Goal: Task Accomplishment & Management: Manage account settings

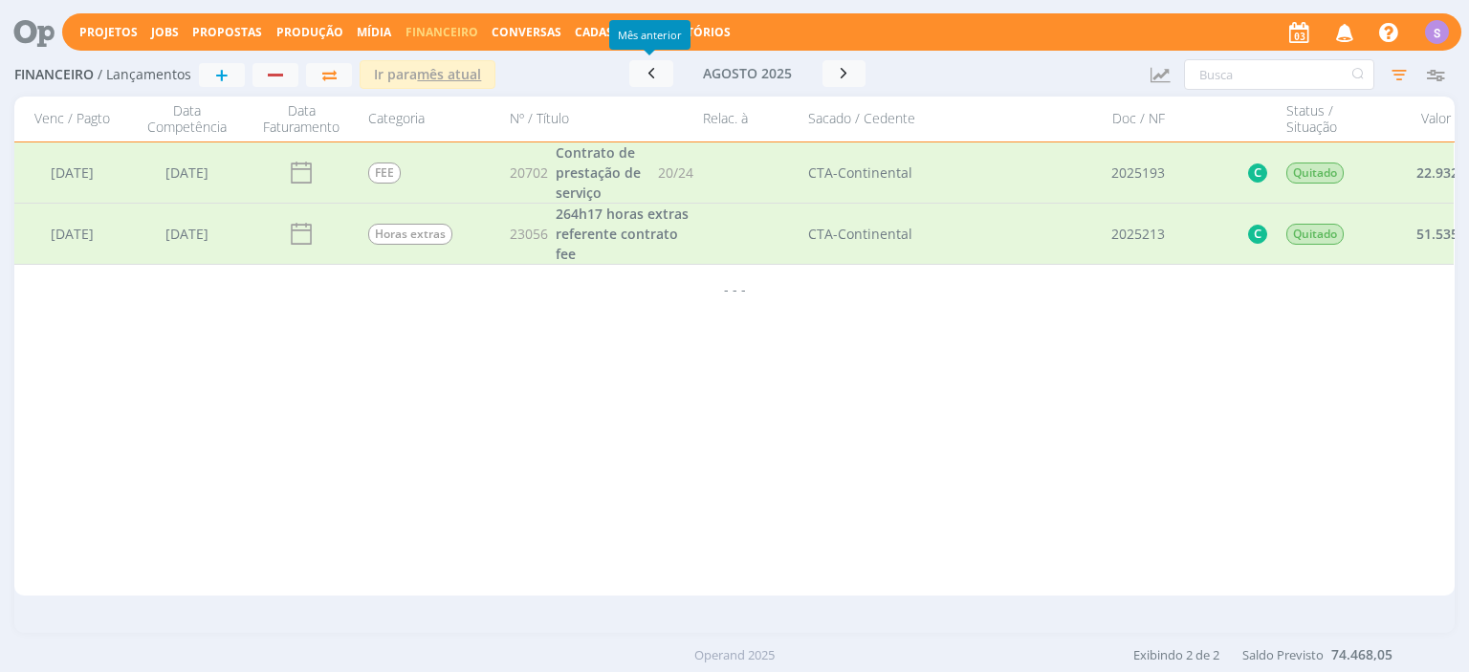
click at [158, 33] on link "Jobs" at bounding box center [165, 32] width 28 height 16
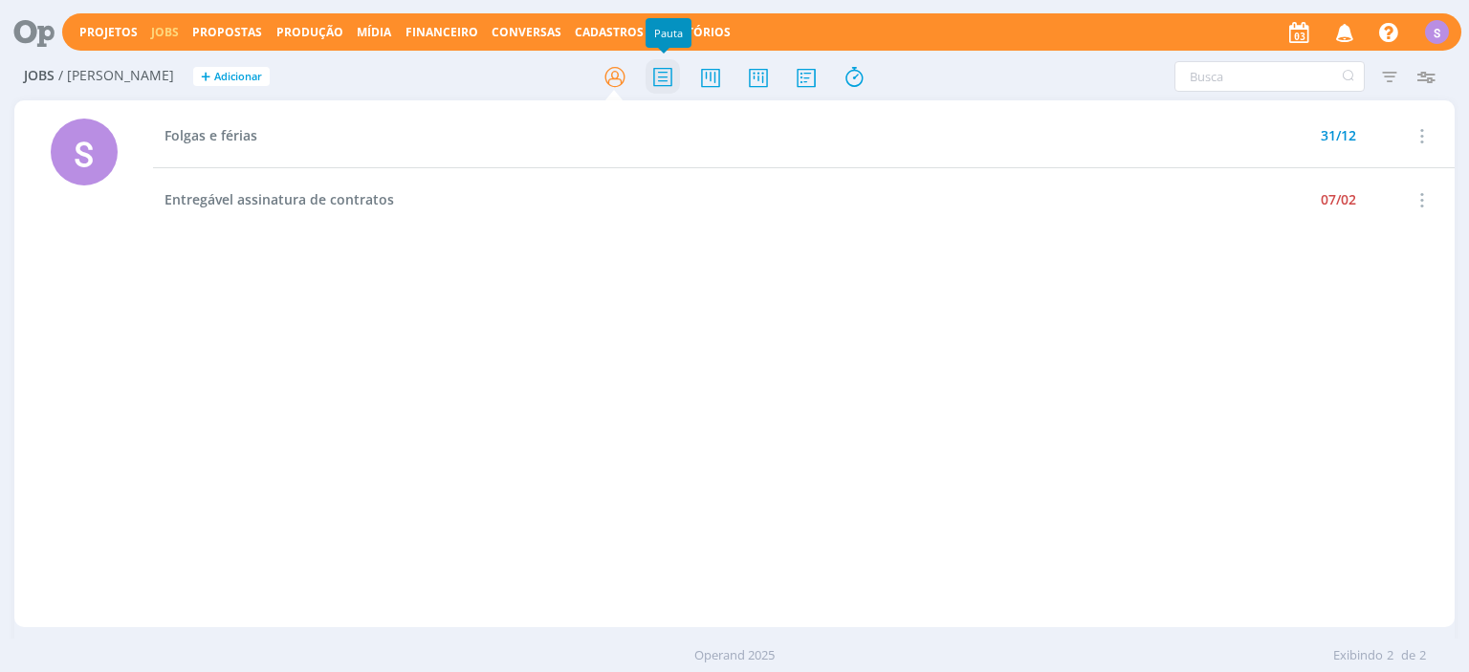
click at [667, 76] on icon at bounding box center [662, 76] width 34 height 37
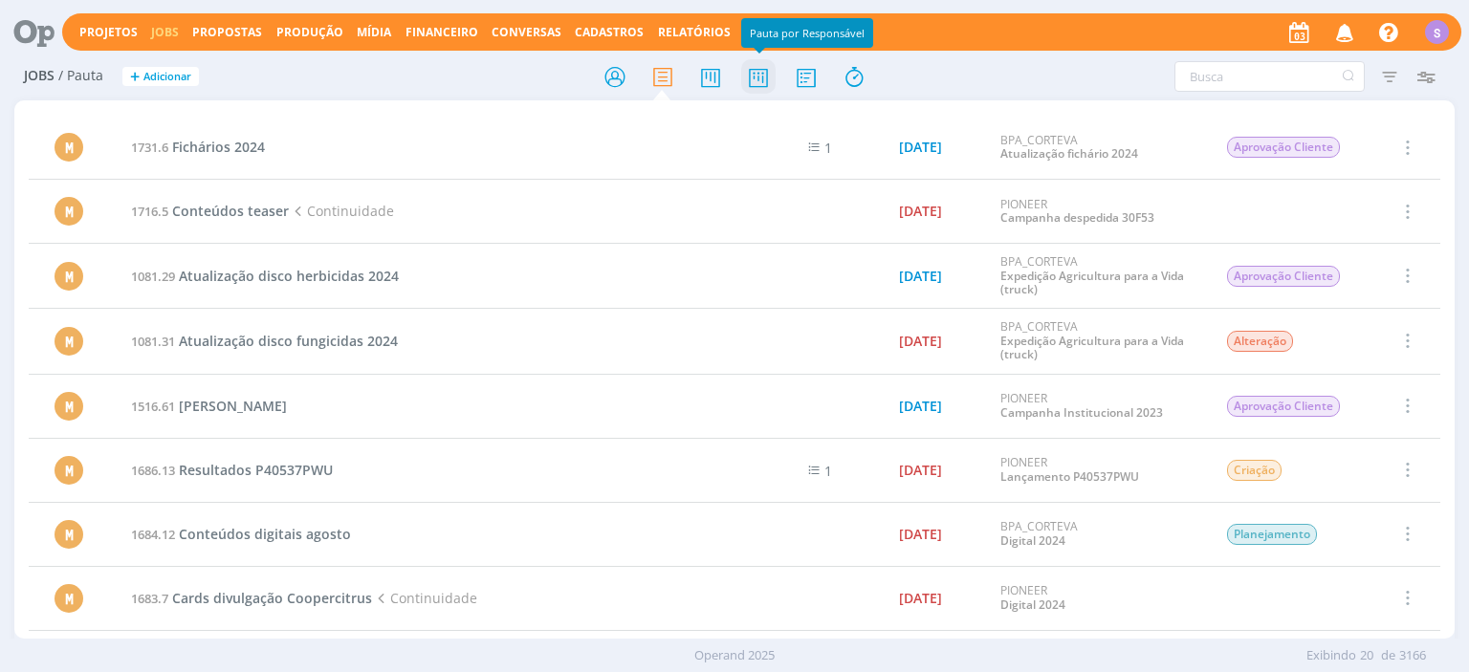
click at [748, 81] on icon at bounding box center [758, 76] width 34 height 37
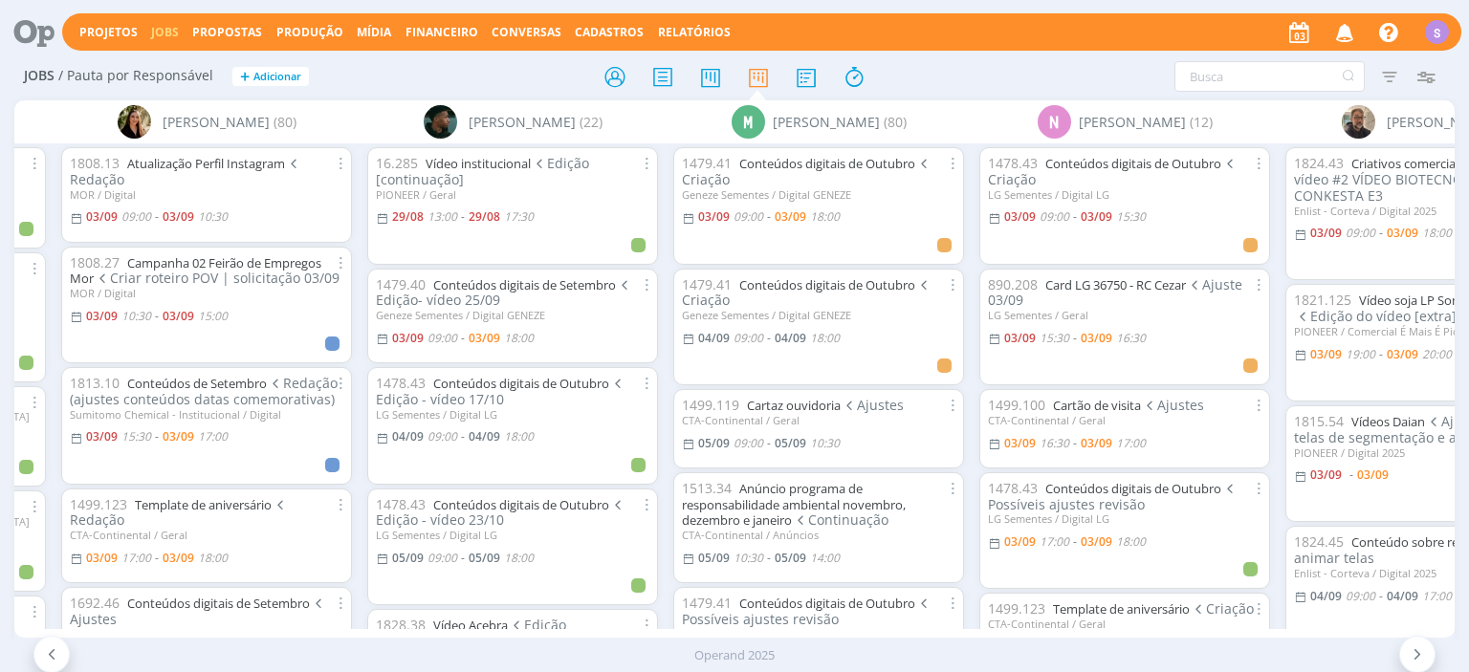
scroll to position [0, 887]
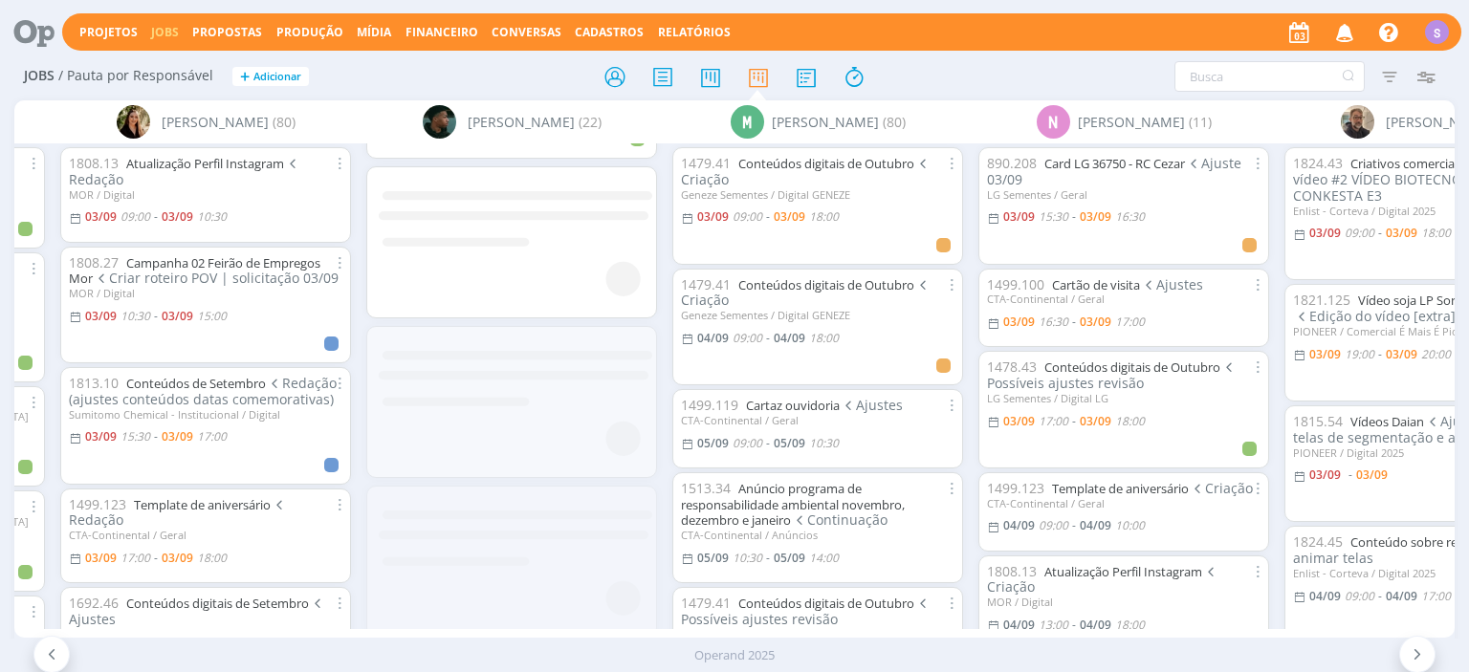
scroll to position [2234, 0]
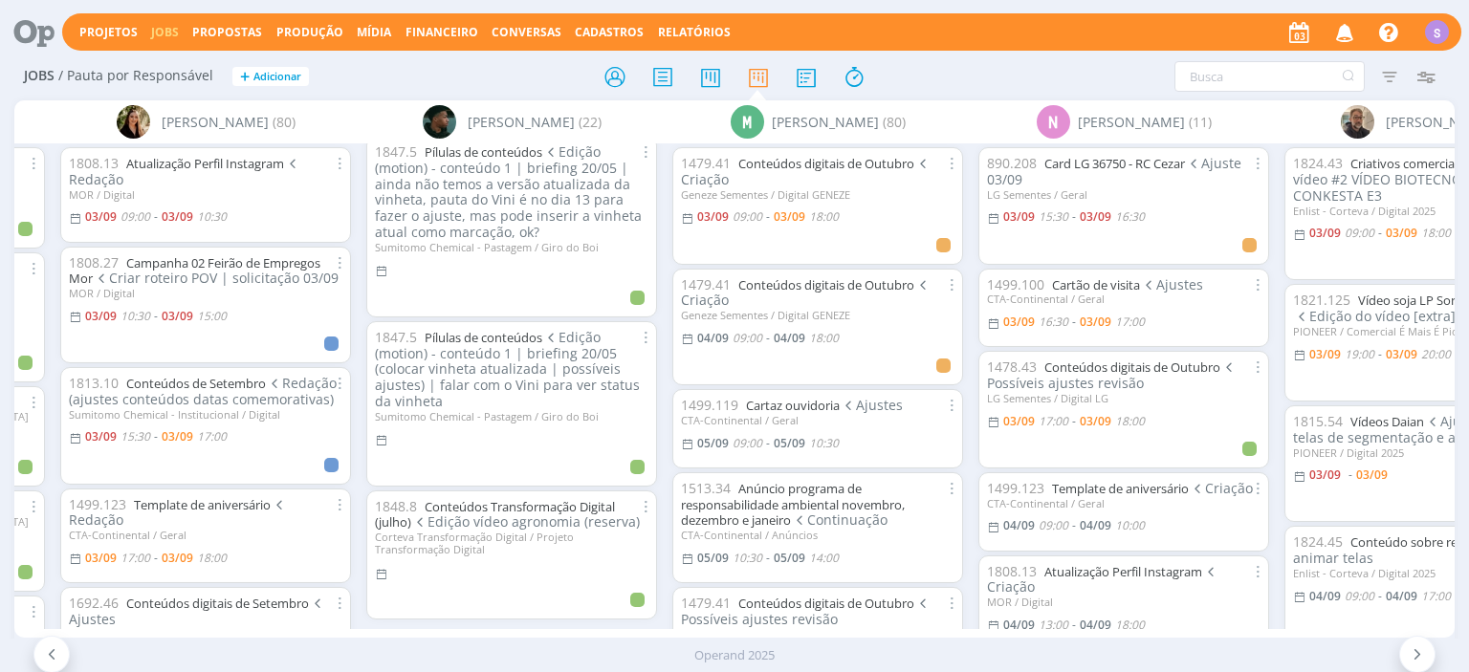
click at [741, 59] on link at bounding box center [758, 76] width 34 height 34
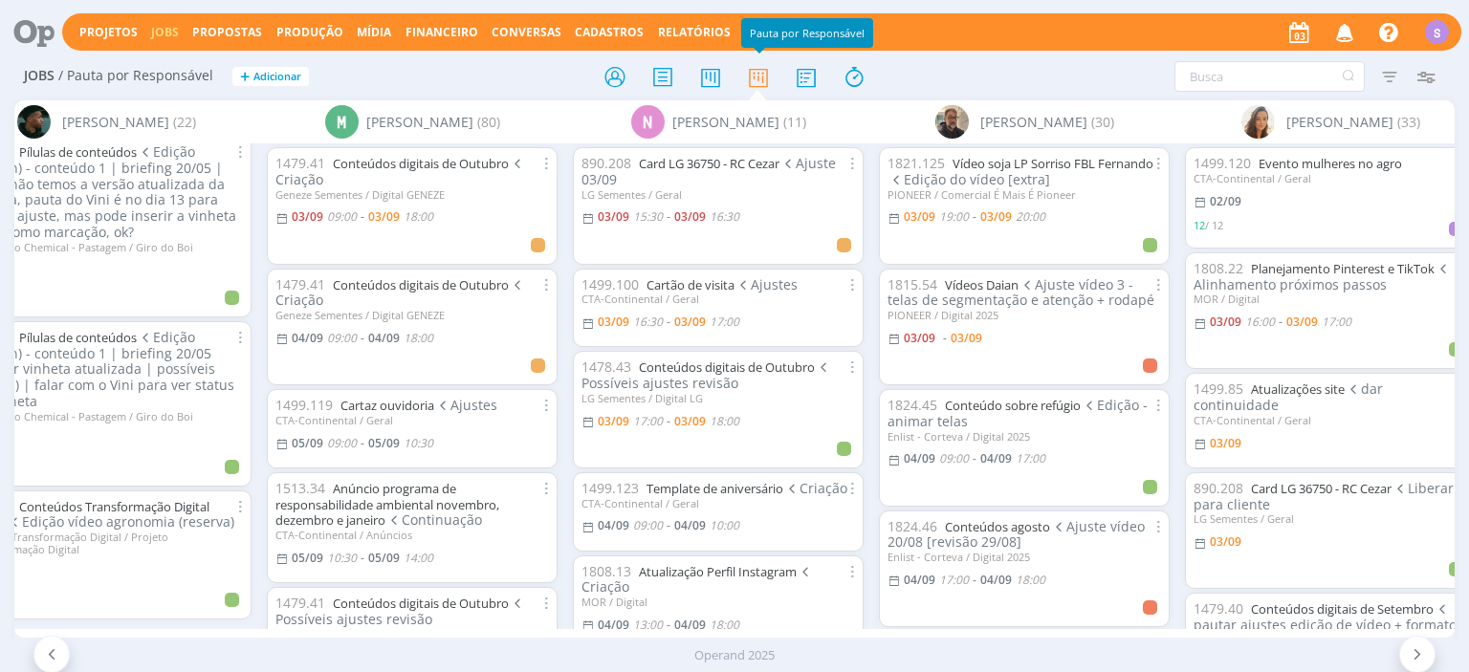
scroll to position [0, 1496]
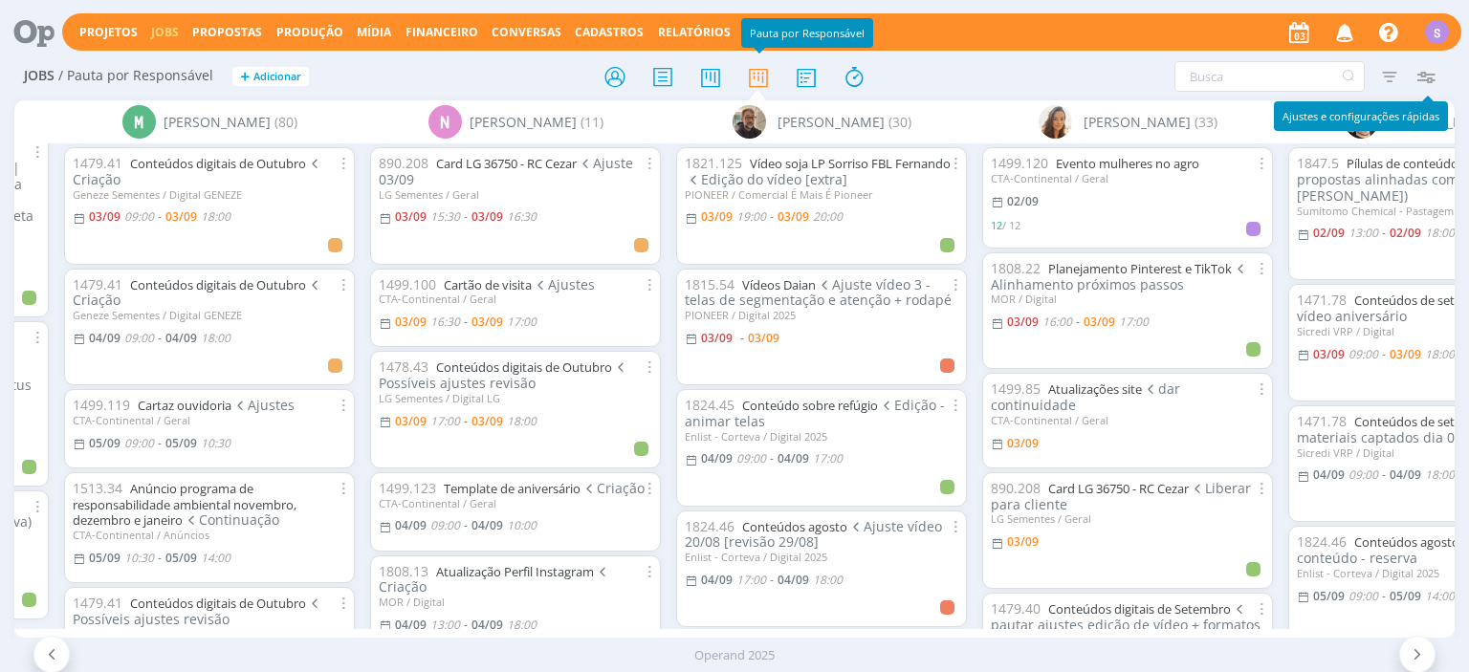
click at [1431, 69] on icon "button" at bounding box center [1426, 76] width 34 height 34
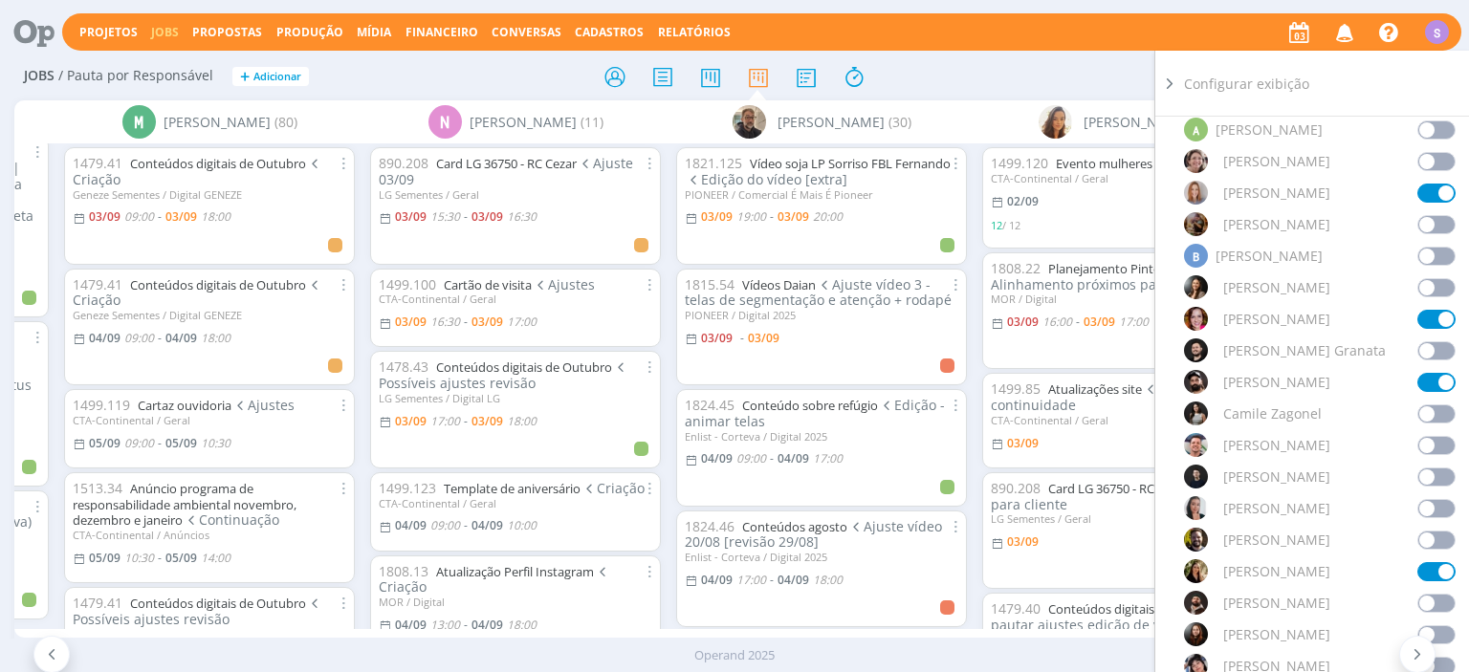
scroll to position [0, 0]
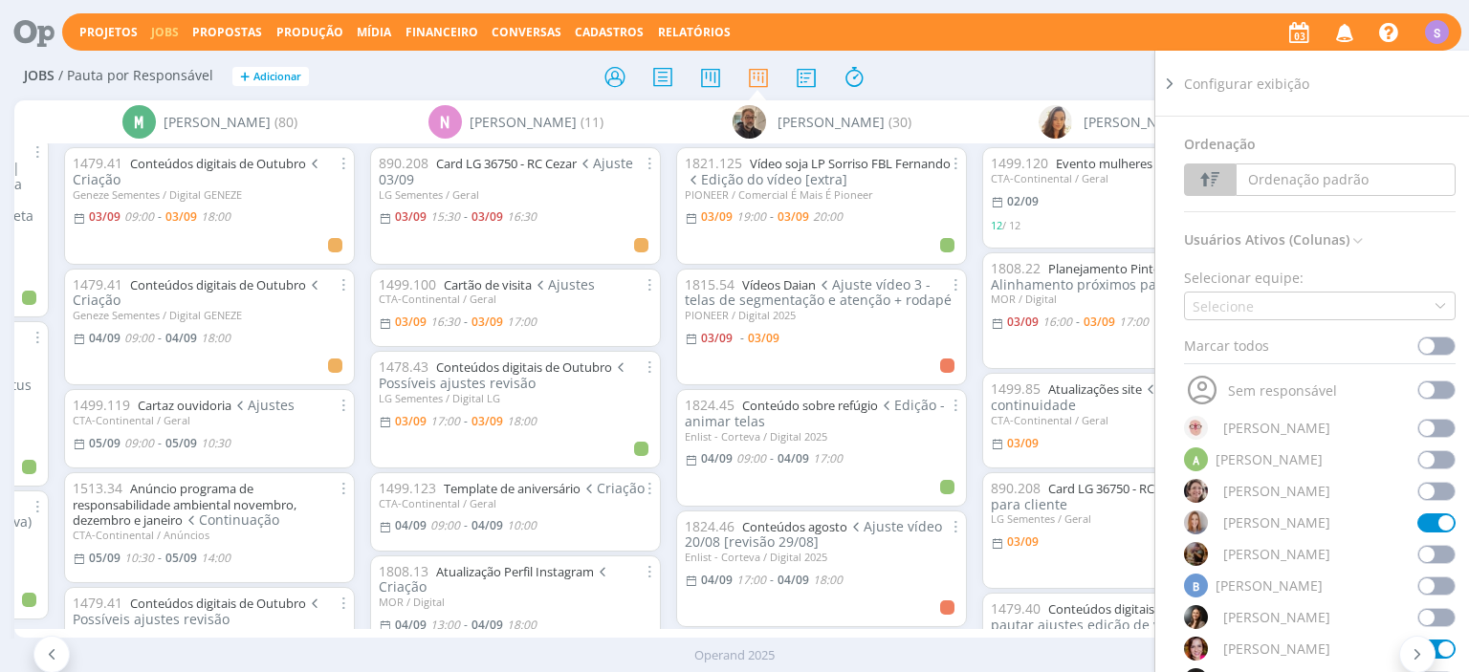
click at [1277, 338] on div "Marcar todos" at bounding box center [1320, 350] width 272 height 29
click at [1253, 341] on div "Marcar todos" at bounding box center [1320, 350] width 272 height 29
click at [1437, 309] on icon at bounding box center [1439, 305] width 13 height 13
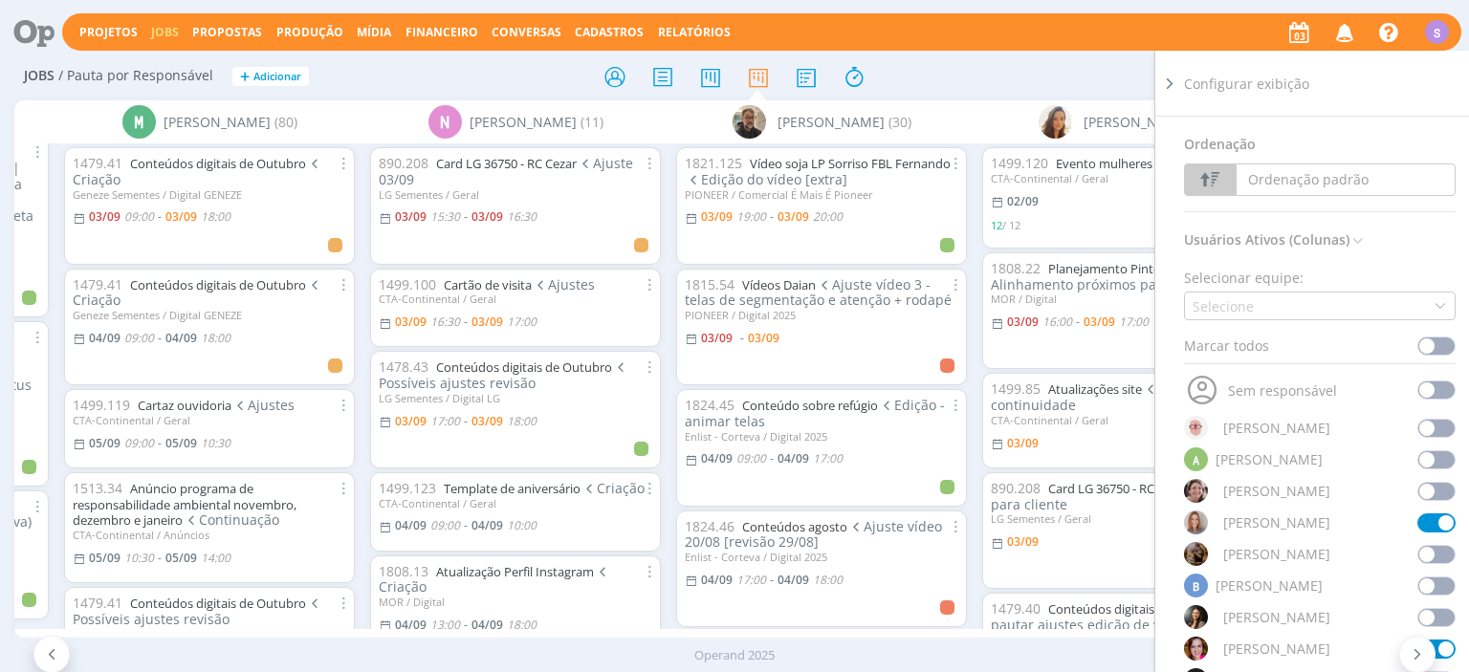
click at [1428, 337] on span at bounding box center [1436, 346] width 38 height 19
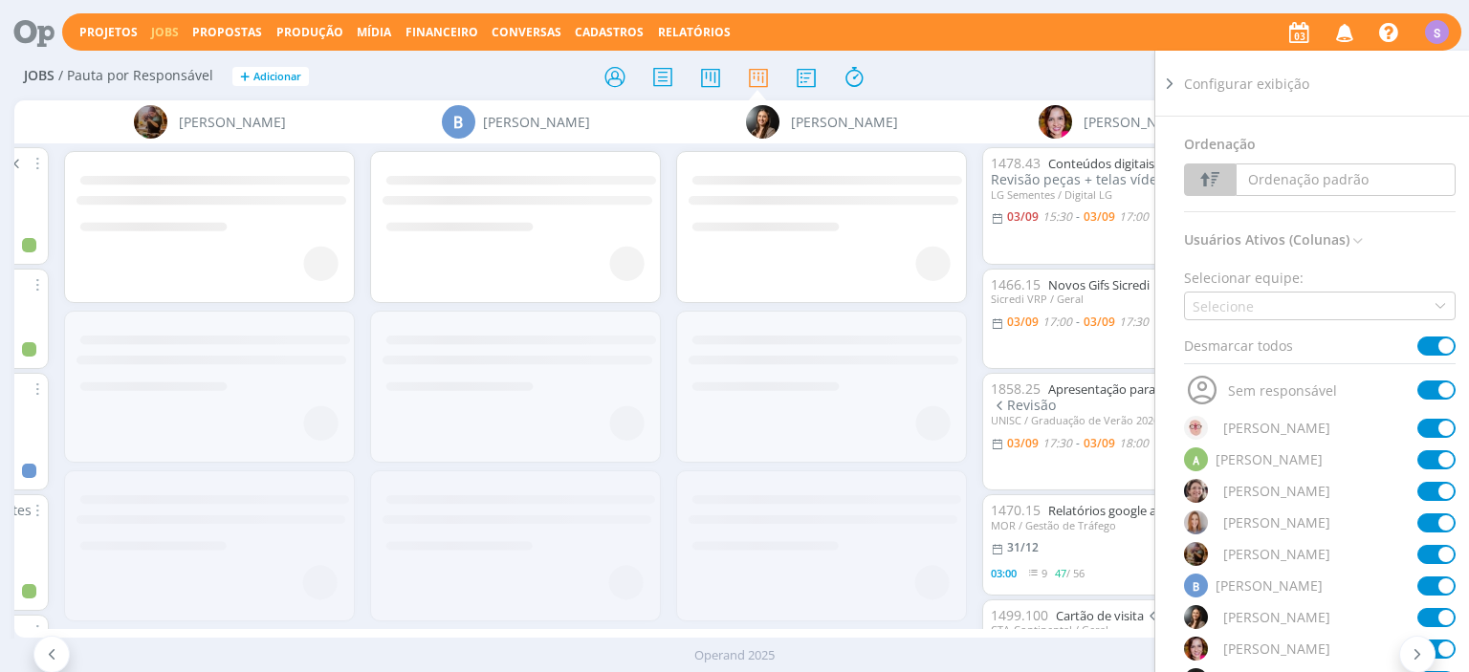
click at [1425, 344] on span at bounding box center [1436, 346] width 38 height 19
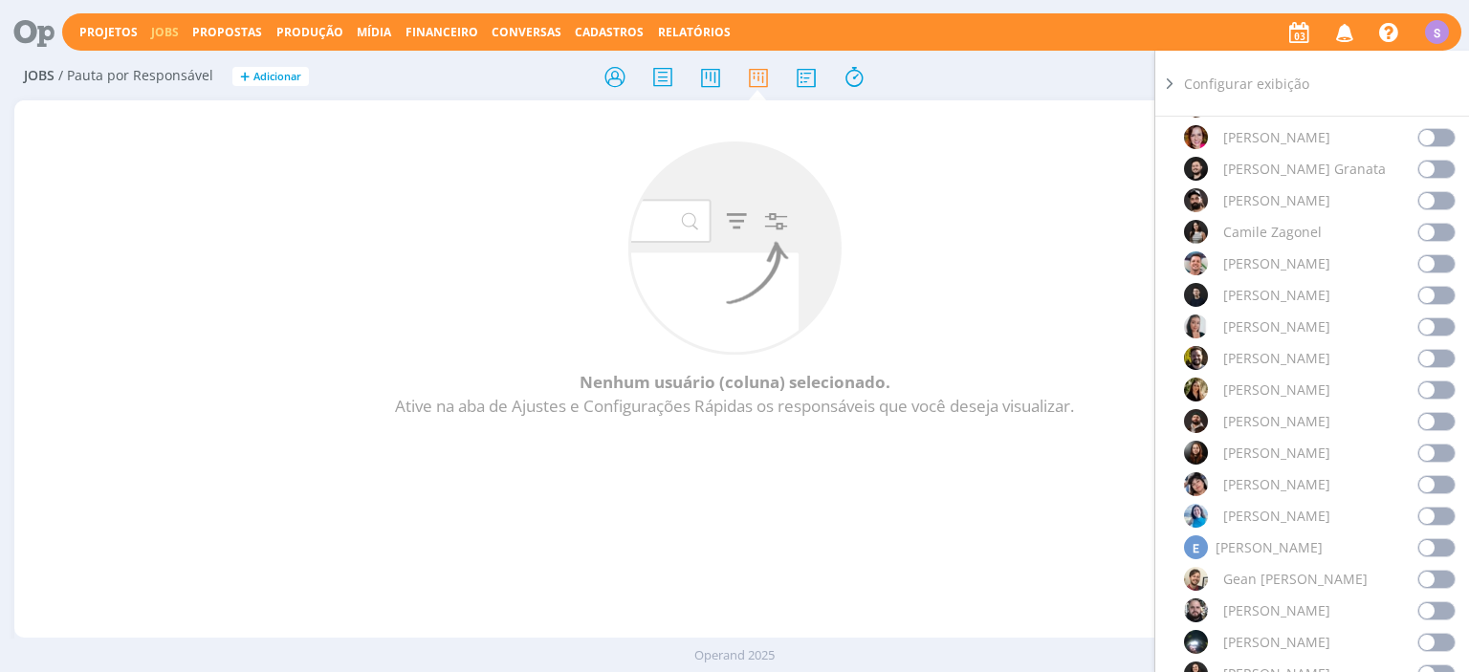
scroll to position [551, 0]
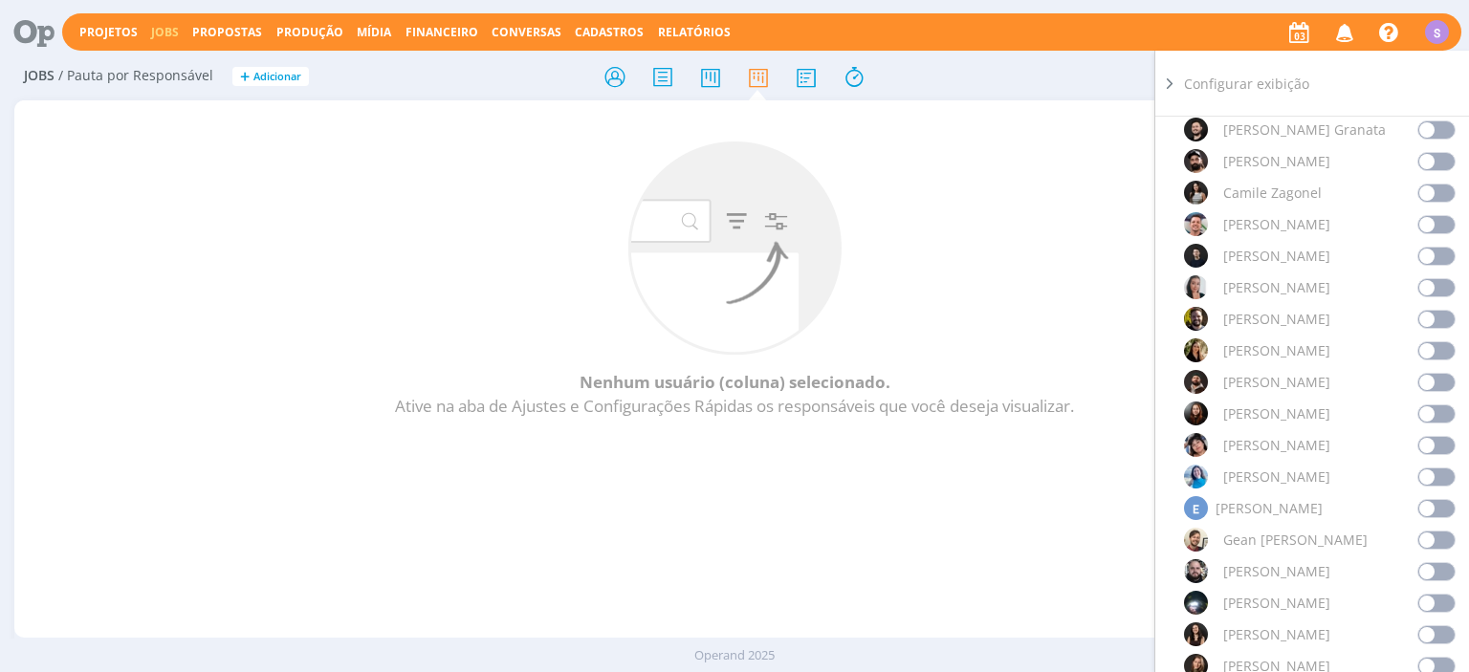
click at [1427, 536] on span at bounding box center [1436, 540] width 38 height 19
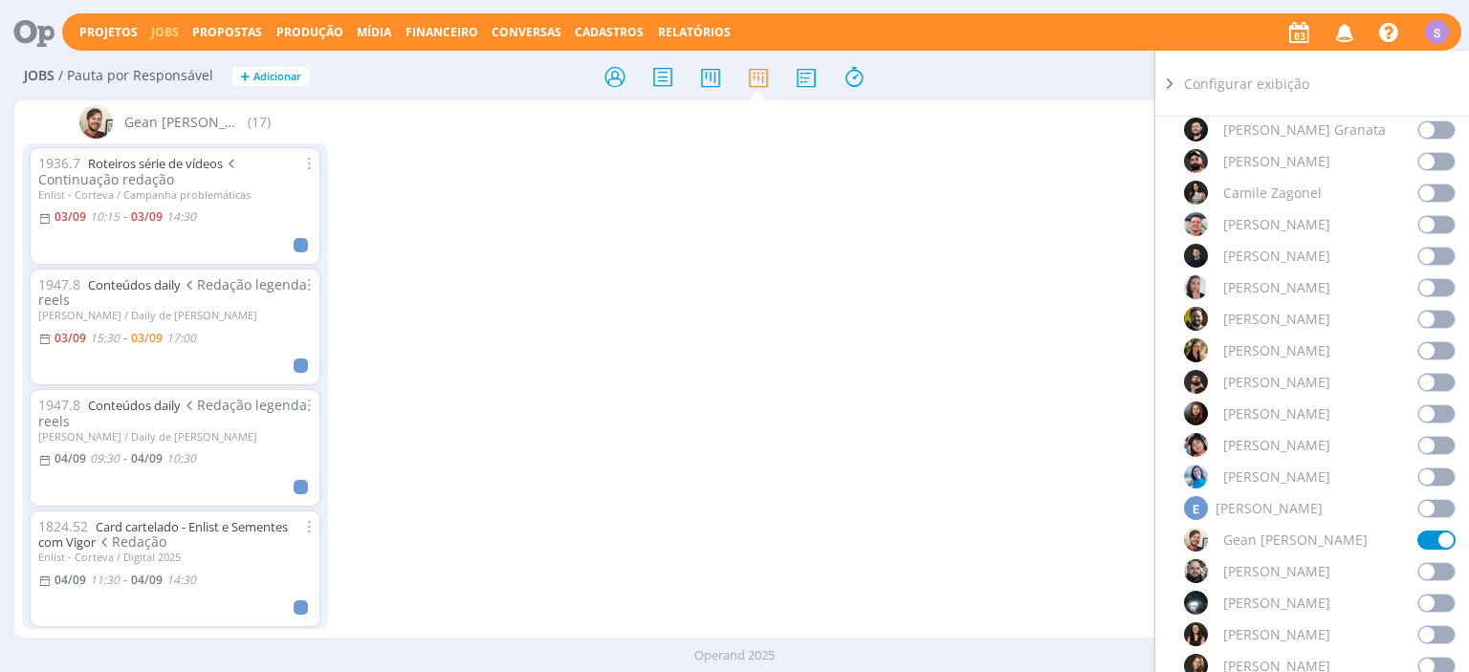
click at [489, 418] on div "Gean Paulo Naue (17) 1936.7 Roteiros série de vídeos Continuação redação Enlist…" at bounding box center [733, 368] width 1439 height 537
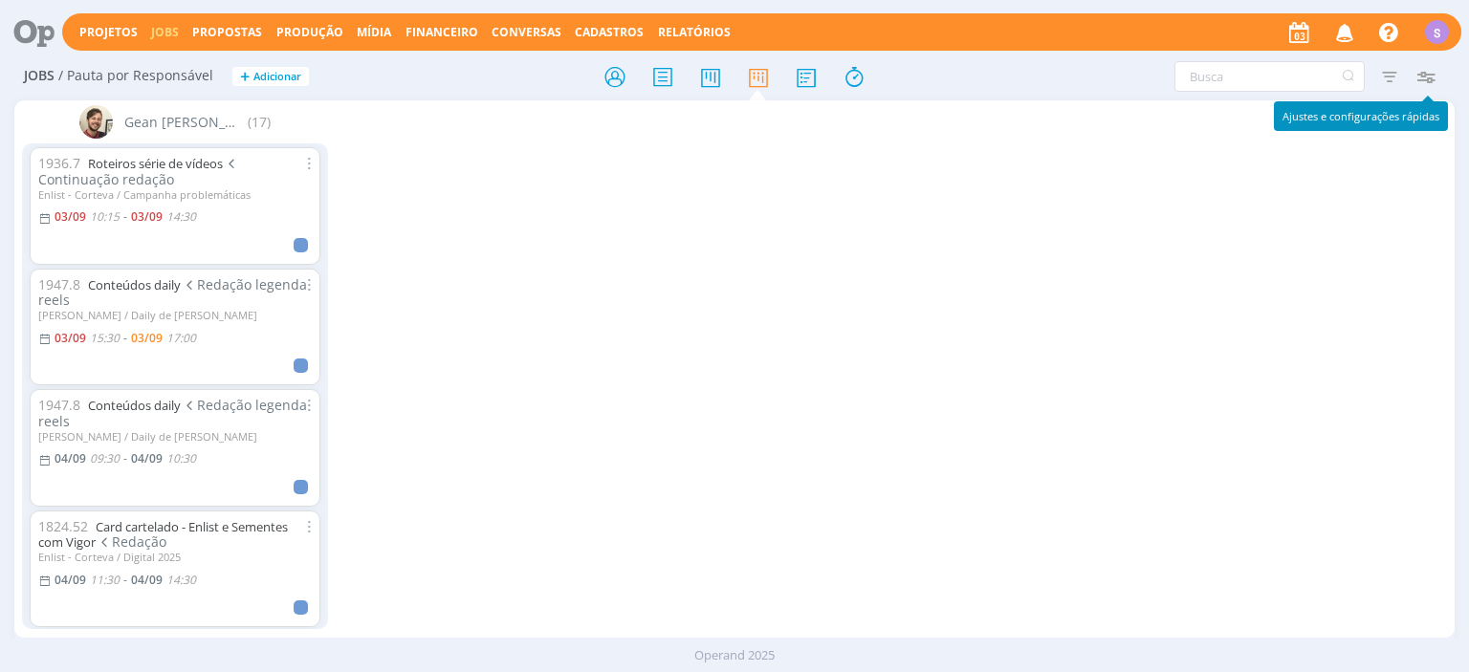
click at [1431, 75] on icon "button" at bounding box center [1426, 76] width 34 height 34
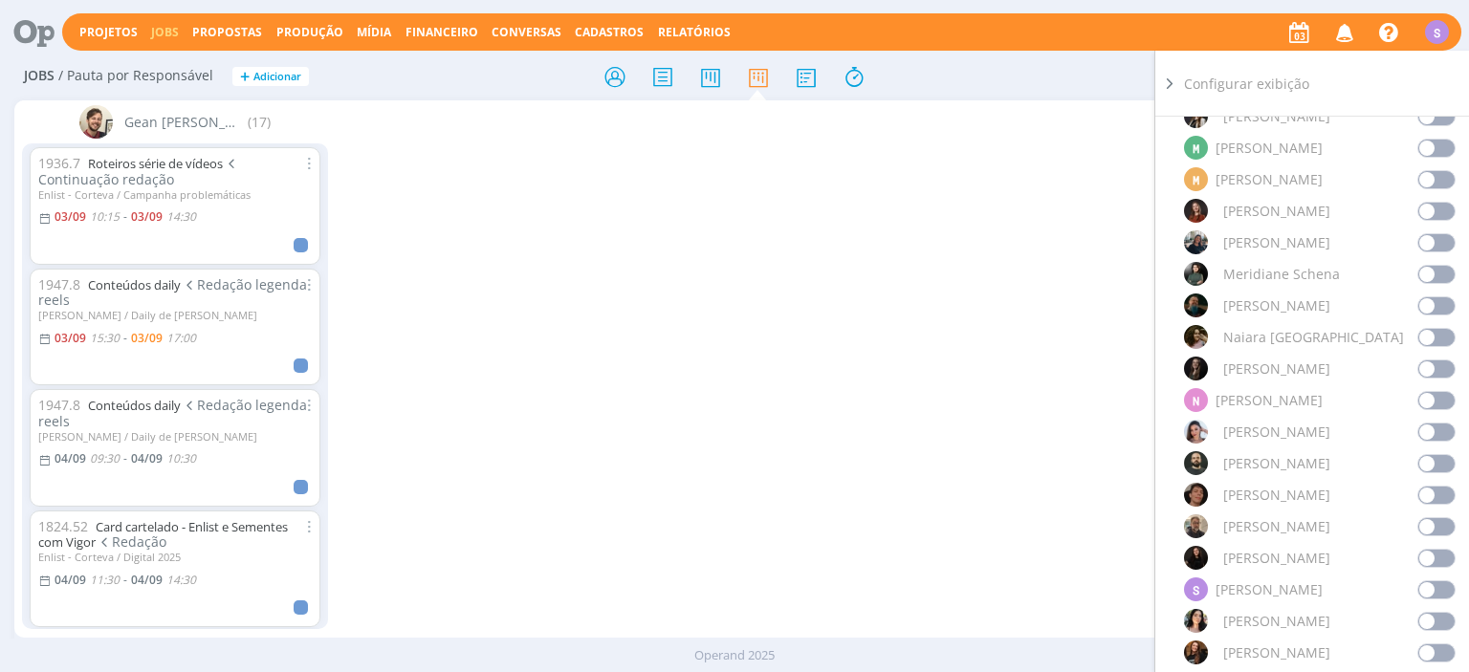
scroll to position [1432, 0]
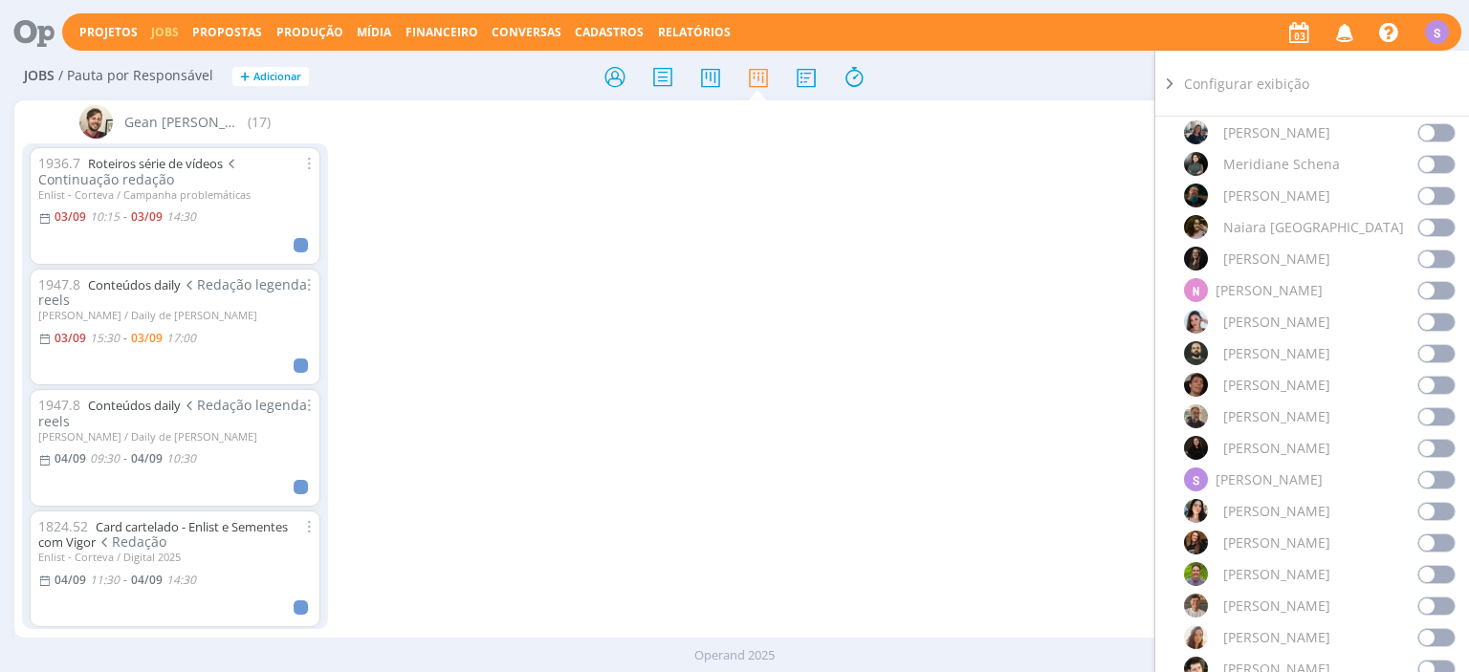
click at [1429, 513] on span at bounding box center [1436, 511] width 38 height 19
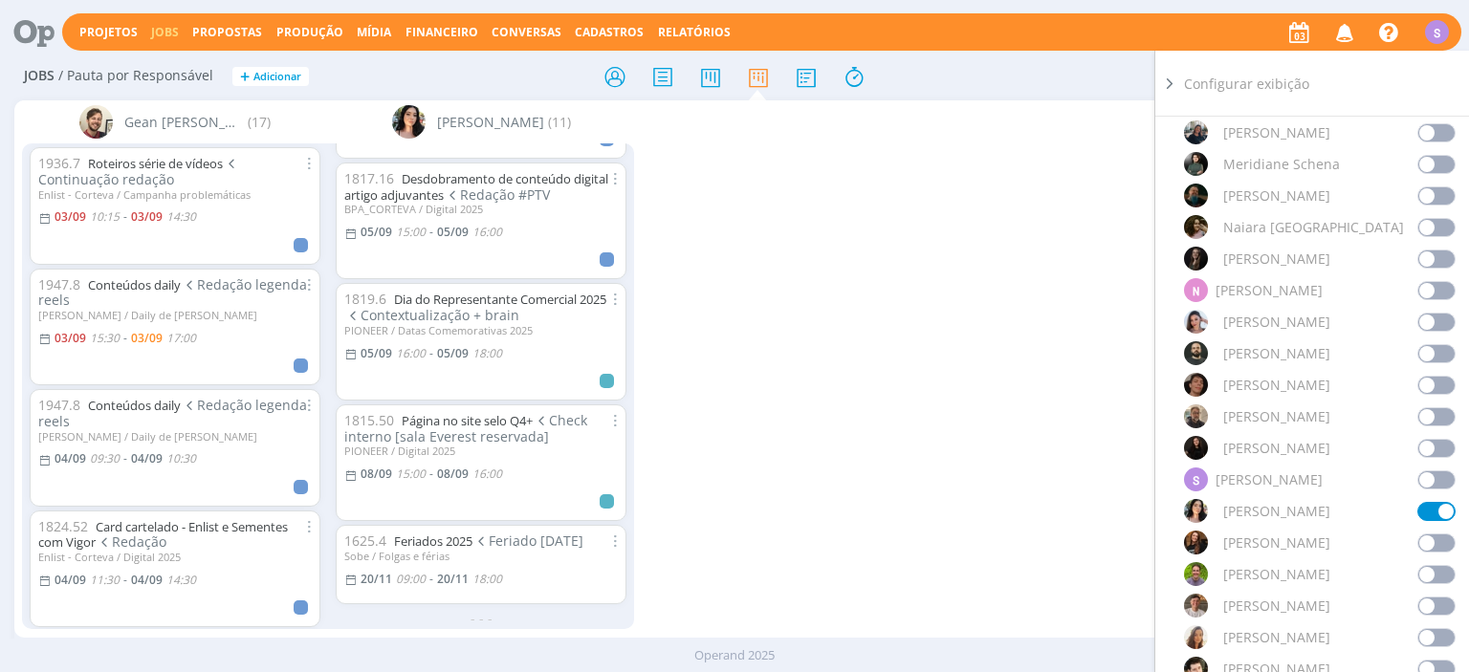
scroll to position [802, 0]
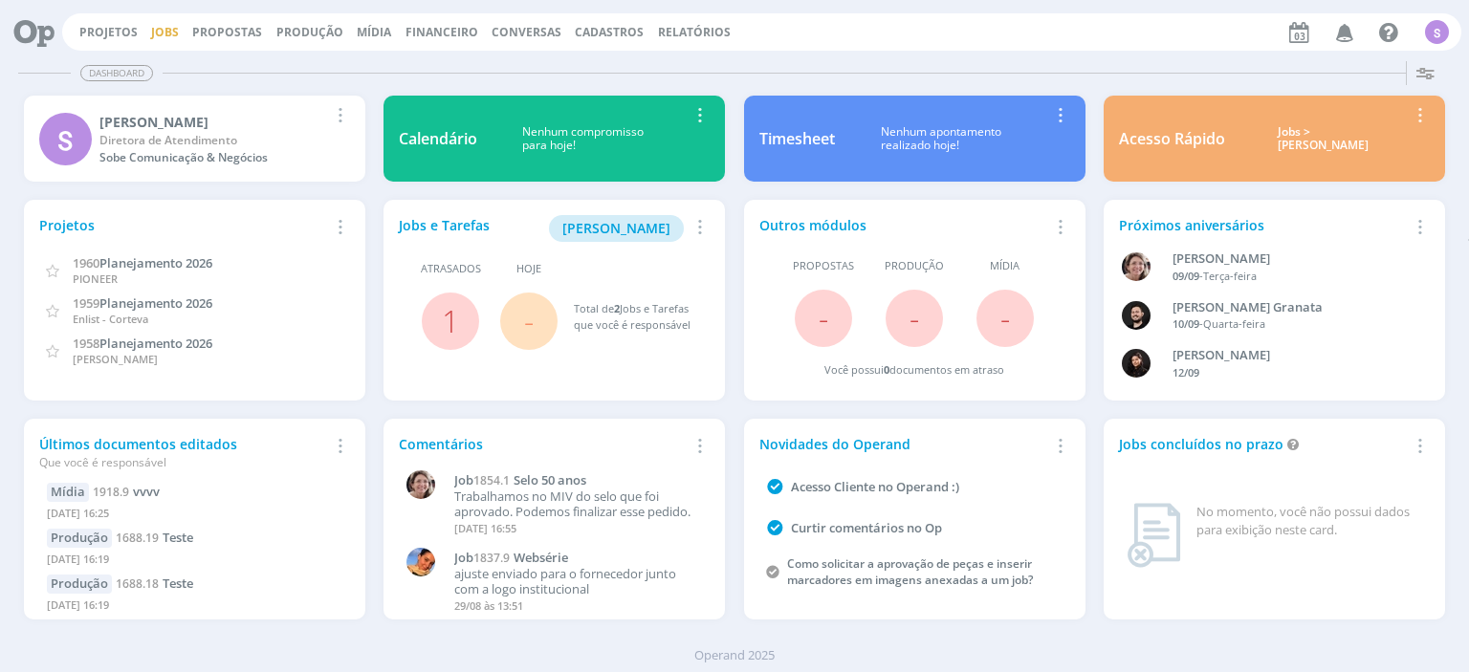
click at [155, 36] on link "Jobs" at bounding box center [165, 32] width 28 height 16
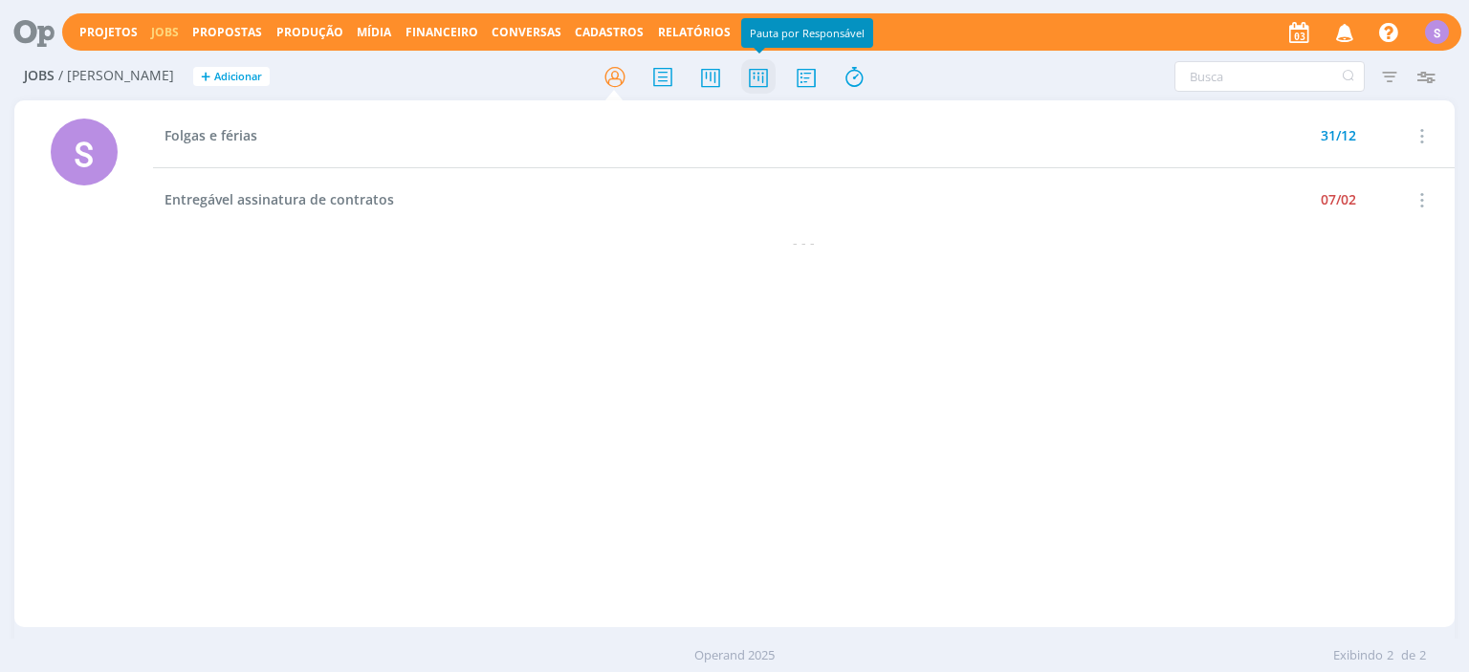
click at [744, 79] on icon at bounding box center [758, 76] width 34 height 37
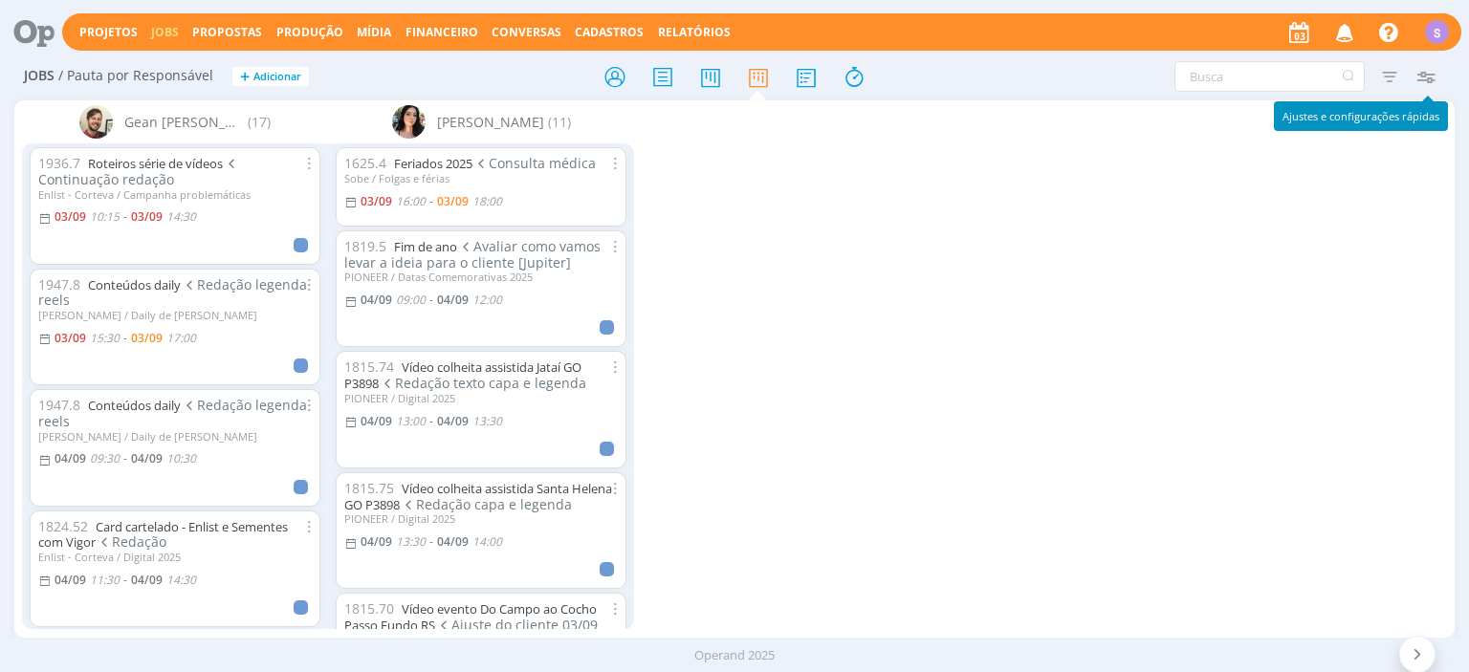
click at [1421, 69] on icon "button" at bounding box center [1426, 76] width 34 height 34
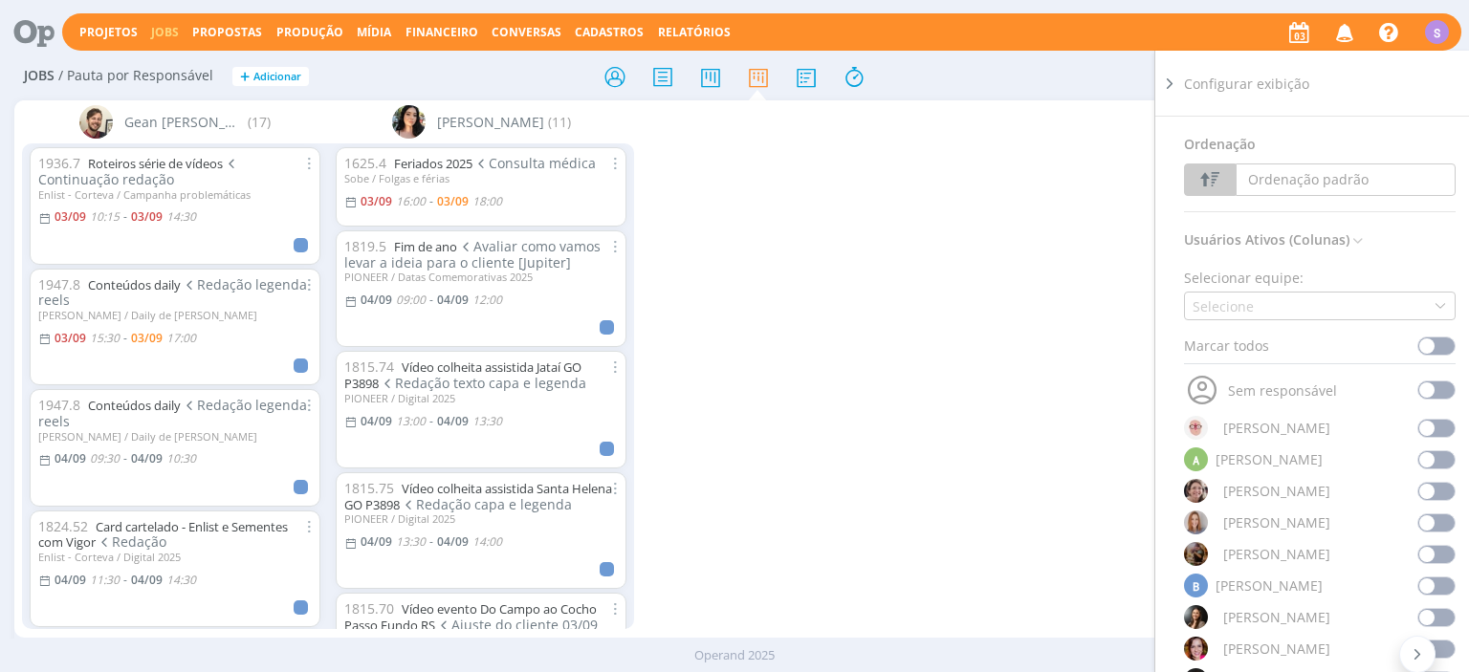
click at [1436, 346] on span at bounding box center [1436, 346] width 38 height 19
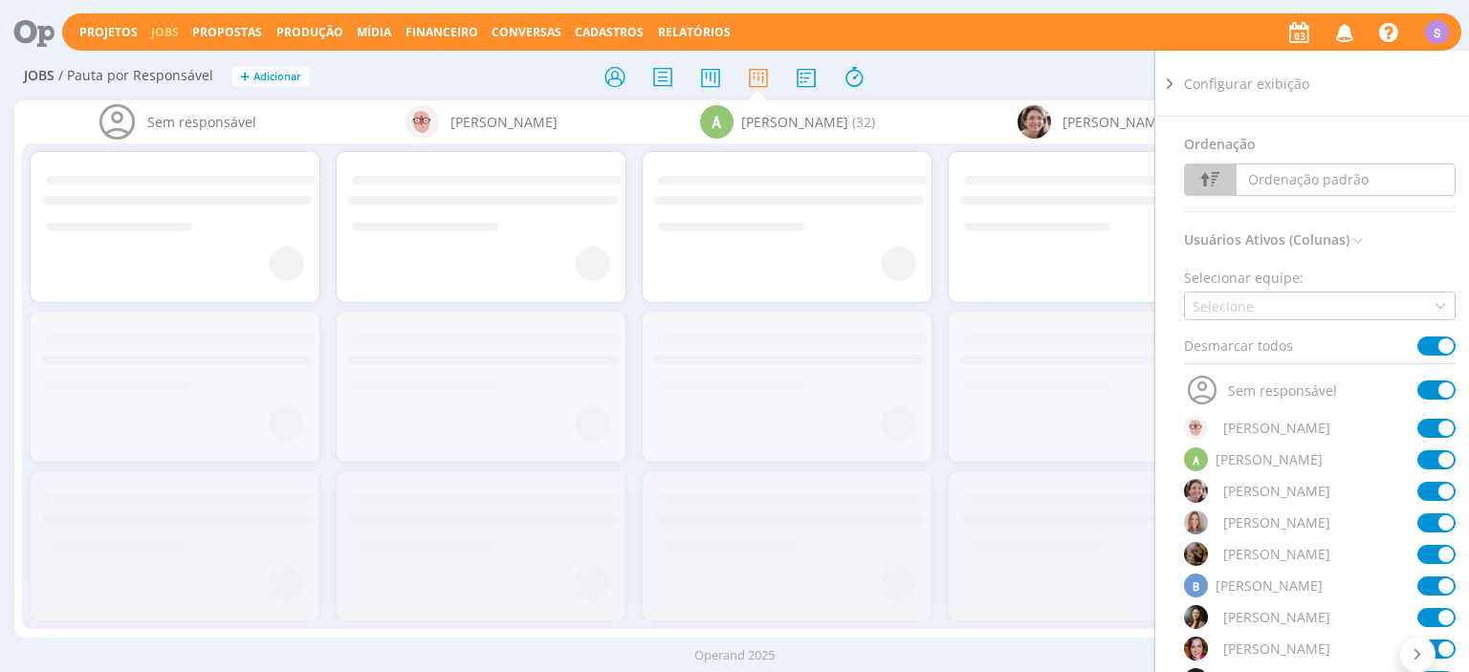
click at [1436, 346] on span at bounding box center [1436, 346] width 38 height 19
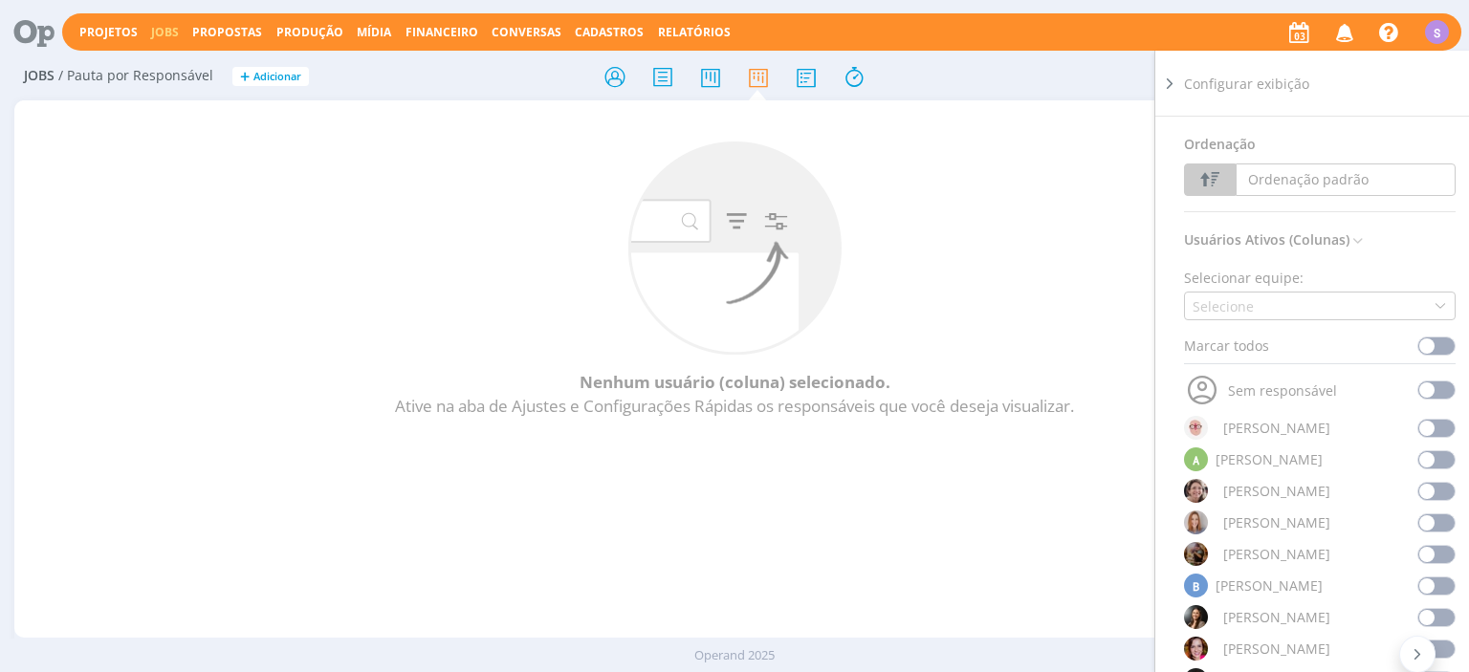
scroll to position [110, 0]
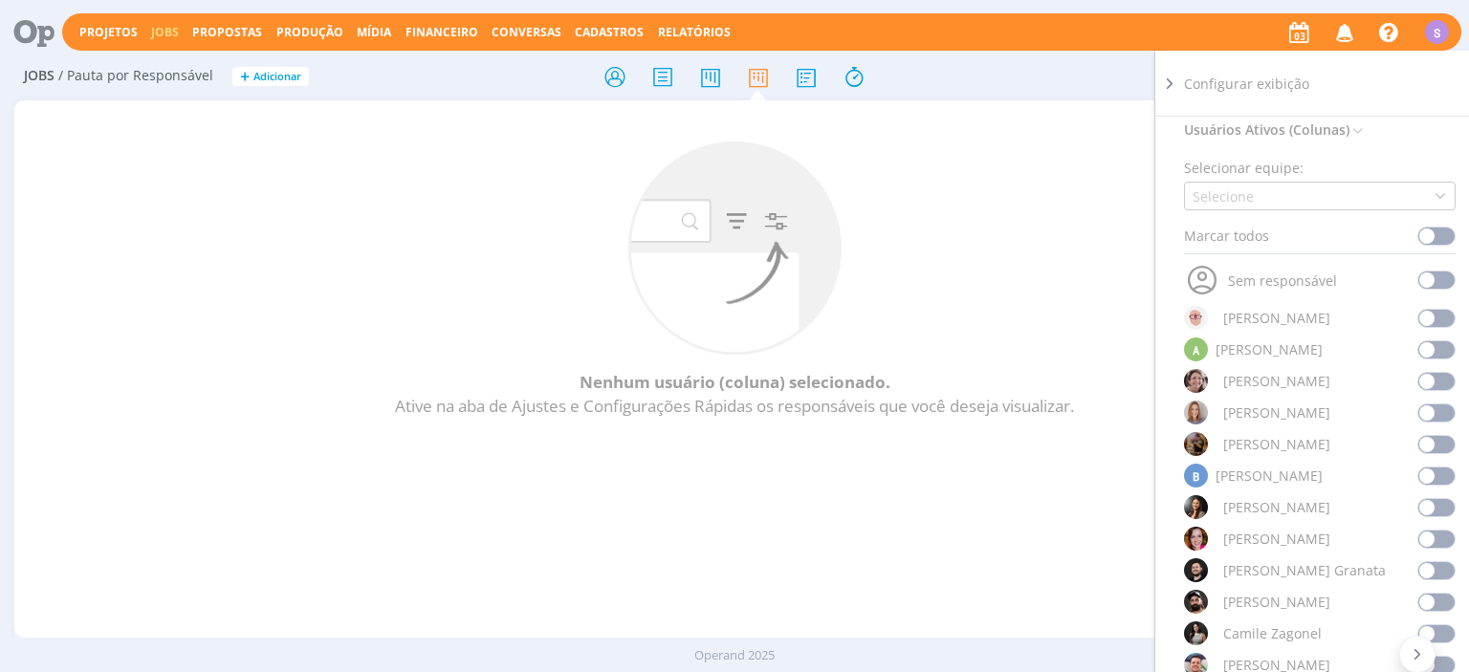
click at [1431, 595] on span at bounding box center [1436, 602] width 38 height 19
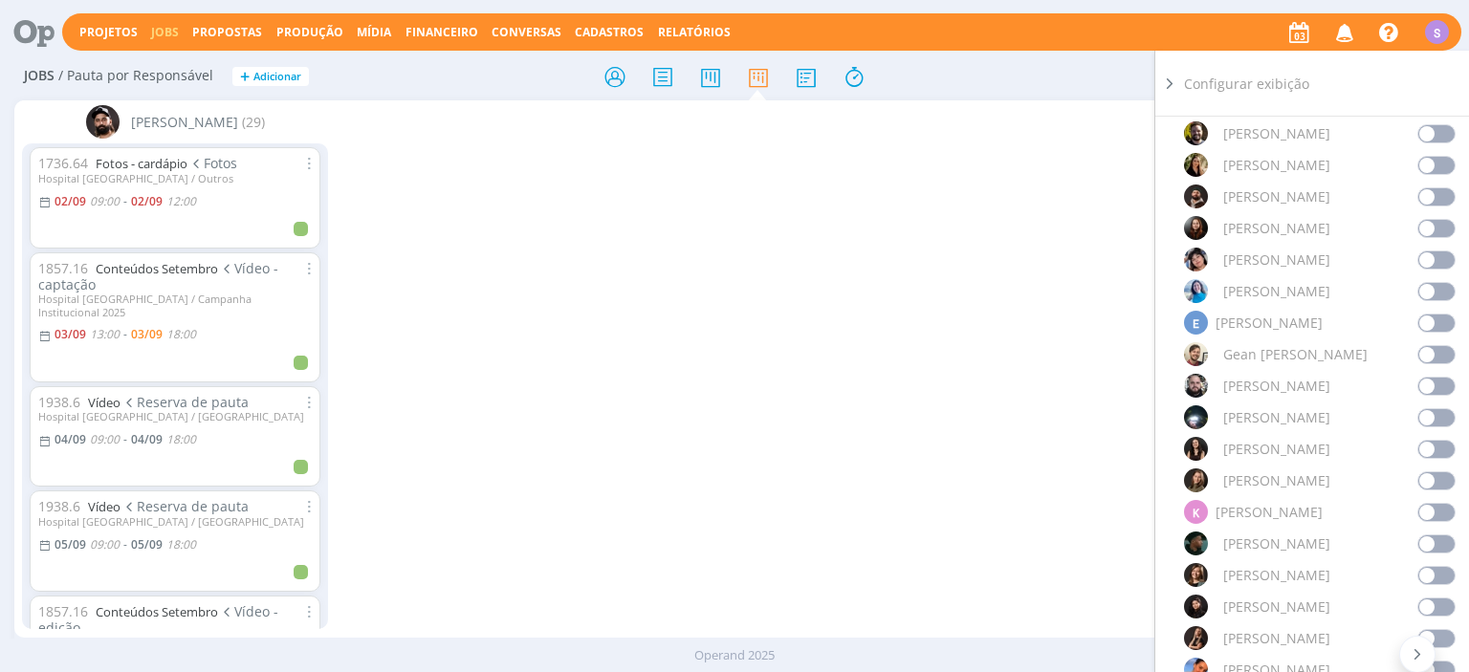
scroll to position [771, 0]
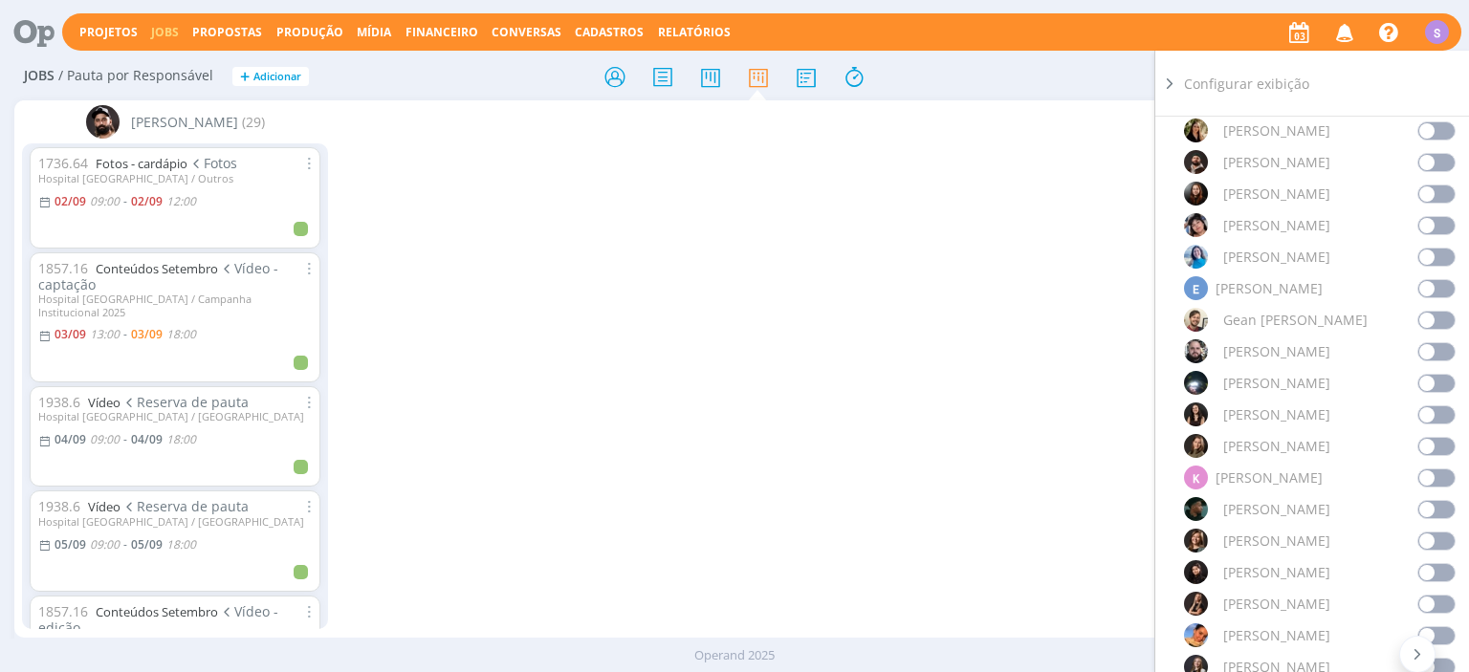
click at [1433, 514] on span at bounding box center [1436, 509] width 38 height 19
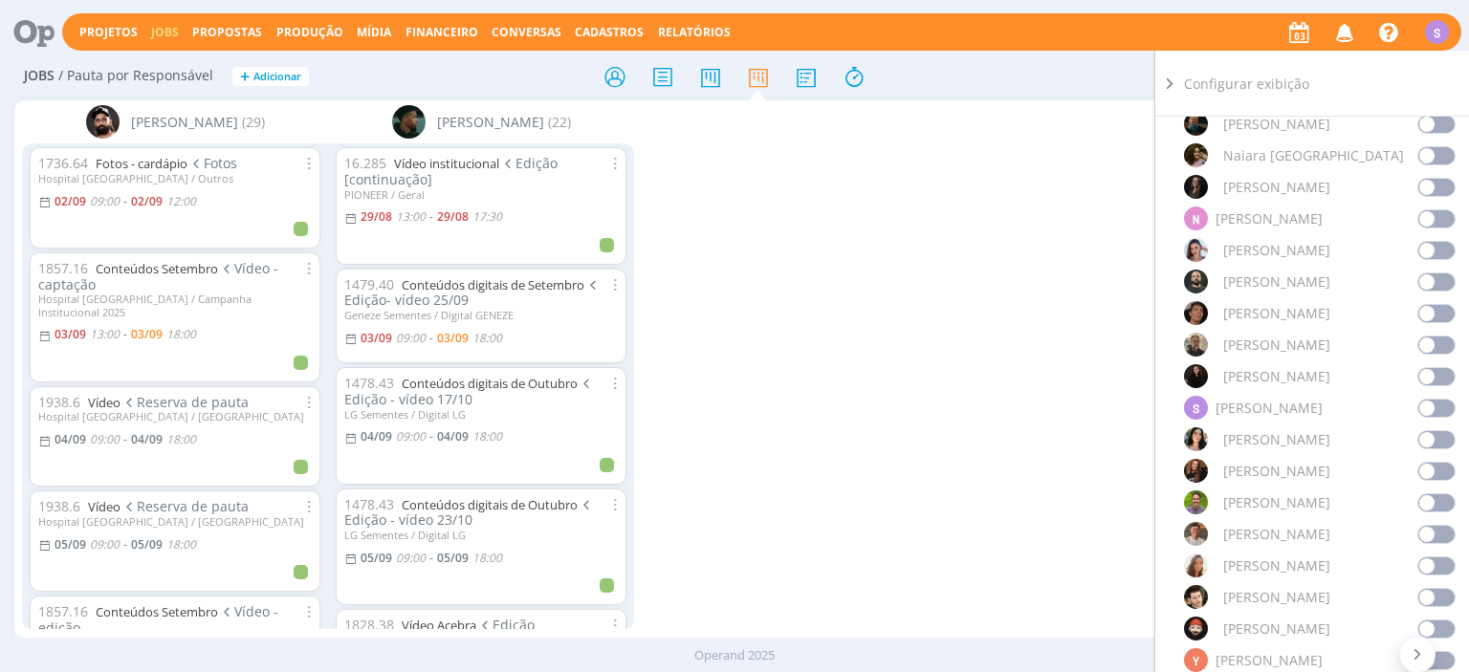
scroll to position [1542, 0]
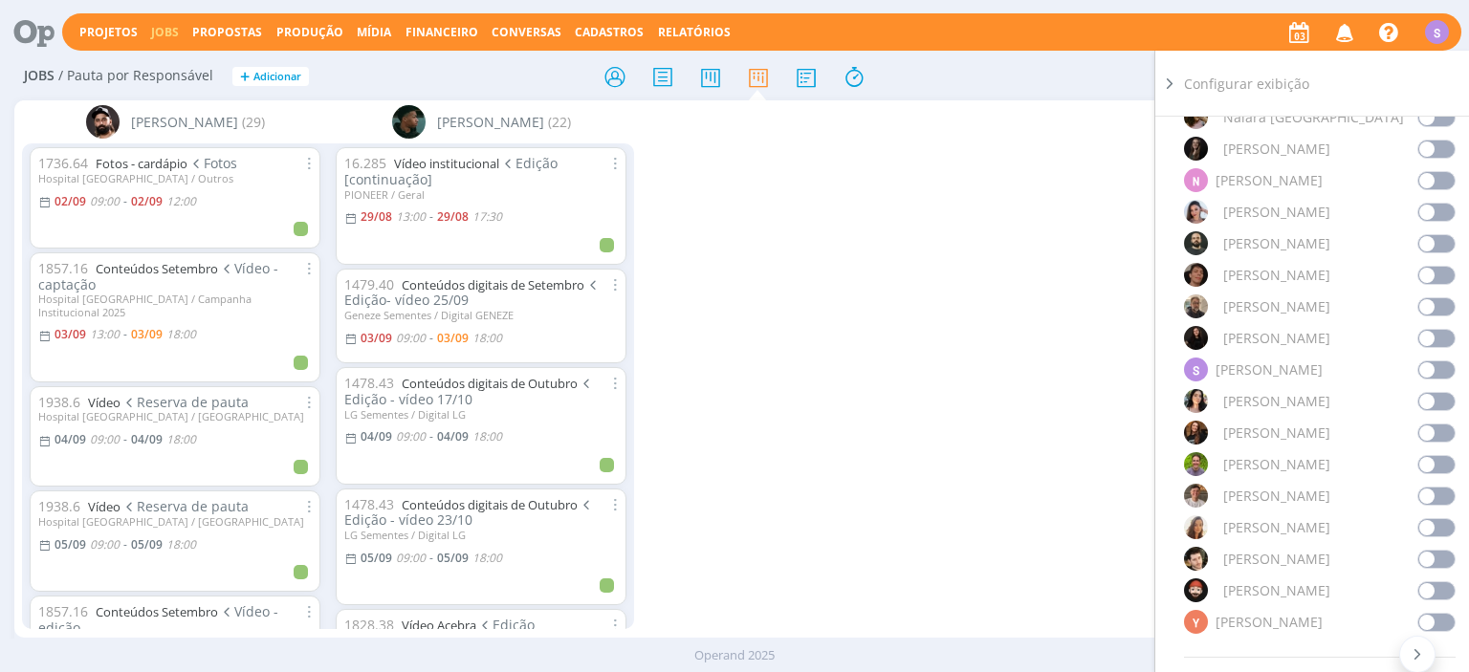
click at [1431, 557] on span at bounding box center [1436, 559] width 38 height 19
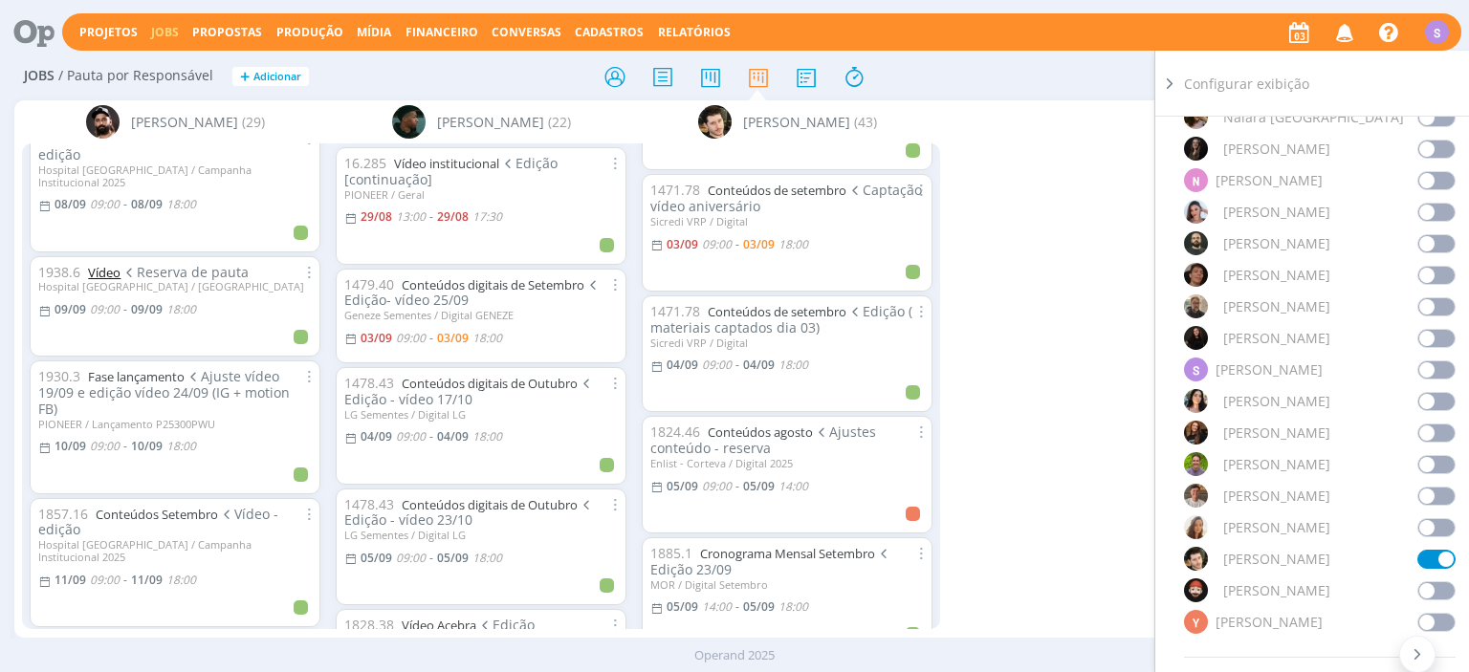
scroll to position [551, 0]
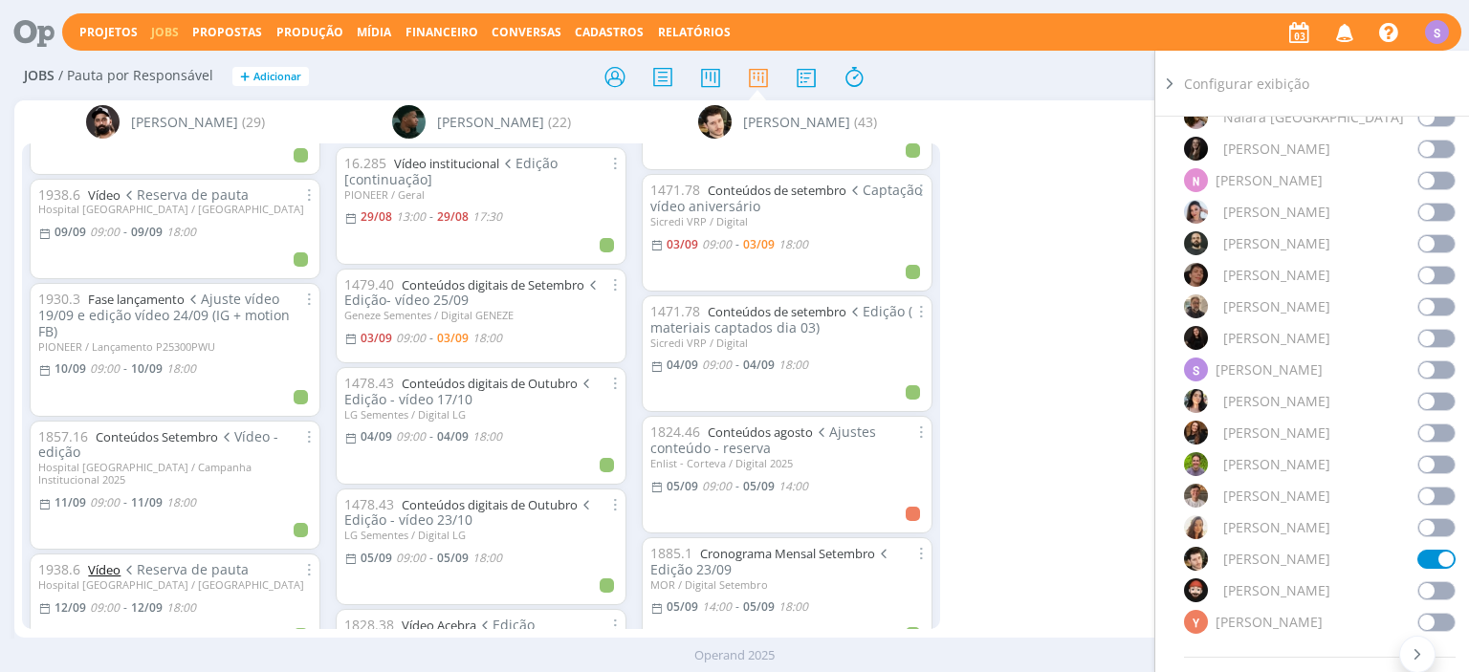
click at [99, 561] on link "Vídeo" at bounding box center [104, 569] width 33 height 17
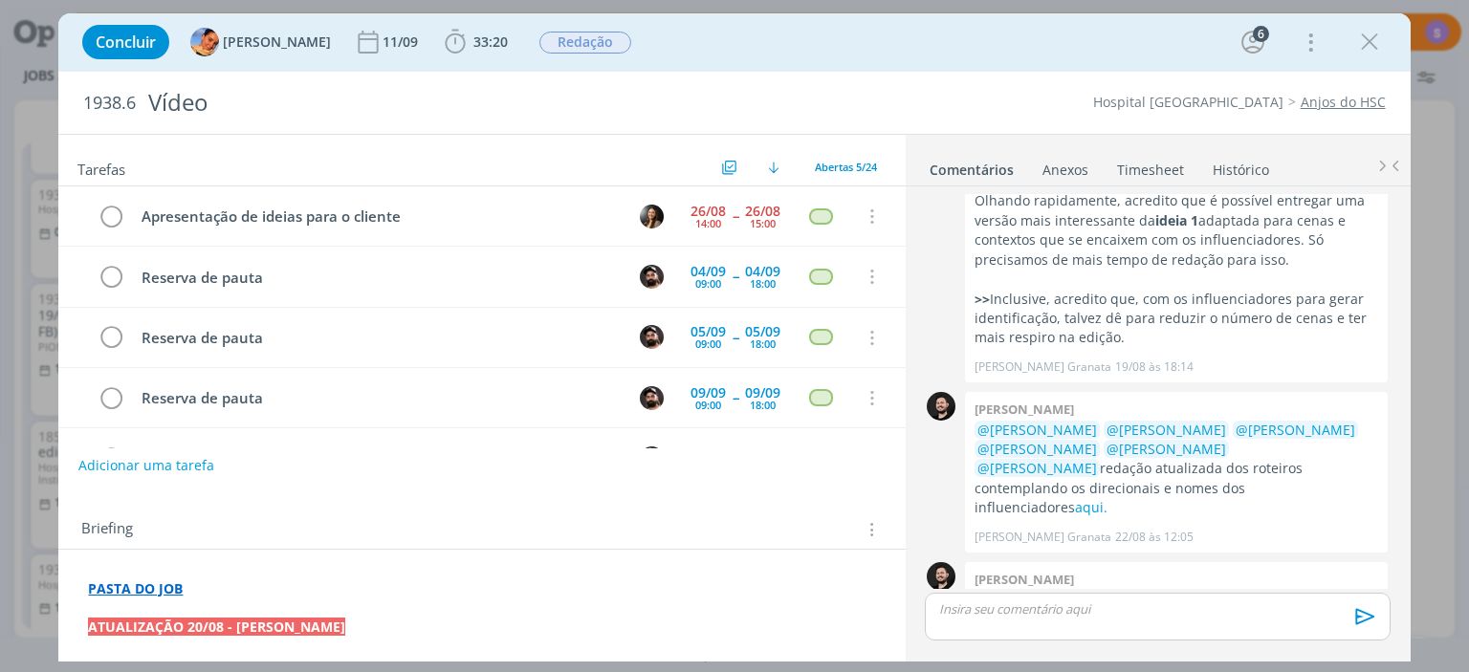
scroll to position [51, 0]
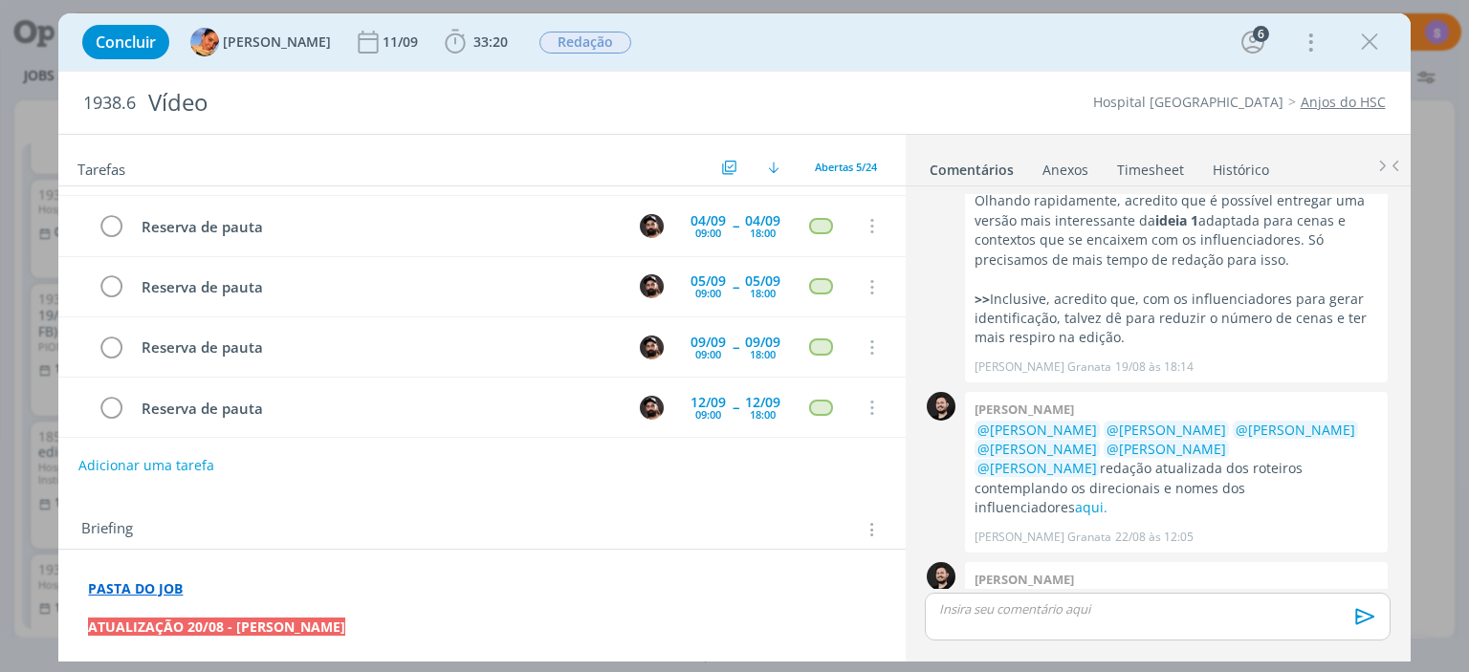
click at [744, 500] on div "Briefing Briefings Predefinidos Versões do Briefing Ver Briefing do Projeto" at bounding box center [481, 524] width 846 height 52
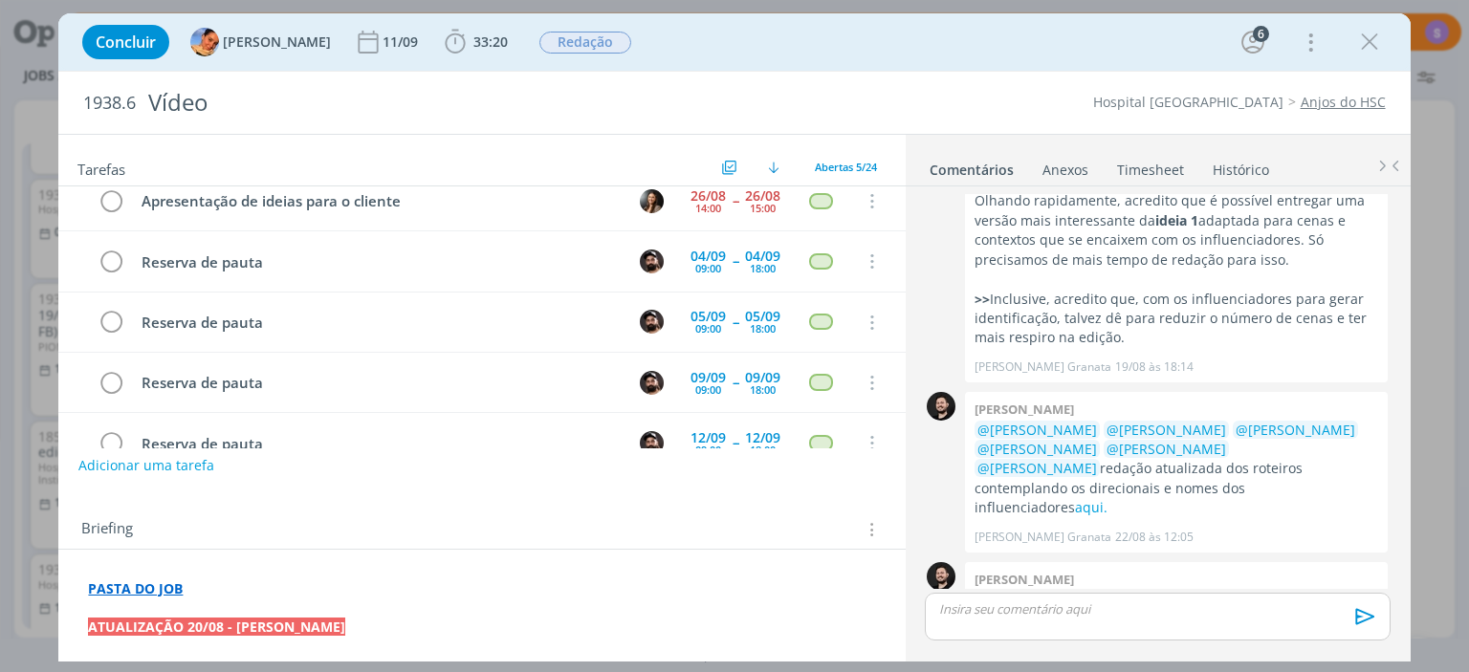
scroll to position [0, 0]
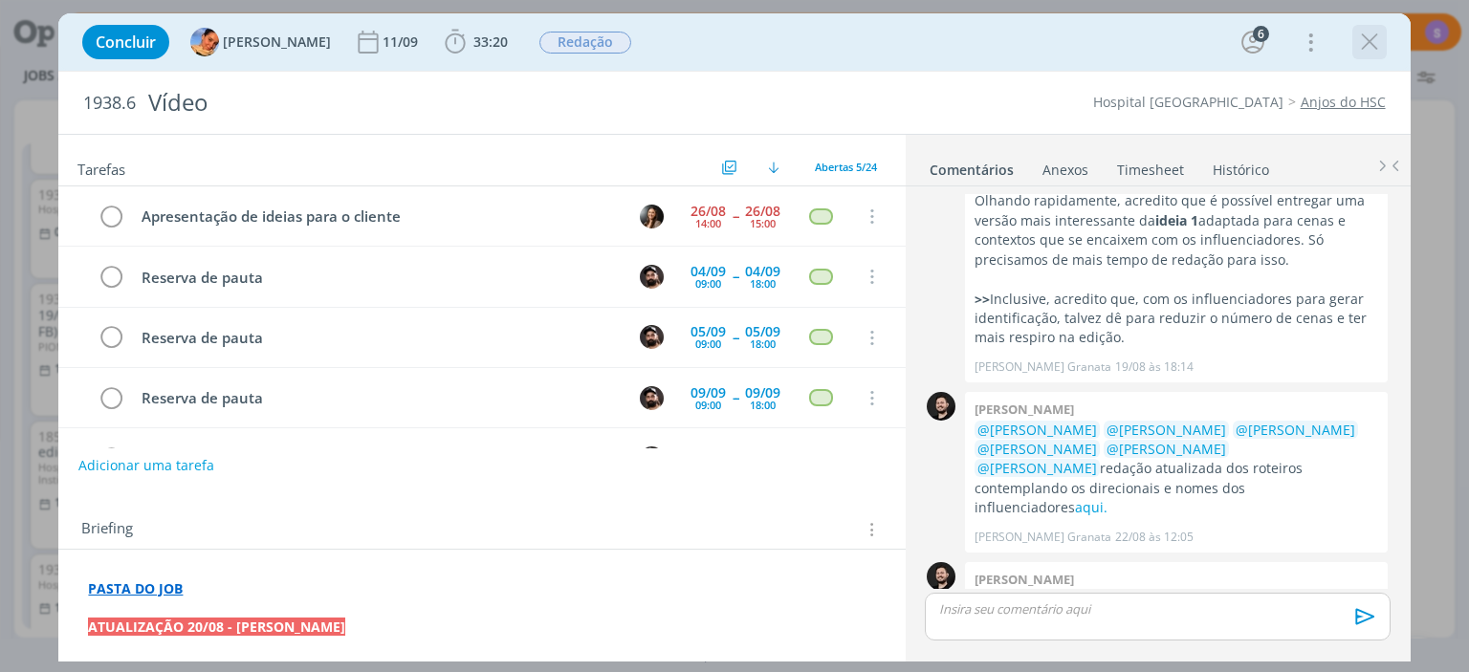
click at [1370, 42] on icon "dialog" at bounding box center [1369, 42] width 29 height 29
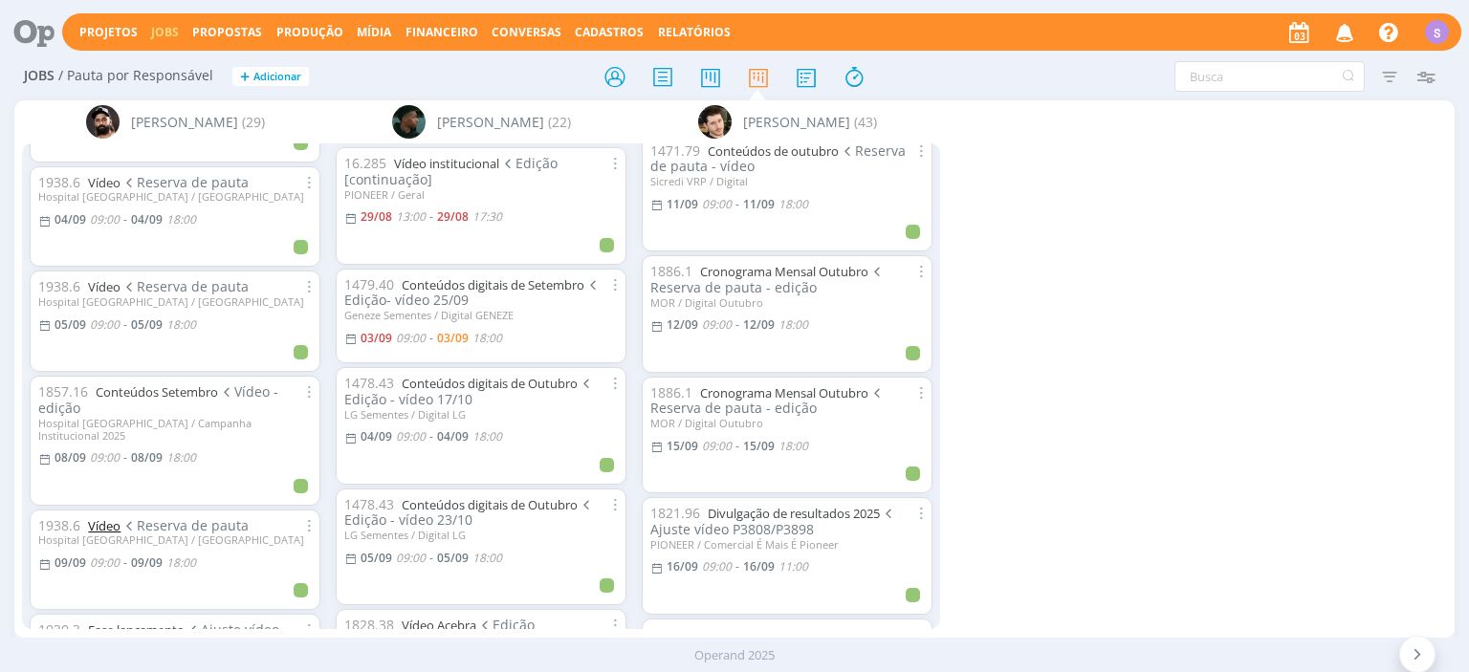
scroll to position [330, 0]
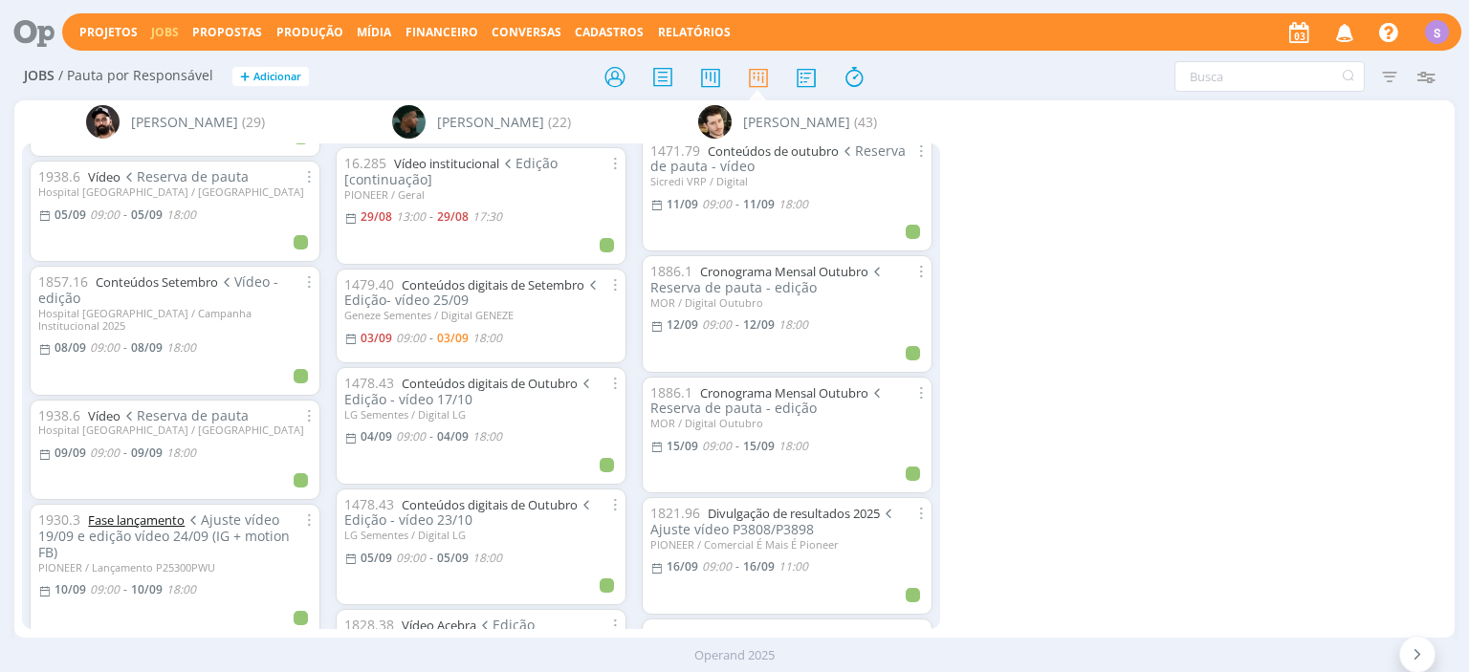
click at [117, 512] on link "Fase lançamento" at bounding box center [136, 520] width 97 height 17
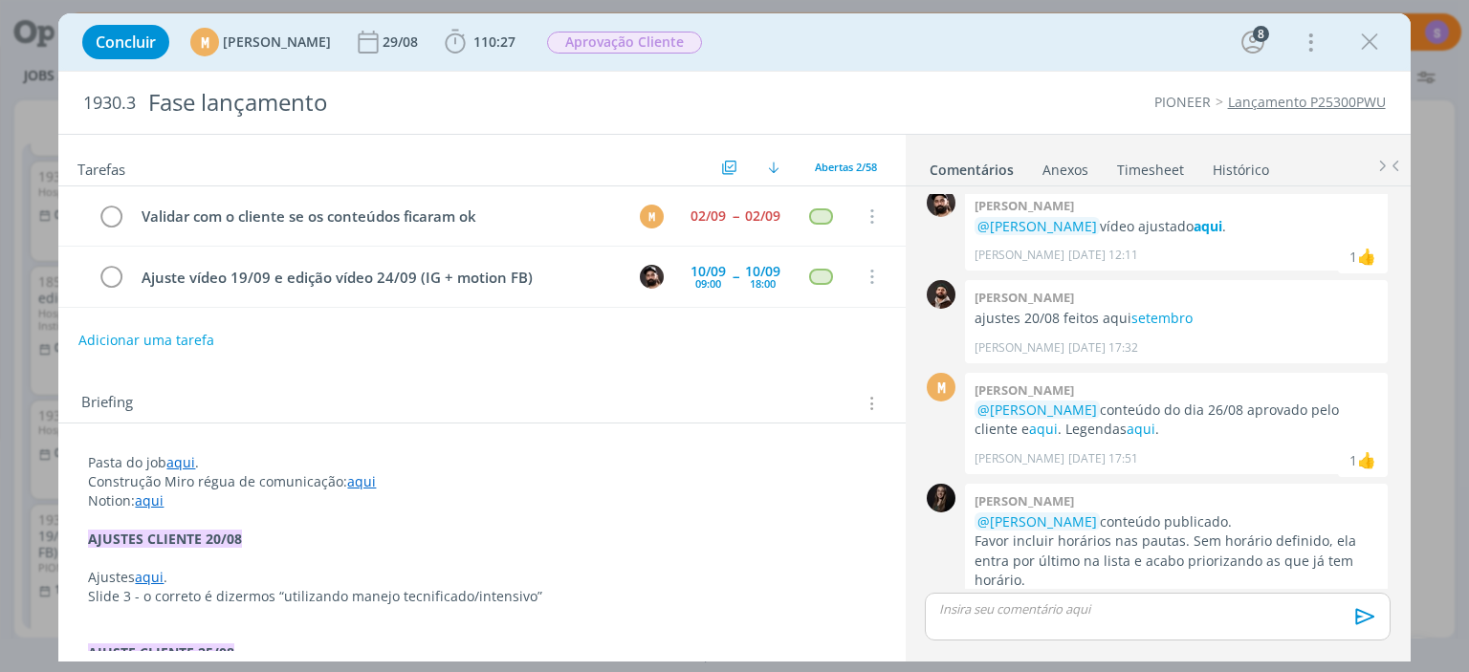
scroll to position [1270, 0]
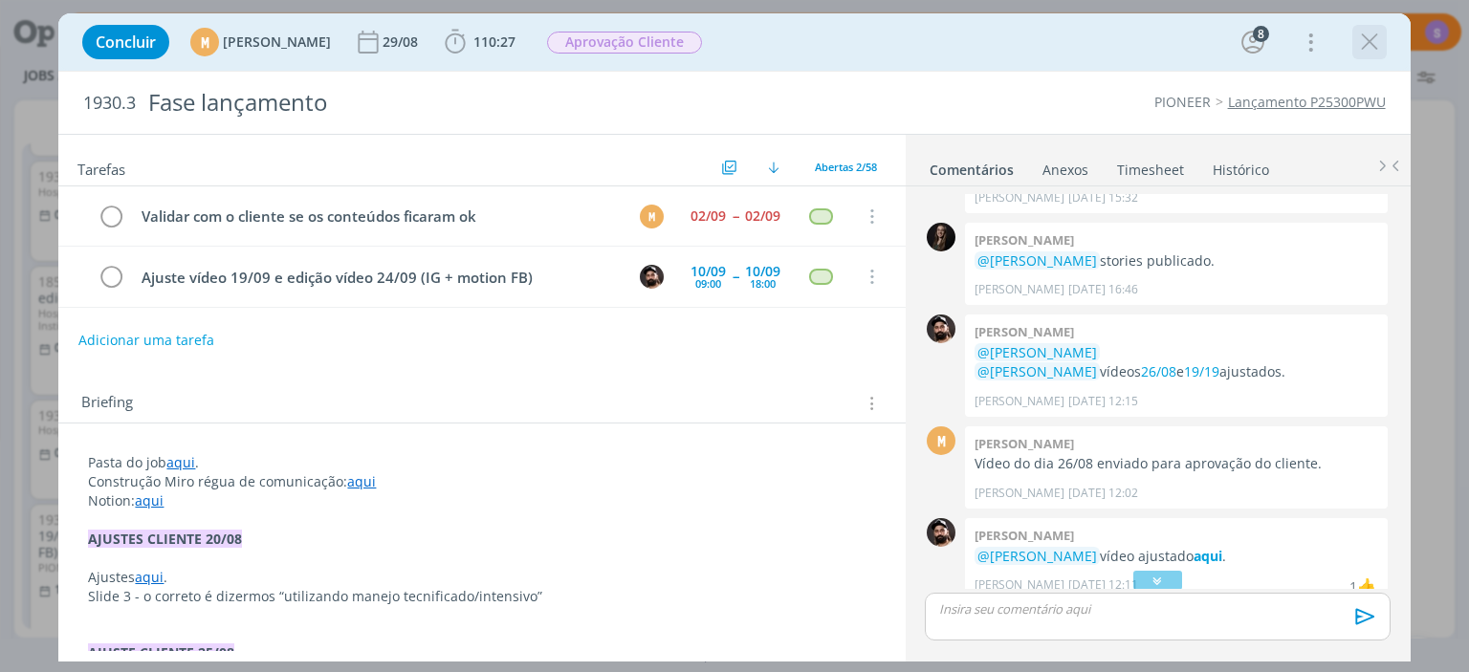
click at [1363, 42] on icon "dialog" at bounding box center [1369, 42] width 29 height 29
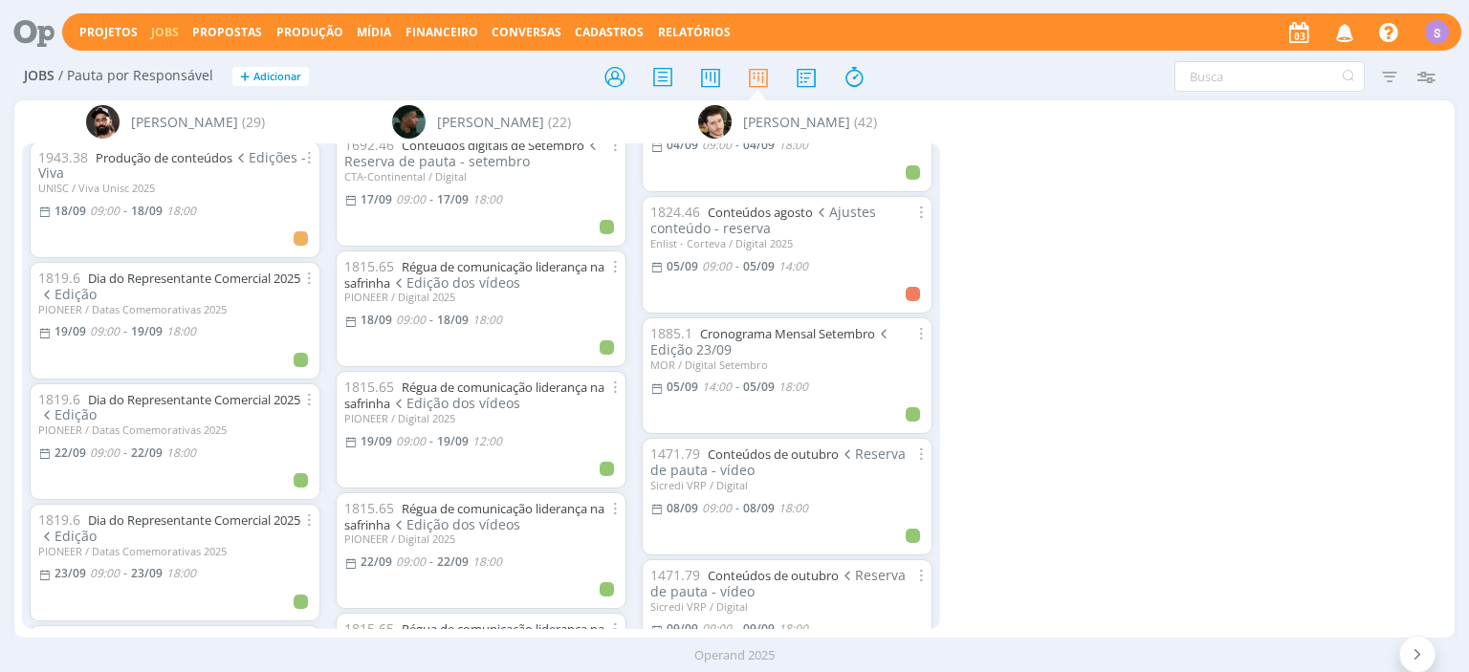
scroll to position [551, 0]
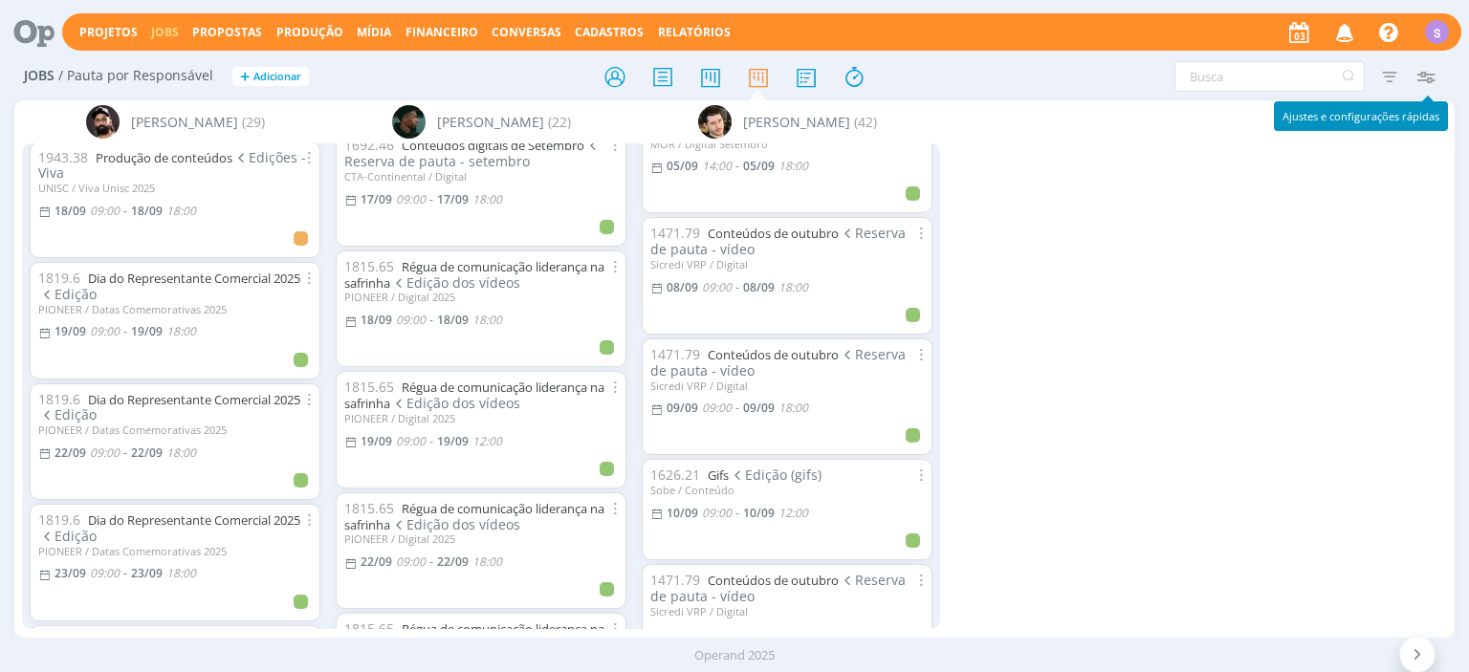
click at [1436, 82] on icon "button" at bounding box center [1426, 76] width 34 height 34
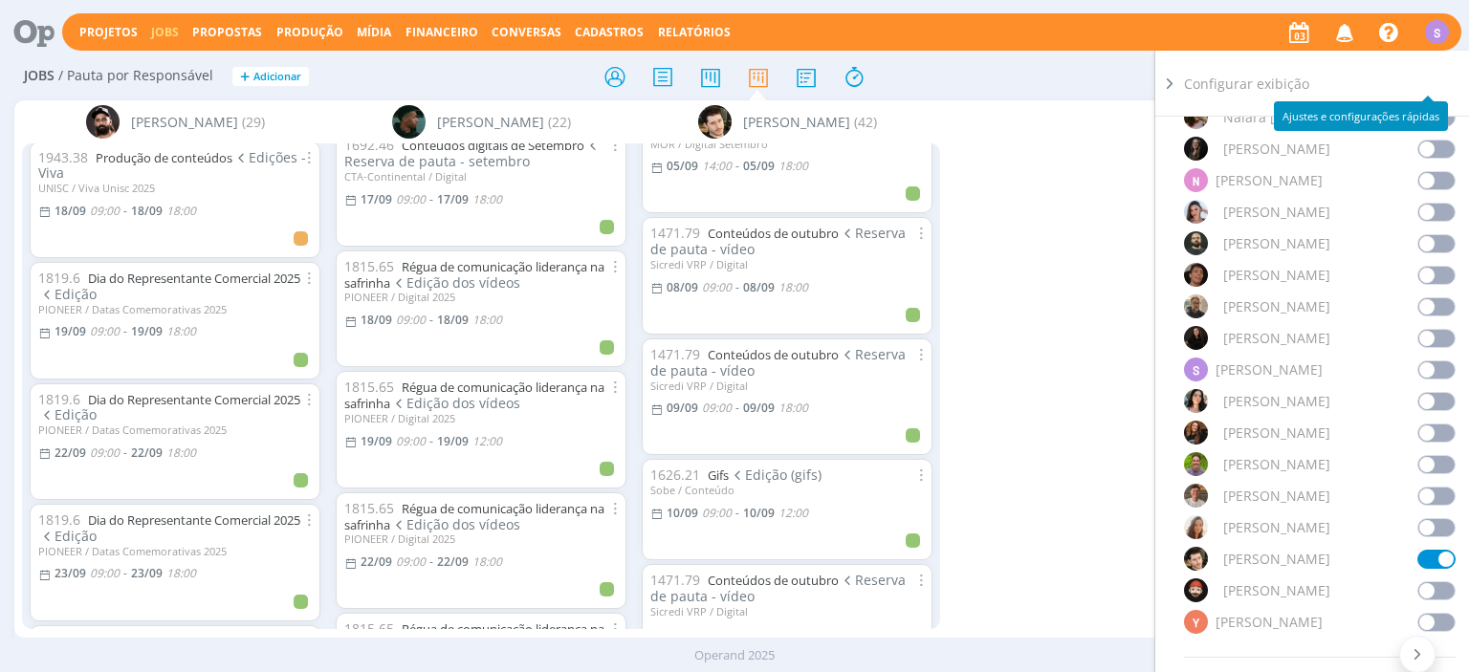
scroll to position [1542, 0]
click at [1433, 310] on span at bounding box center [1436, 306] width 38 height 19
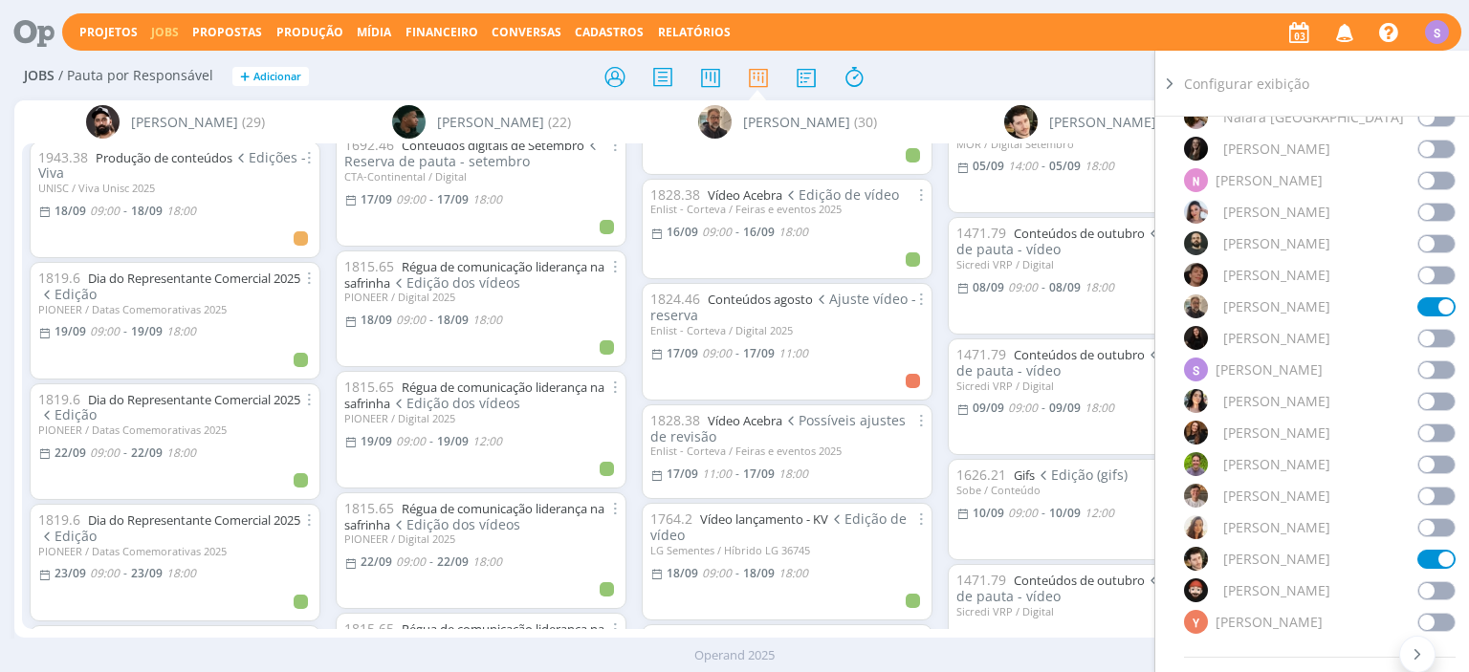
click at [1173, 82] on icon at bounding box center [1169, 84] width 19 height 20
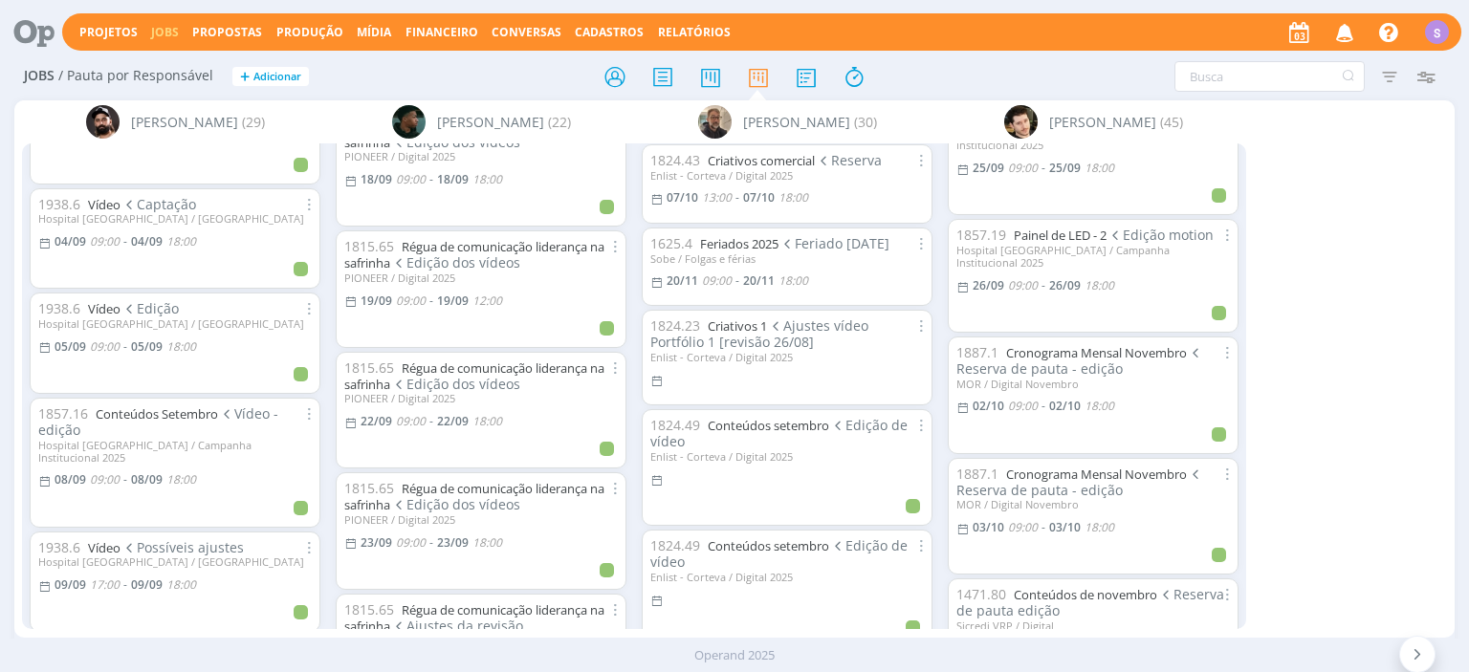
scroll to position [220, 0]
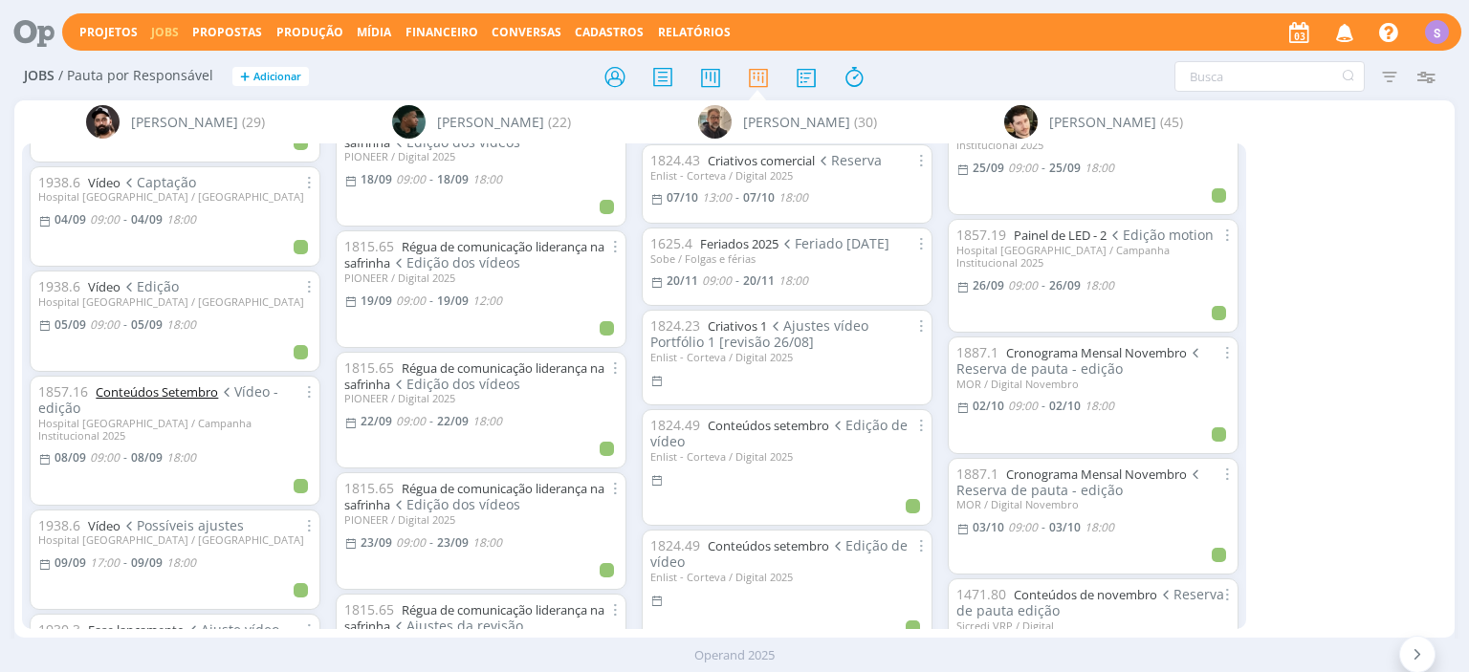
click at [155, 383] on link "Conteúdos Setembro" at bounding box center [157, 391] width 122 height 17
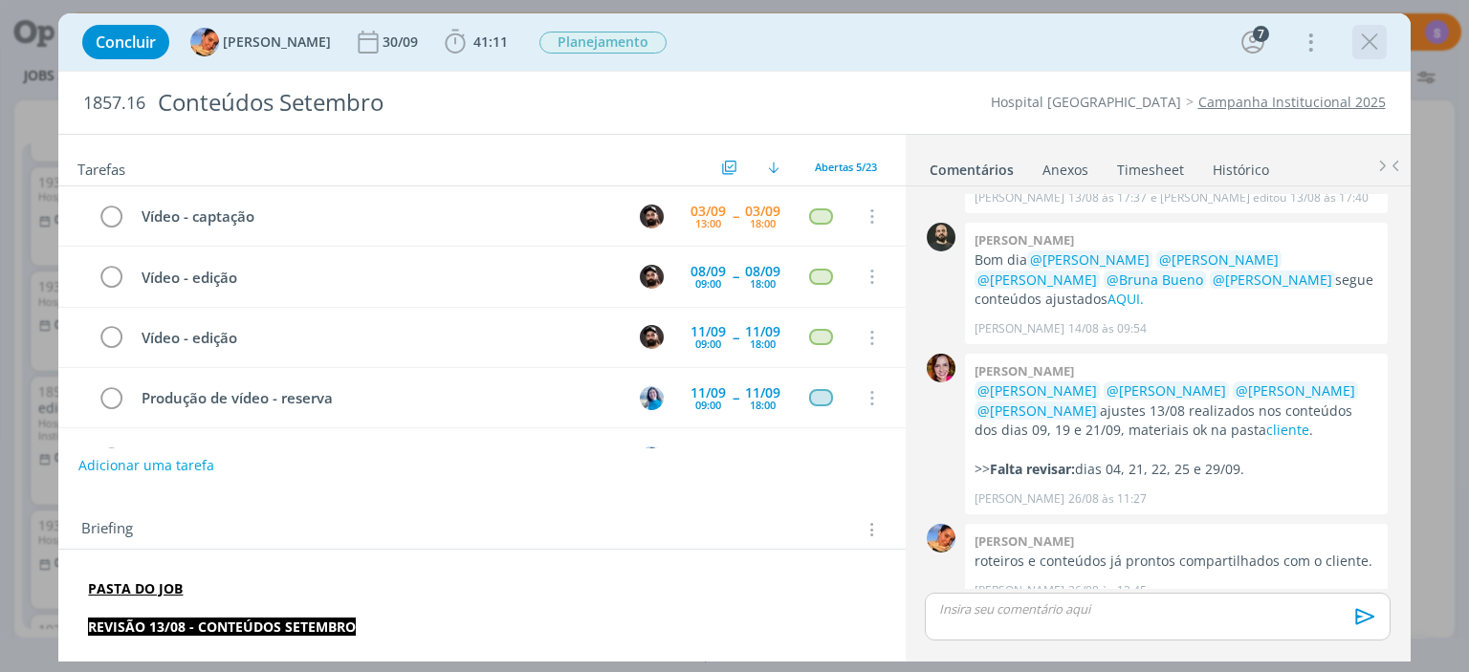
click at [1384, 41] on div "dialog" at bounding box center [1369, 42] width 34 height 34
click at [1367, 49] on icon "dialog" at bounding box center [1369, 42] width 29 height 29
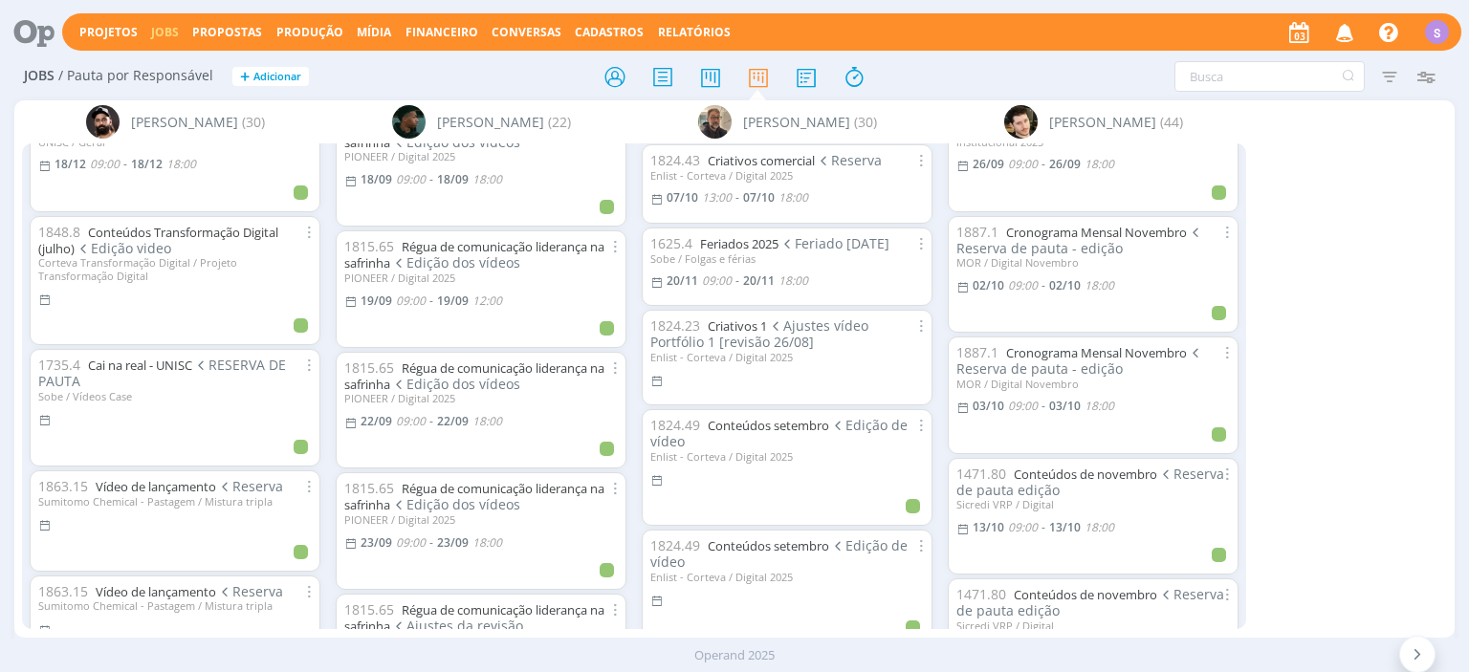
scroll to position [2913, 0]
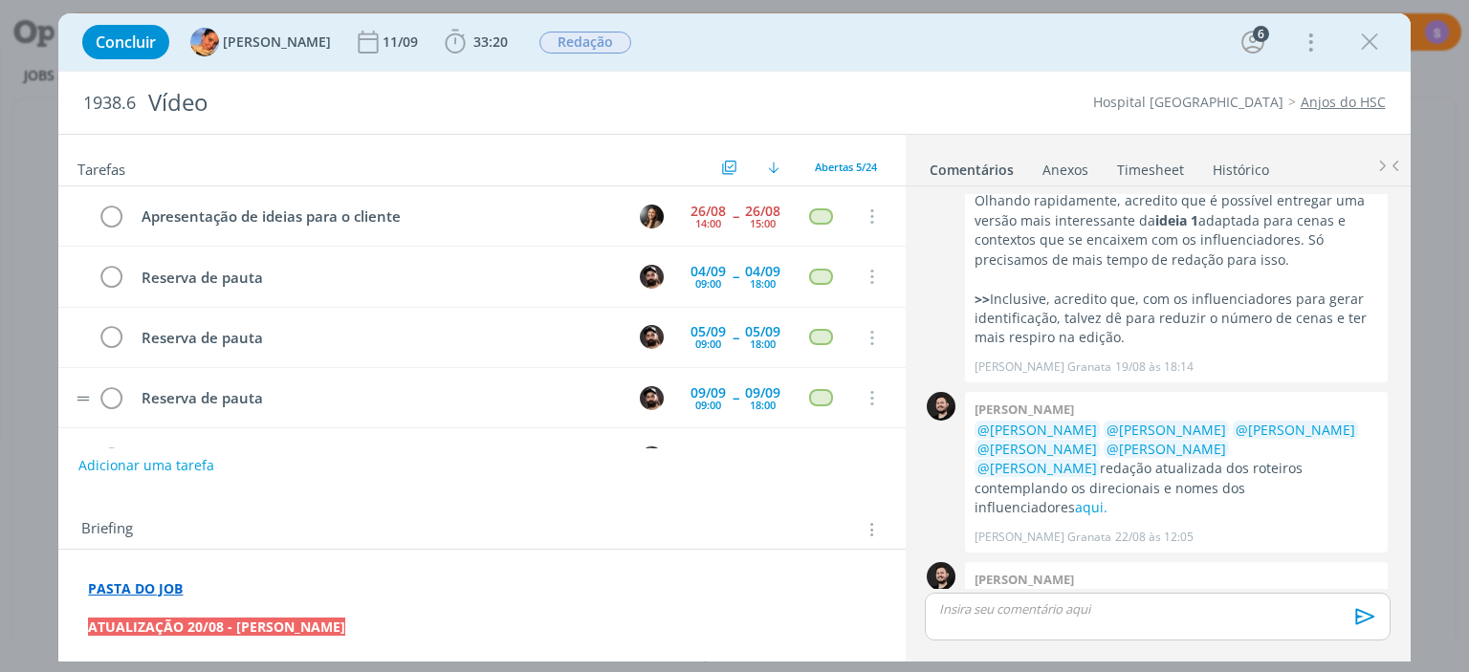
scroll to position [51, 0]
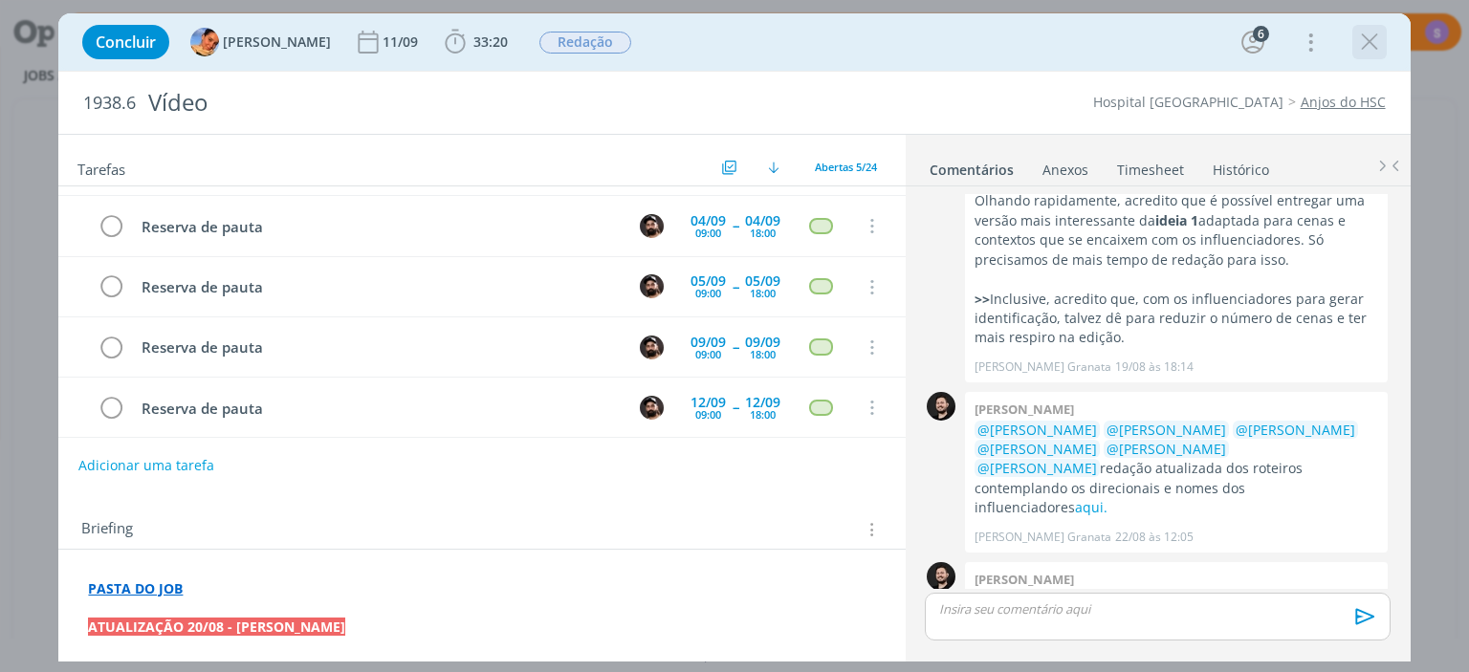
click at [1370, 46] on icon "dialog" at bounding box center [1369, 42] width 29 height 29
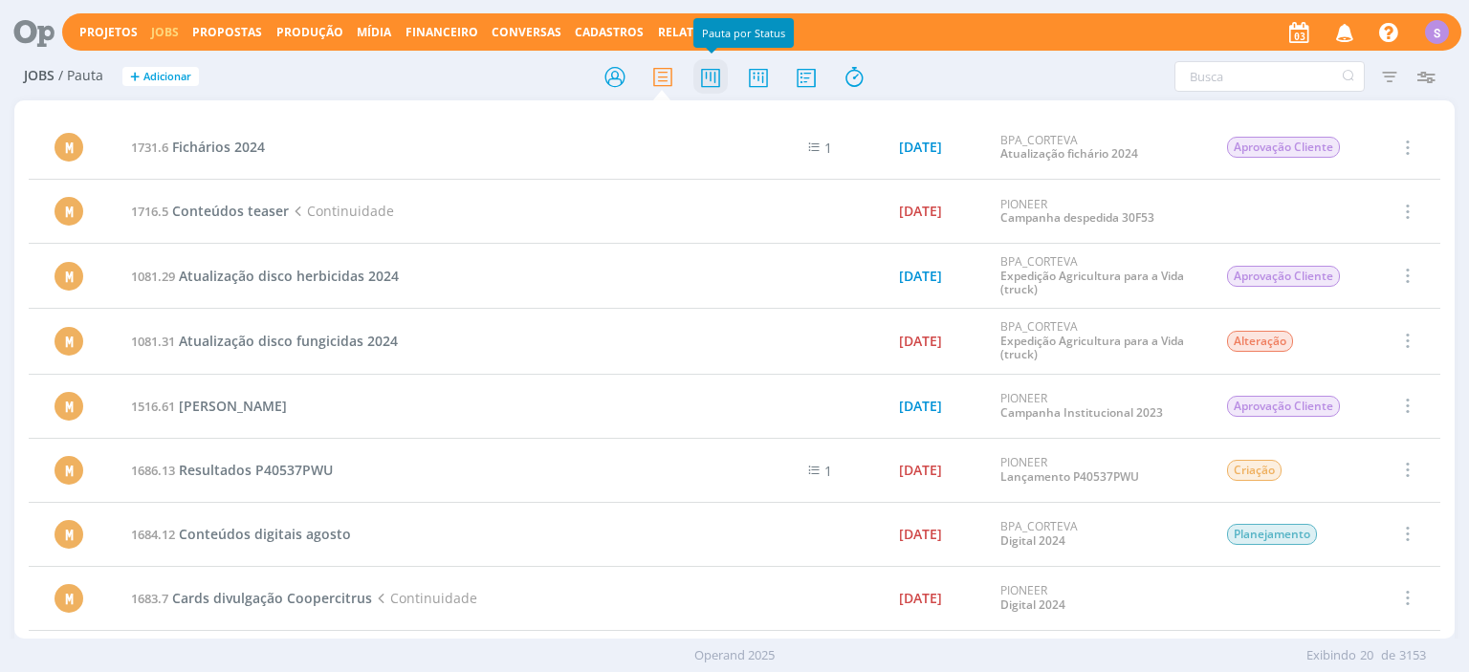
click at [710, 75] on icon at bounding box center [710, 76] width 34 height 37
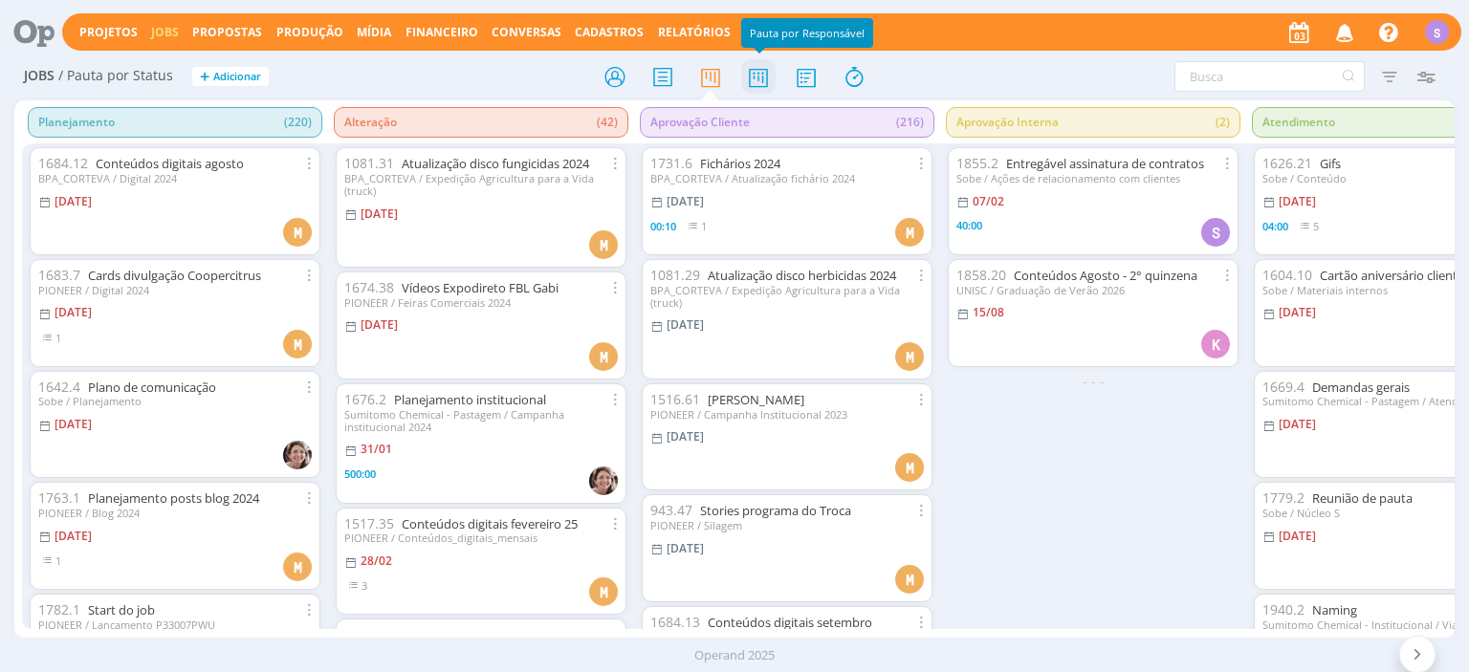
click at [765, 70] on icon at bounding box center [758, 76] width 34 height 37
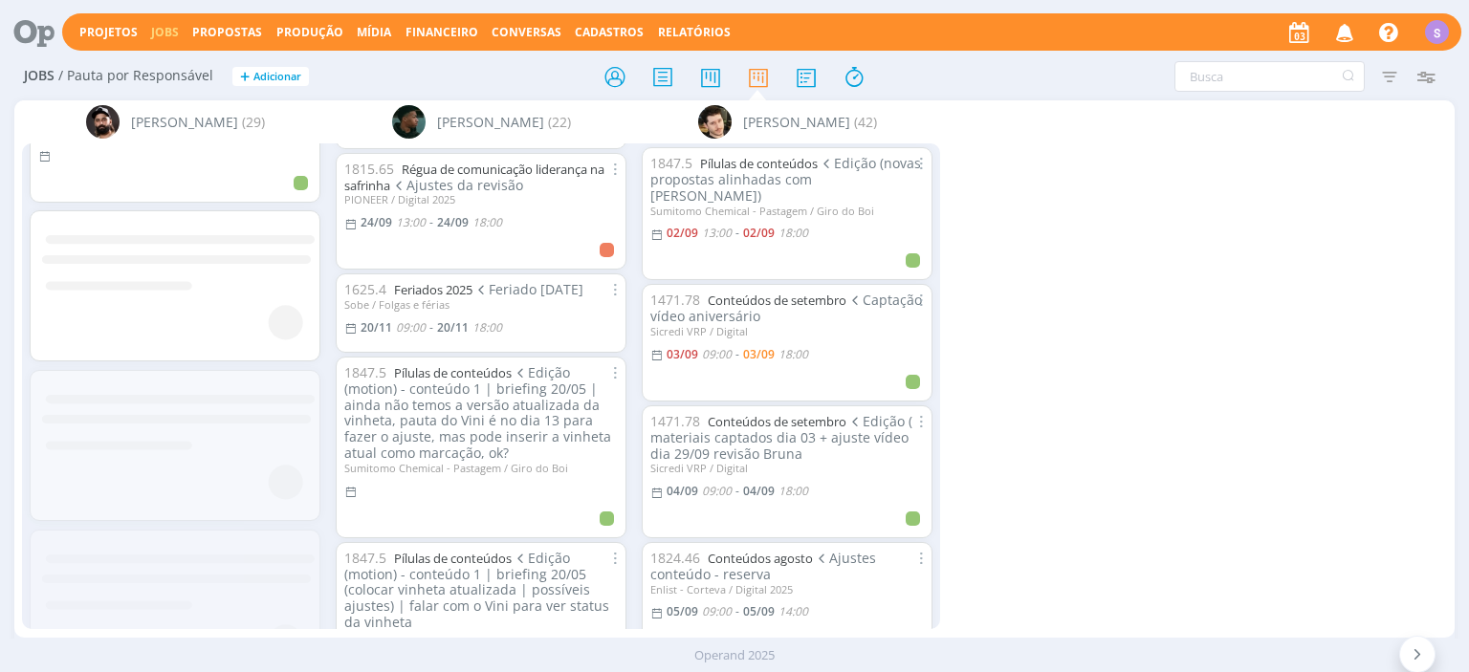
scroll to position [2903, 0]
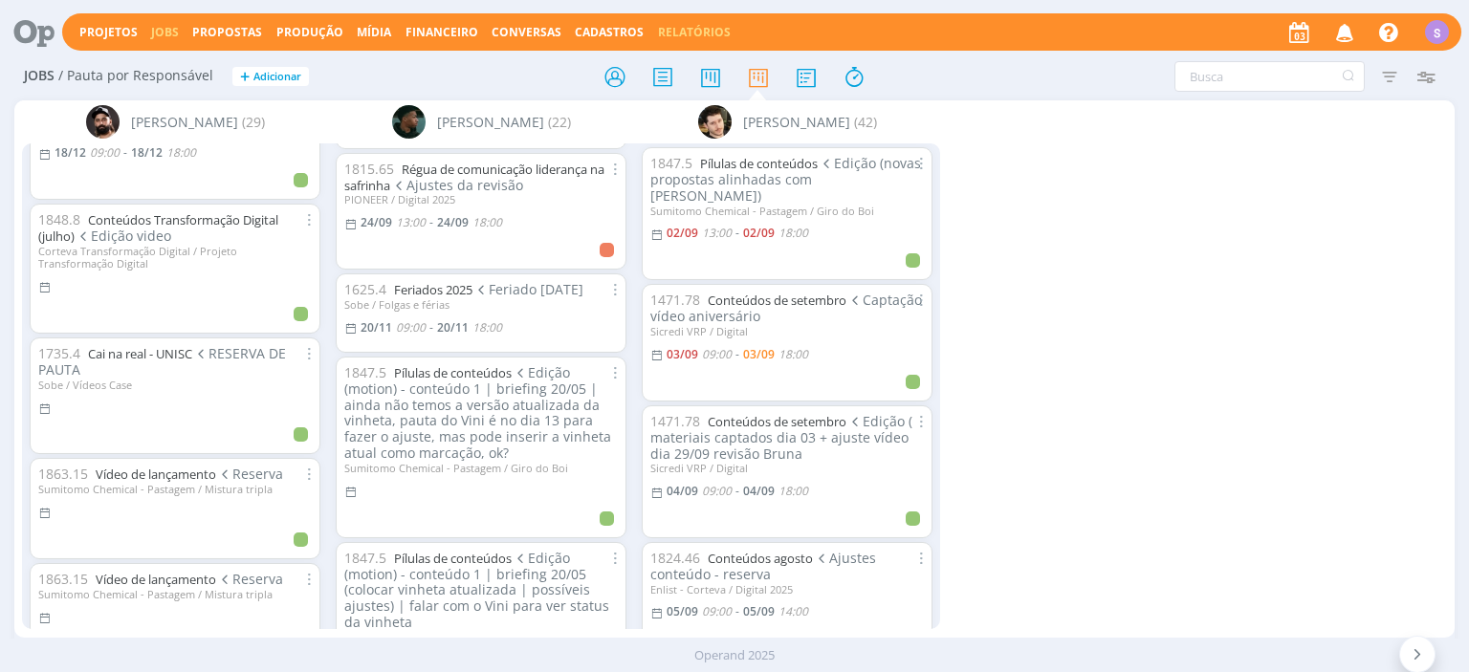
click at [658, 29] on link "Relatórios" at bounding box center [694, 32] width 73 height 16
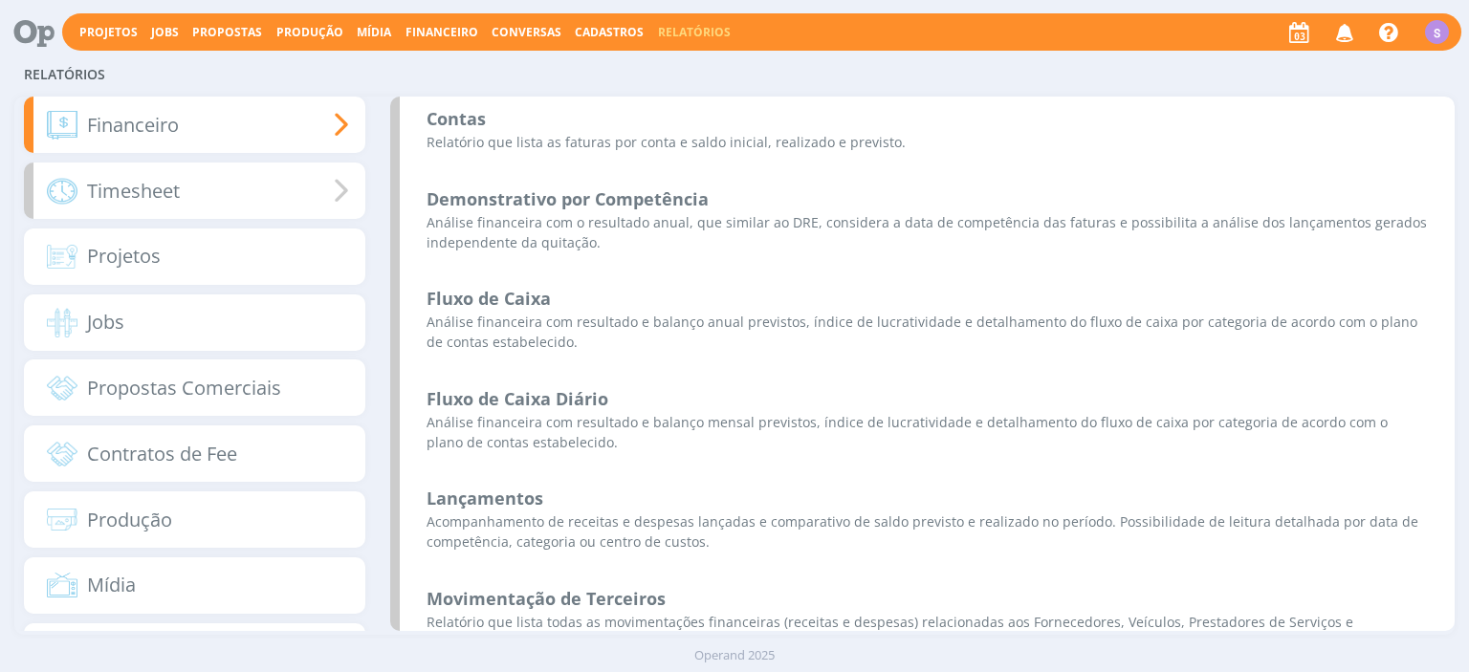
click at [147, 180] on span "Timesheet" at bounding box center [133, 191] width 93 height 29
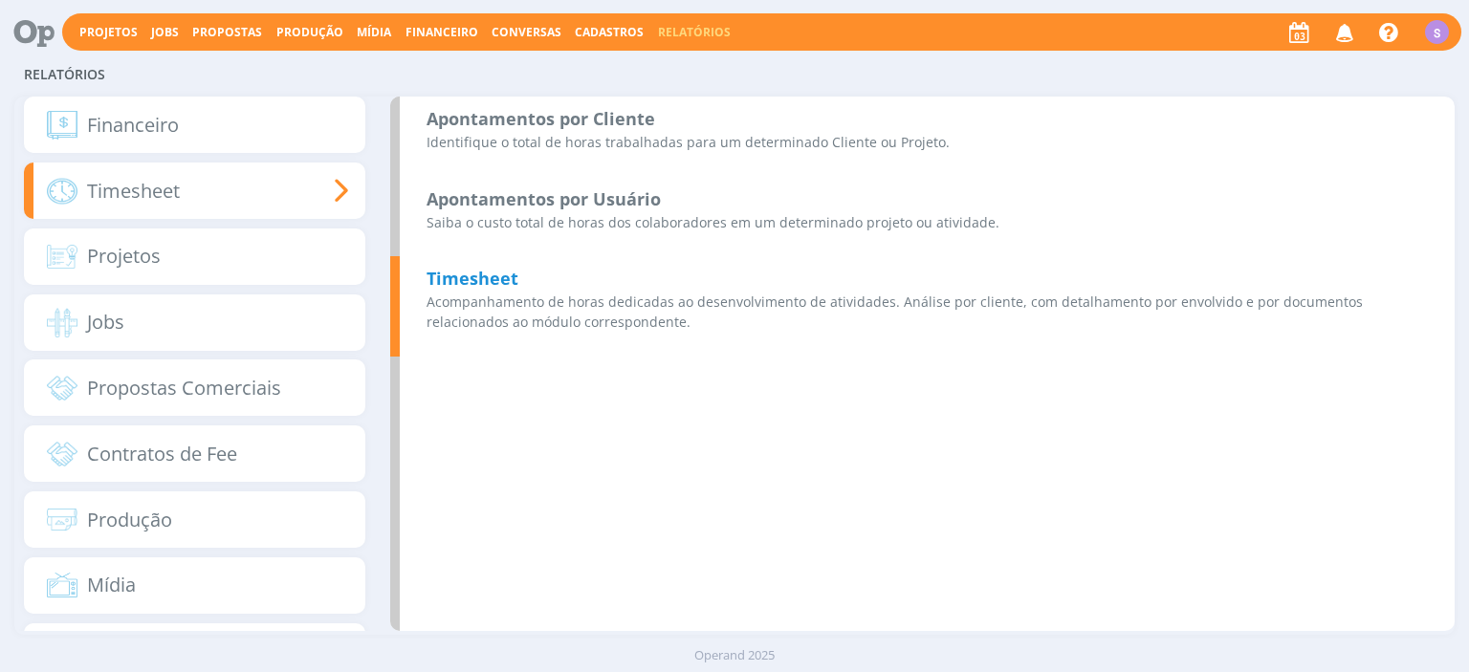
click at [535, 294] on p "Acompanhamento de horas dedicadas ao desenvolvimento de atividades. Análise por…" at bounding box center [927, 312] width 1001 height 40
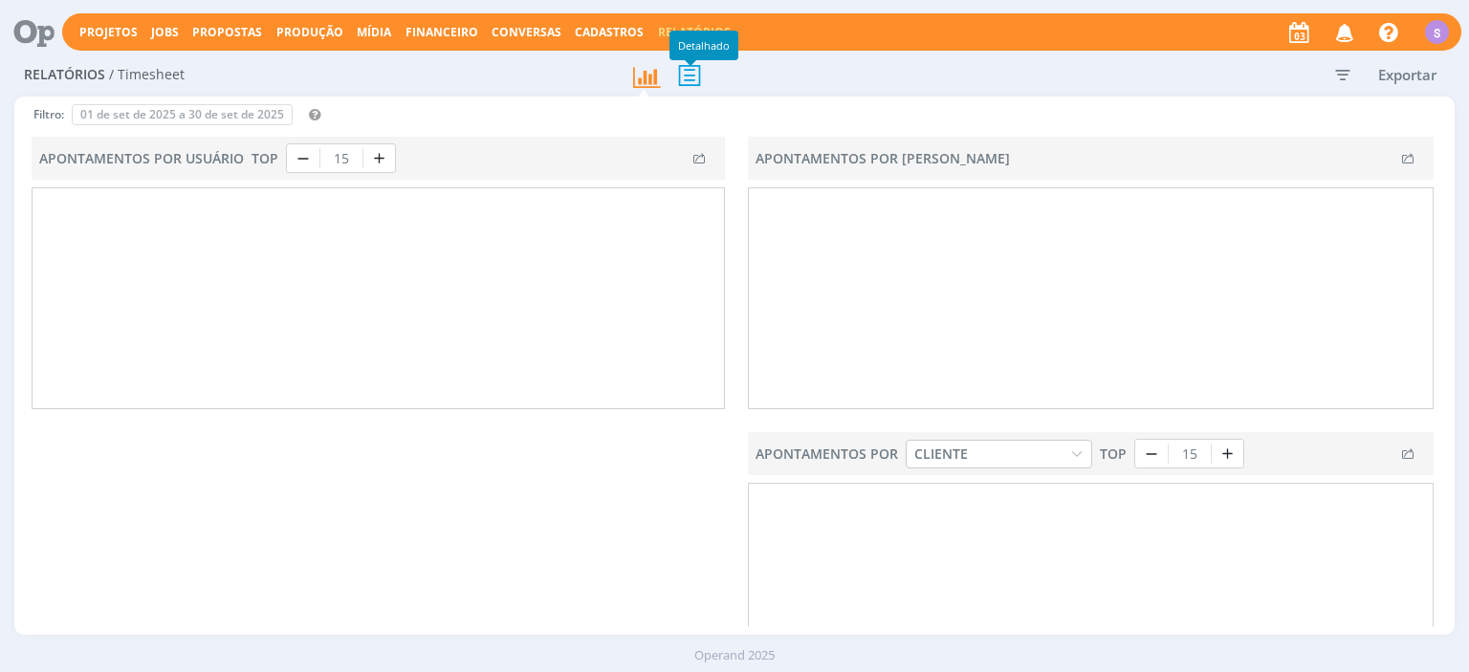
click at [690, 74] on icon at bounding box center [689, 74] width 40 height 39
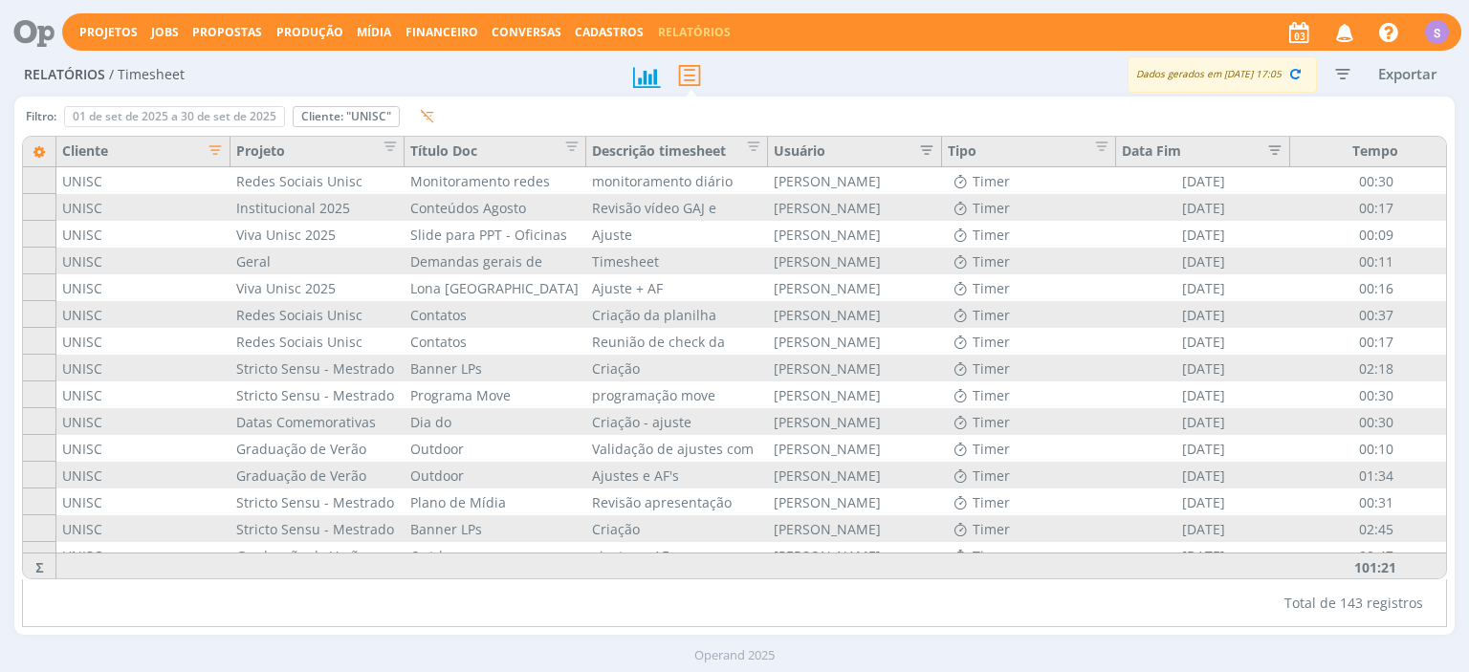
click at [207, 147] on icon "button" at bounding box center [209, 148] width 19 height 19
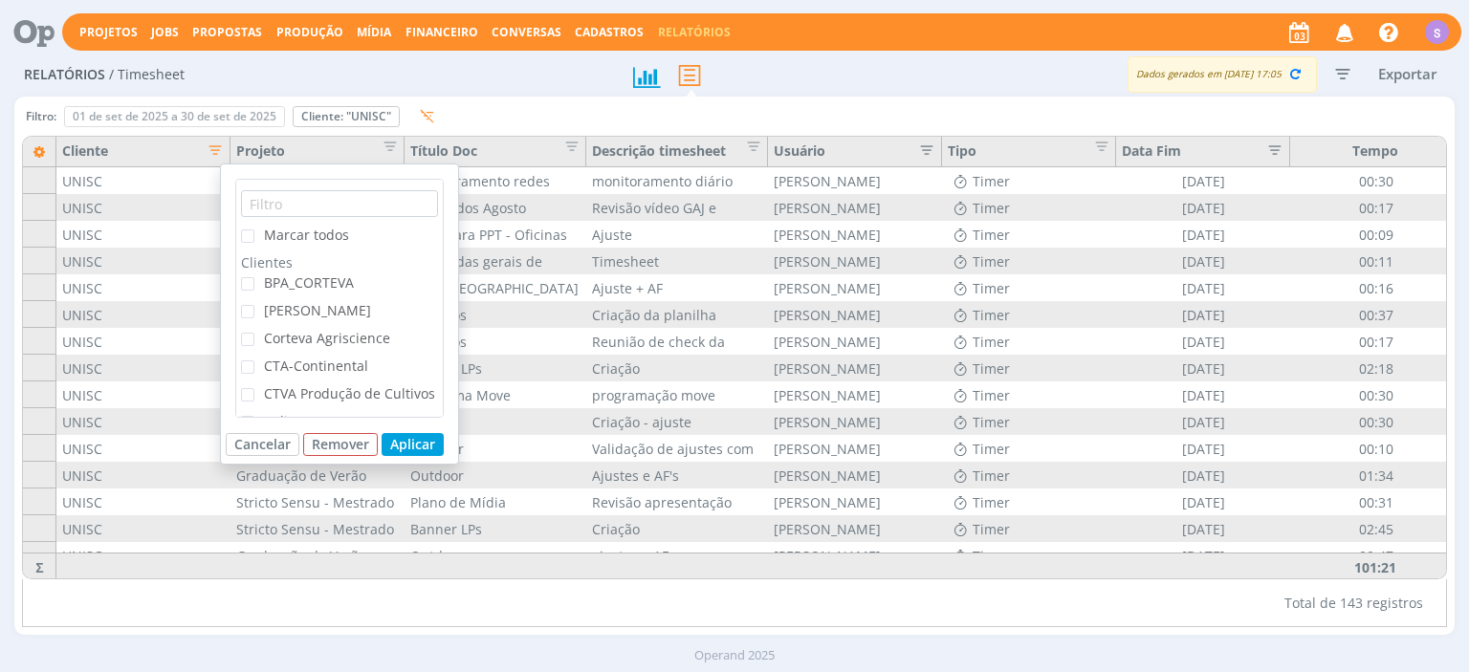
click at [258, 234] on span "Marcar todos" at bounding box center [301, 235] width 95 height 18
click at [254, 230] on input "Marcar todos" at bounding box center [254, 230] width 0 height 0
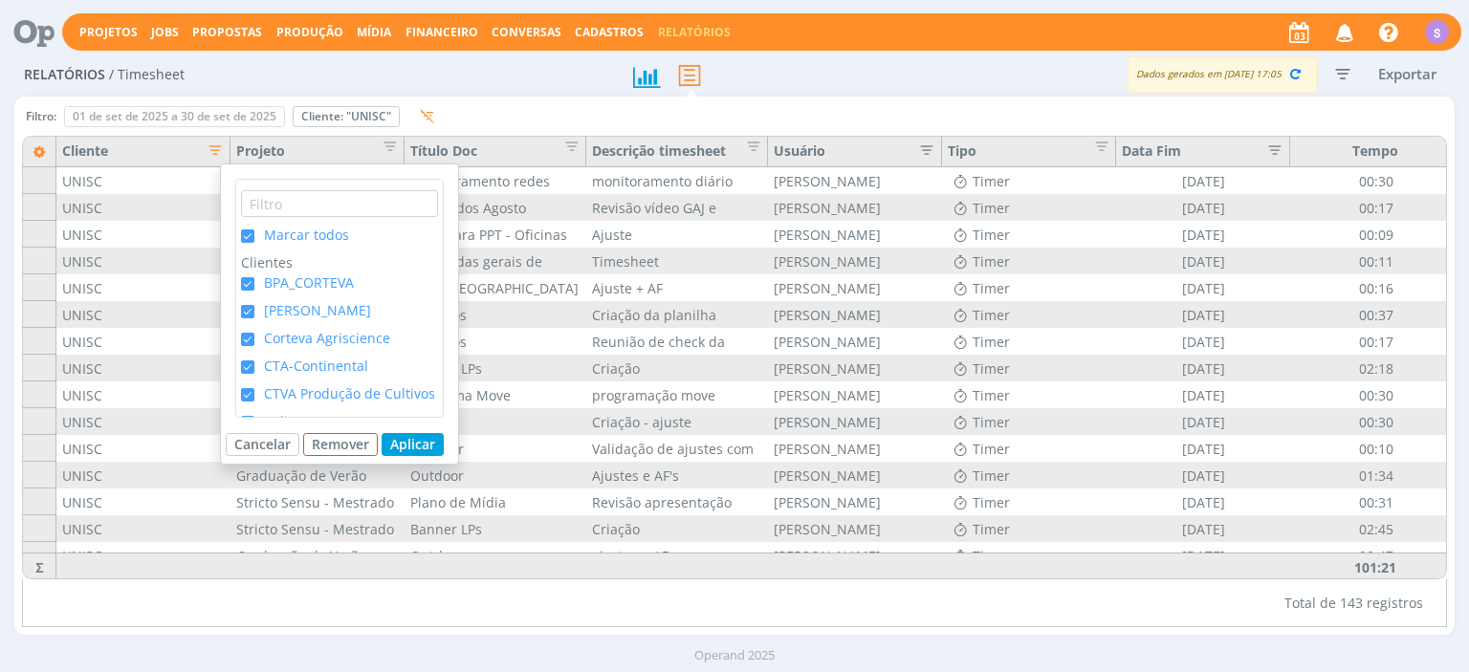
click at [258, 234] on span "Marcar todos" at bounding box center [301, 235] width 95 height 18
click at [254, 230] on input "Marcar todos" at bounding box center [254, 230] width 0 height 0
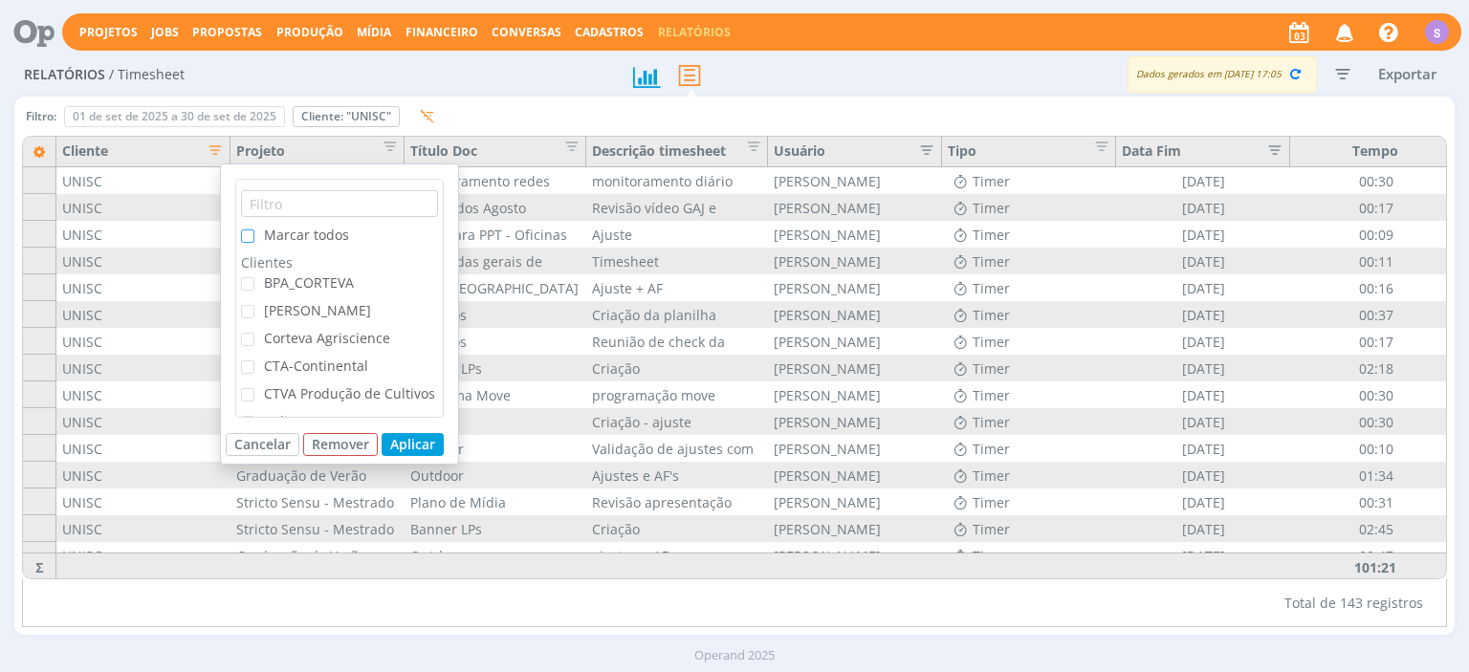
scroll to position [329, 0]
click at [1349, 71] on icon "button" at bounding box center [1342, 73] width 34 height 34
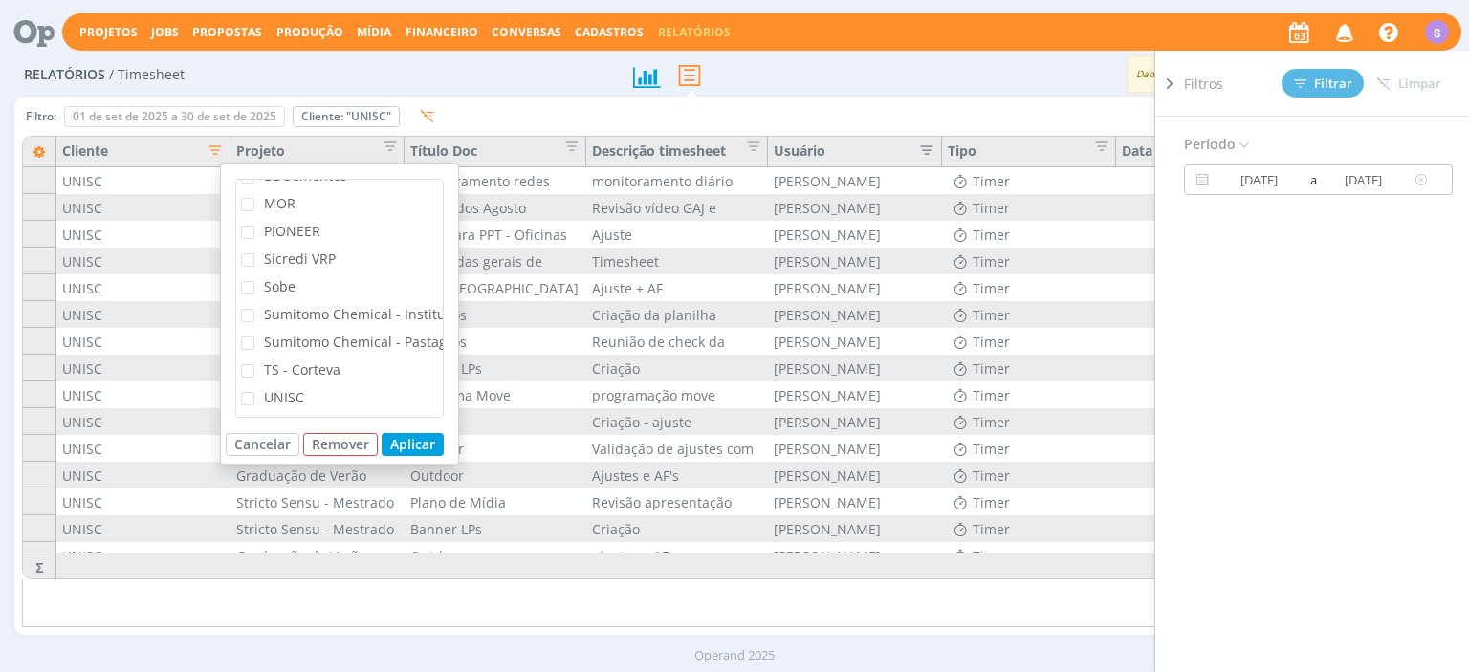
click at [1201, 182] on icon at bounding box center [1202, 179] width 24 height 23
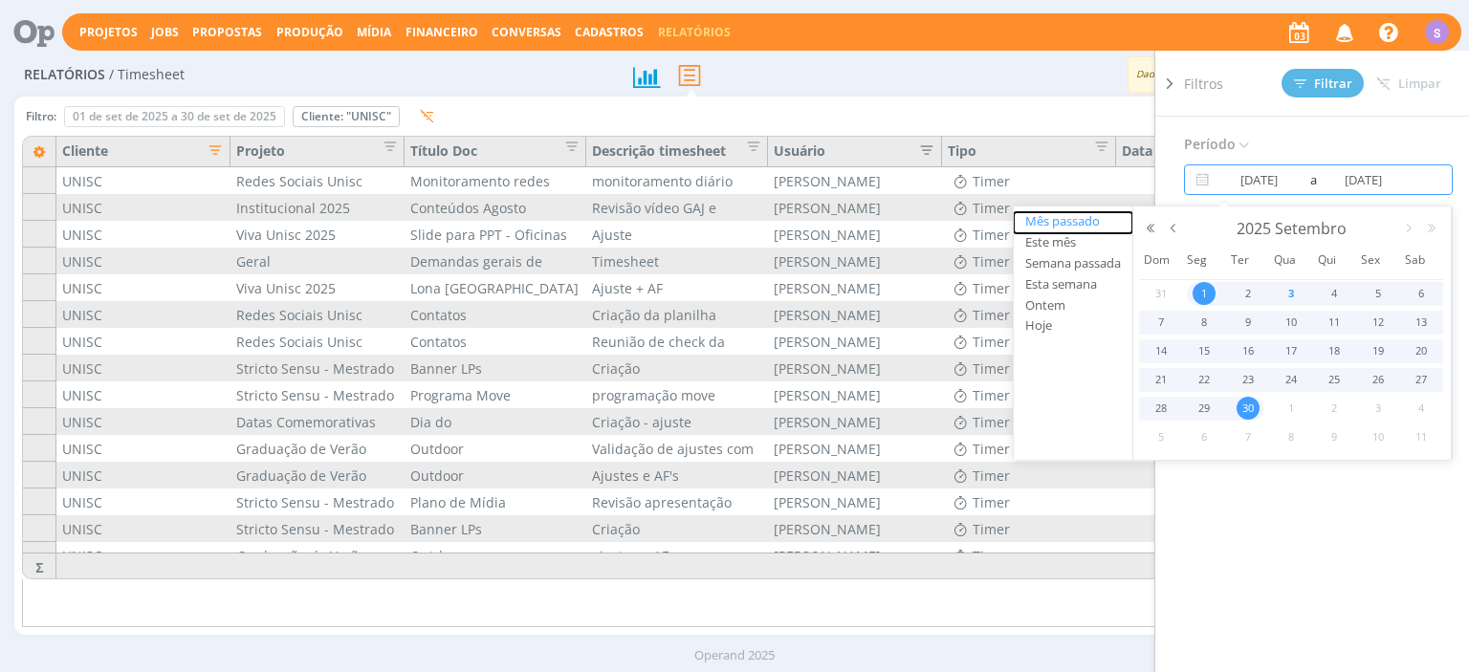
click at [1091, 219] on button "Mês passado" at bounding box center [1073, 222] width 119 height 21
type input "01/08/2025"
type input "31/08/2025"
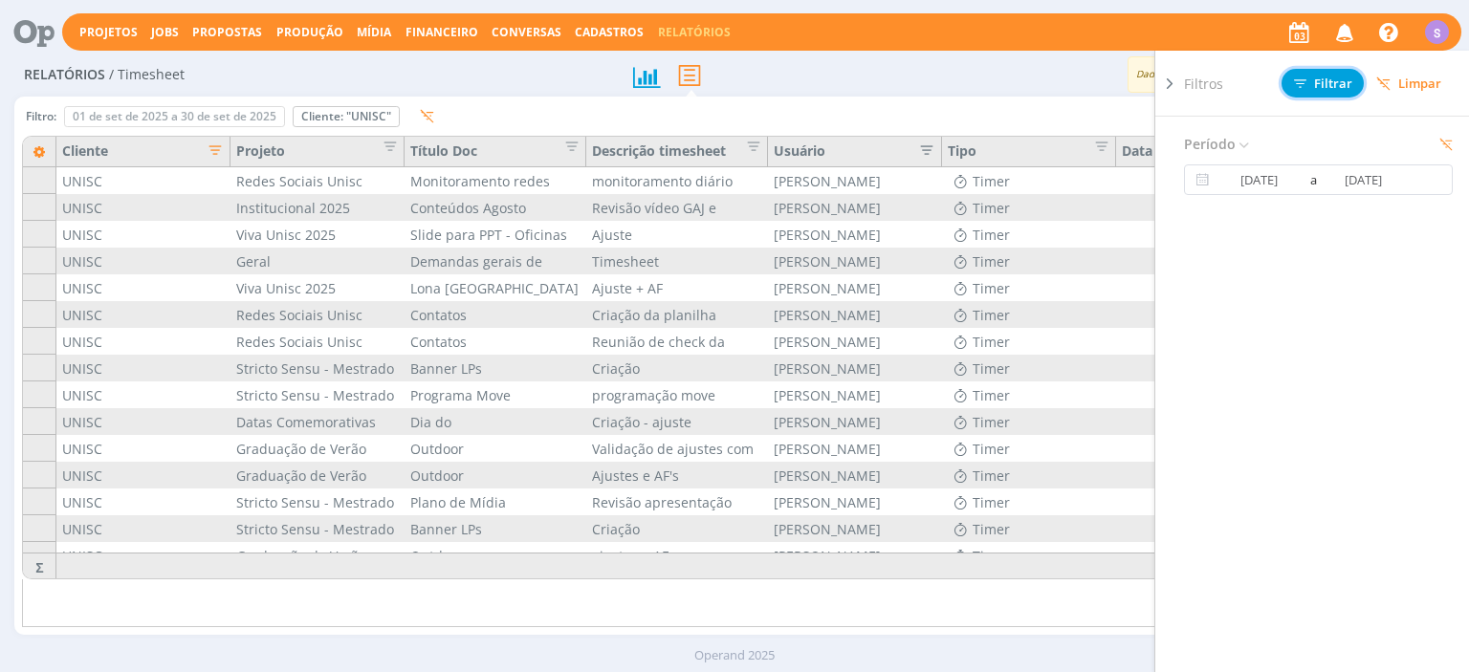
click at [1324, 90] on span "Filtrar" at bounding box center [1323, 83] width 58 height 12
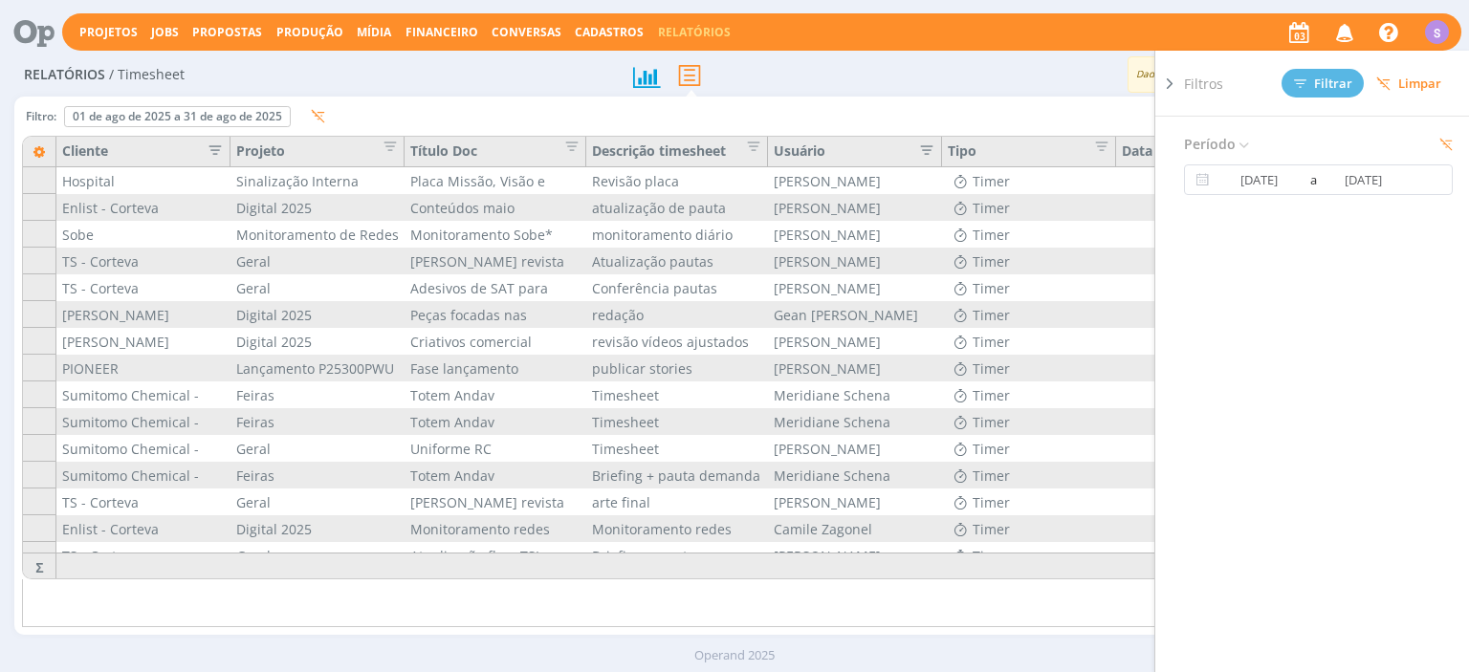
click at [214, 142] on icon "button" at bounding box center [209, 148] width 19 height 19
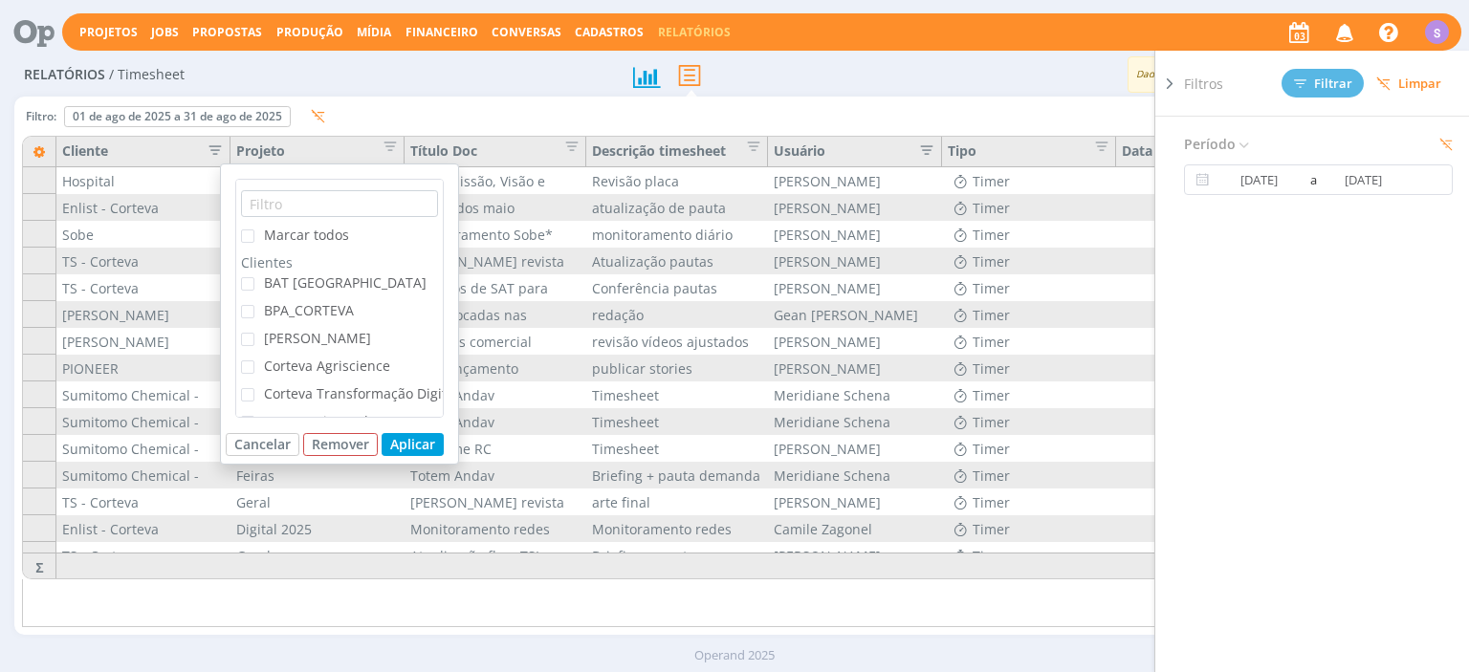
click at [314, 239] on span "Marcar todos" at bounding box center [306, 235] width 85 height 18
click at [254, 230] on input "Marcar todos" at bounding box center [254, 230] width 0 height 0
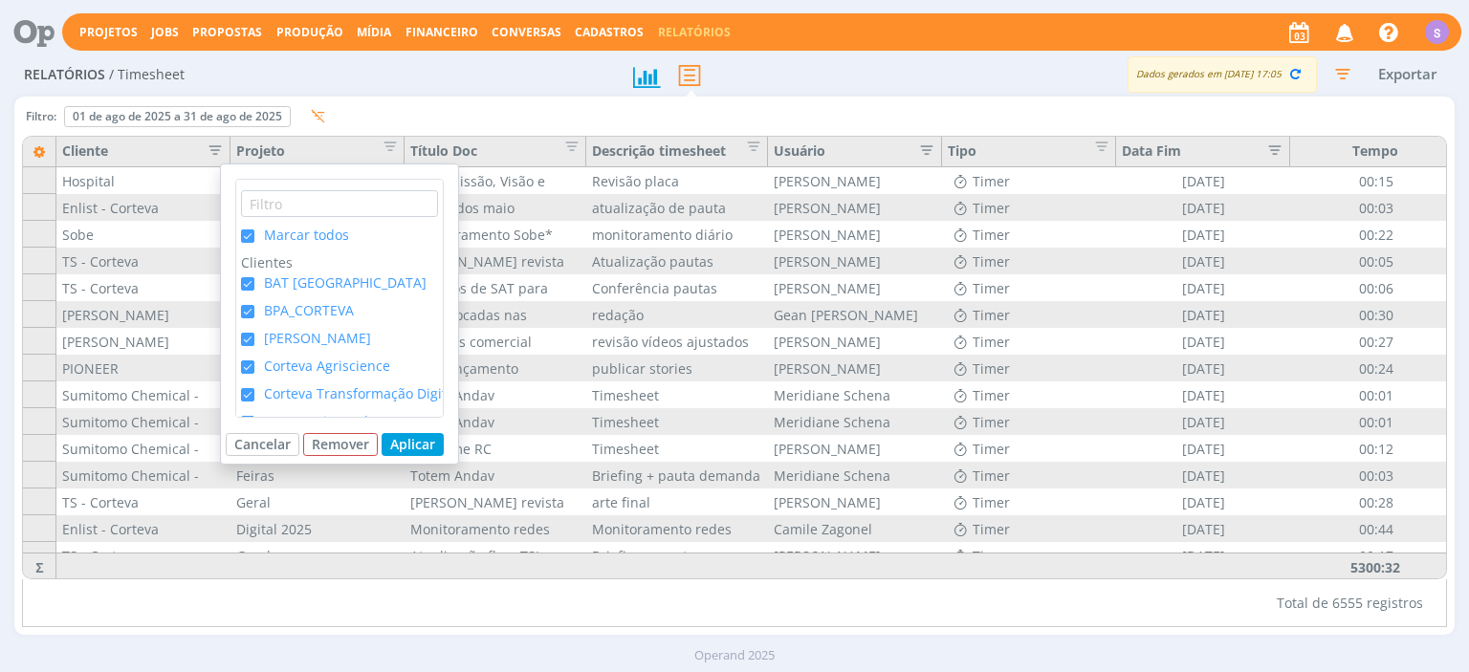
click at [314, 239] on span "Marcar todos" at bounding box center [306, 235] width 85 height 18
click at [254, 230] on input "Marcar todos" at bounding box center [254, 230] width 0 height 0
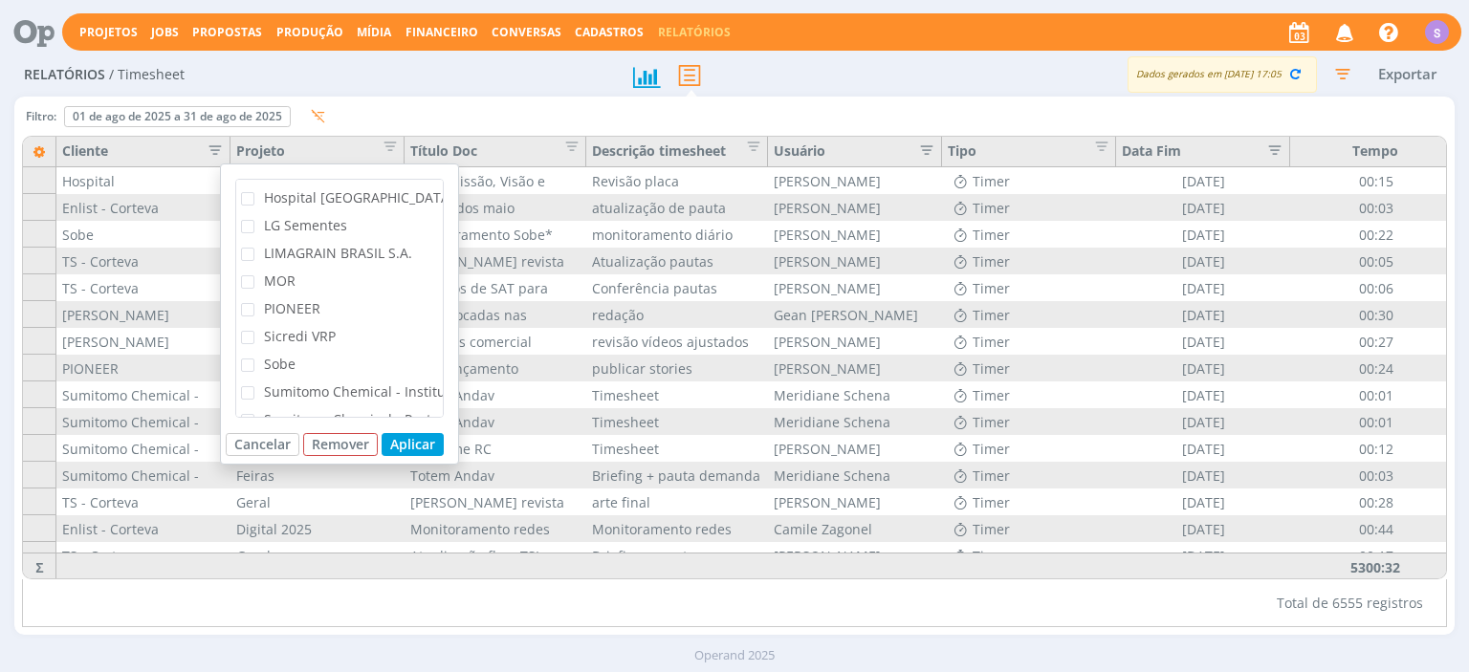
scroll to position [330, 0]
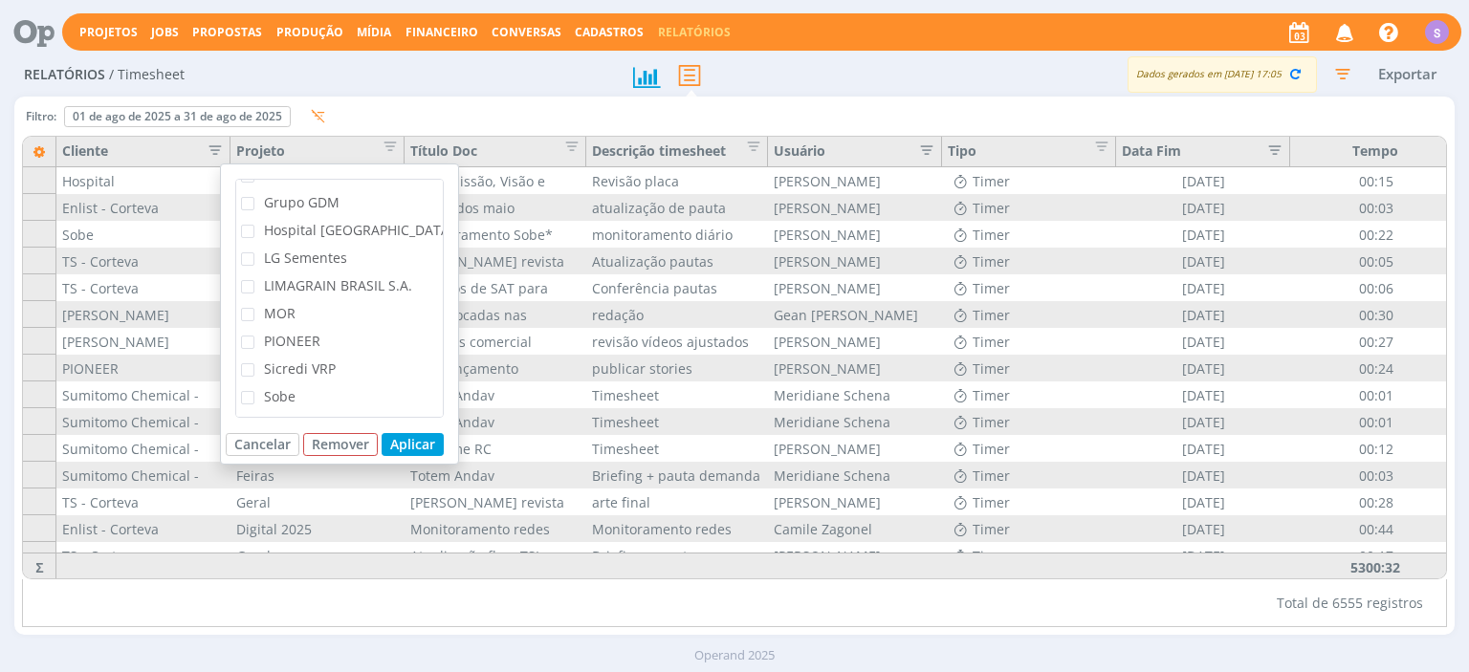
click at [341, 234] on span "Hospital [GEOGRAPHIC_DATA]" at bounding box center [359, 230] width 190 height 18
click at [254, 225] on input "Hospital [GEOGRAPHIC_DATA]" at bounding box center [254, 225] width 0 height 0
click at [427, 438] on button "Aplicar" at bounding box center [413, 444] width 62 height 23
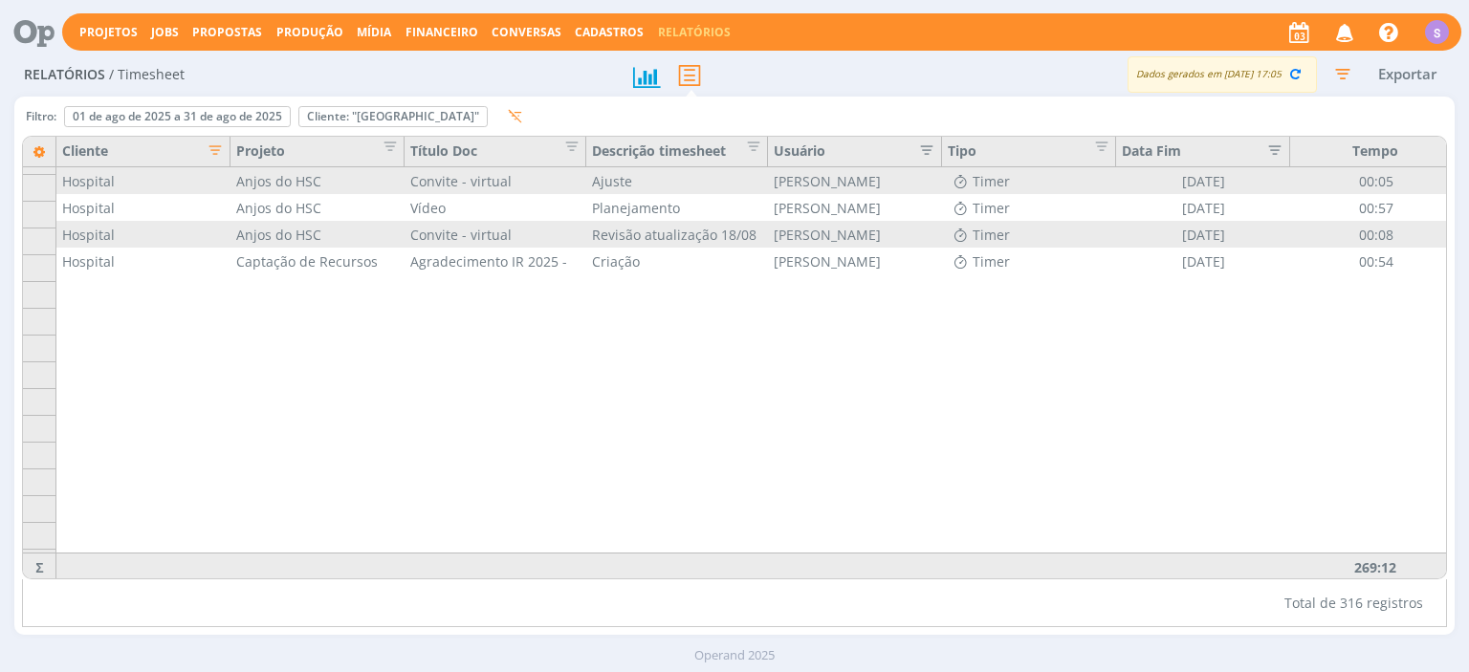
scroll to position [4357, 0]
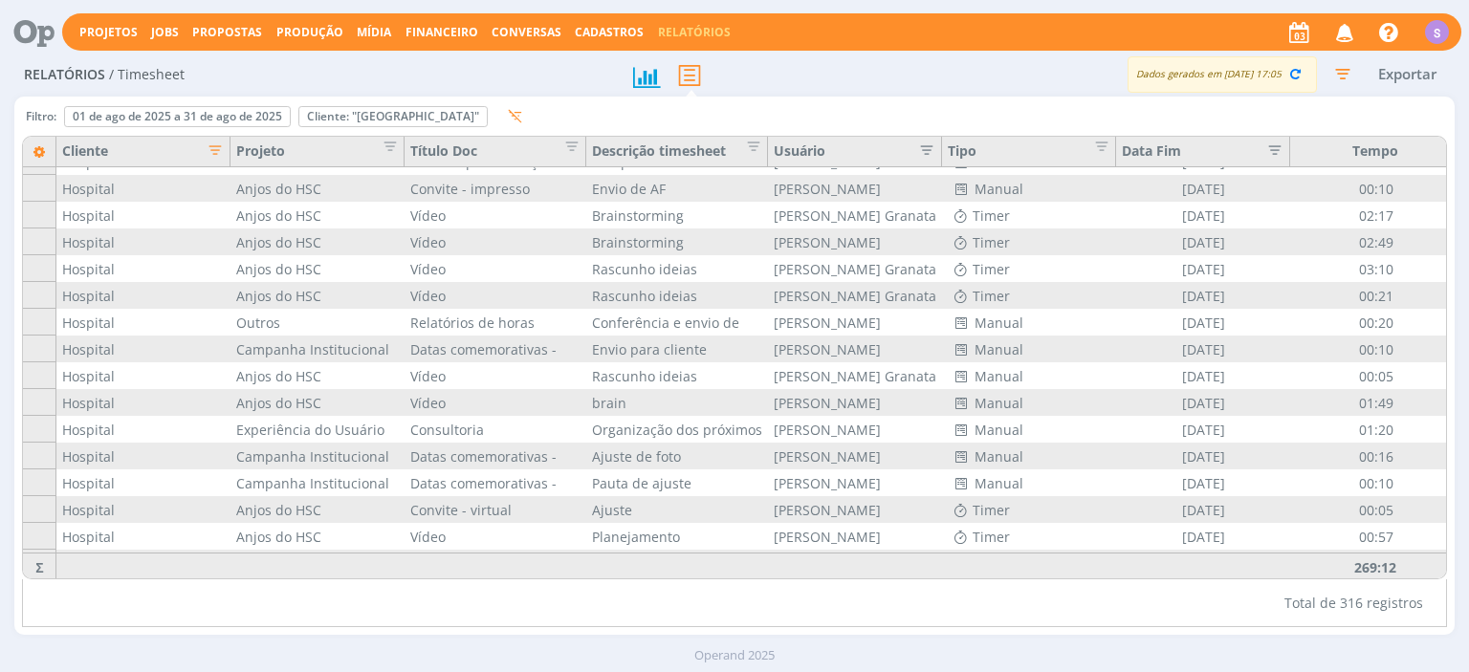
click at [921, 154] on icon "button" at bounding box center [920, 148] width 19 height 19
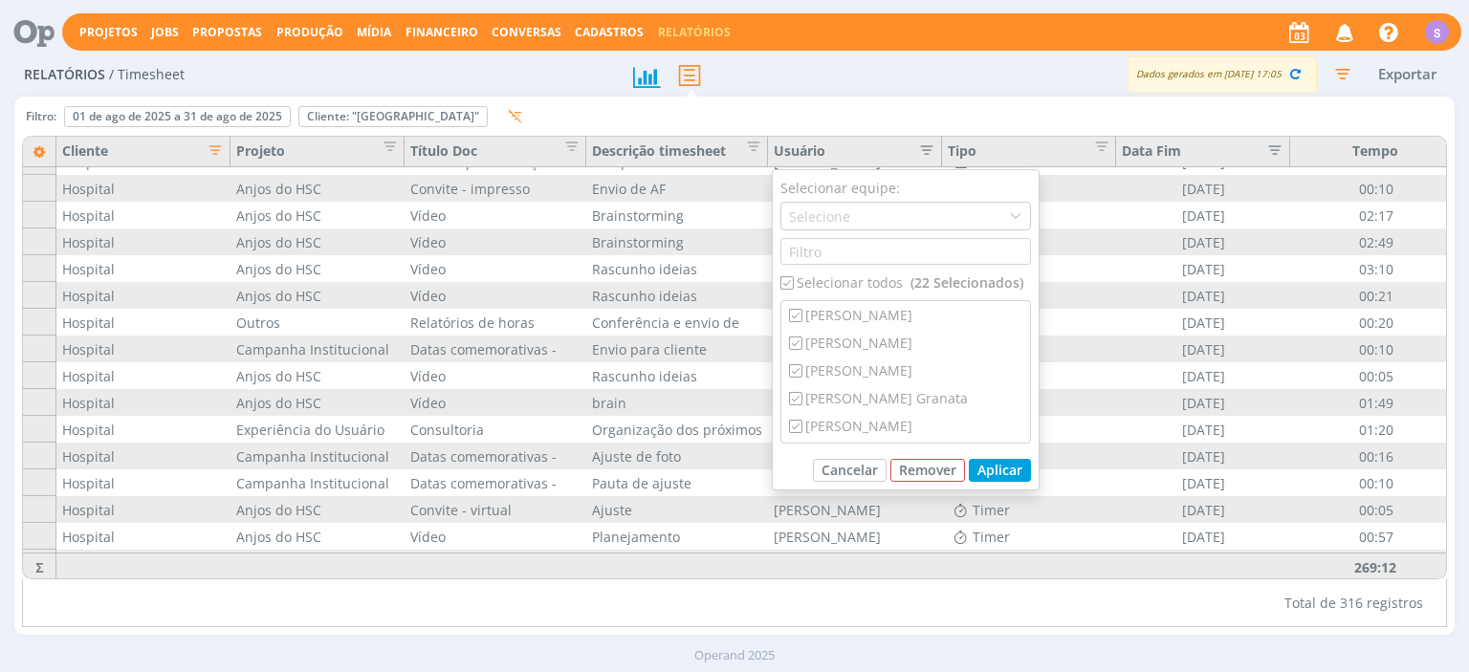
click at [880, 279] on div "Selecionar todos (22 Selecionados)" at bounding box center [905, 283] width 251 height 20
checkbox input "false"
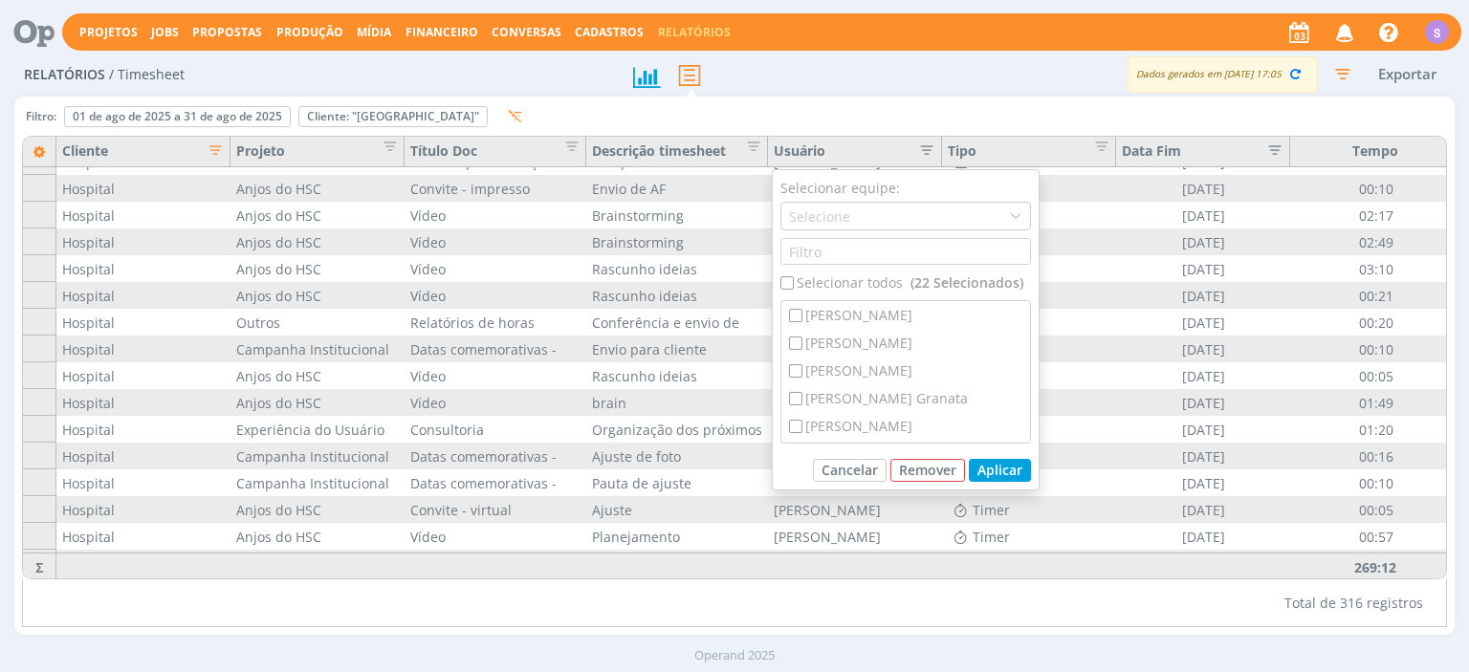
checkbox input "false"
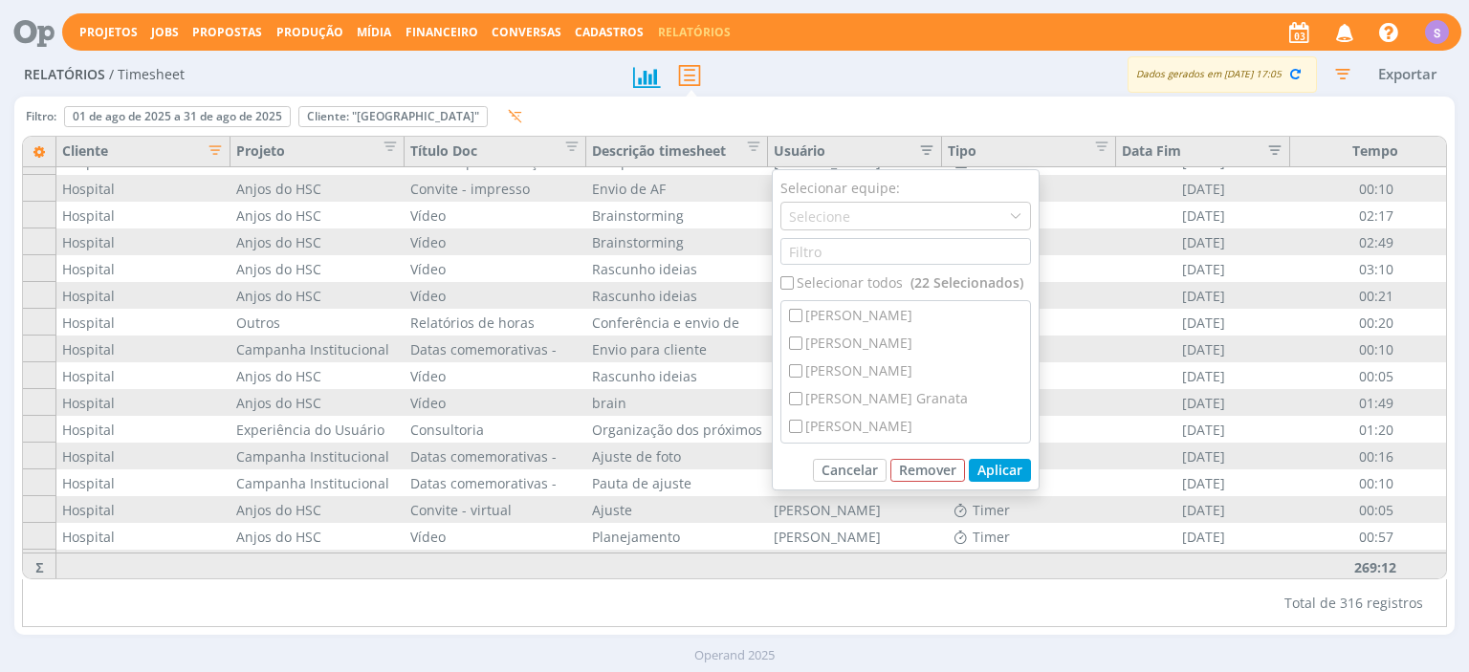
checkbox input "false"
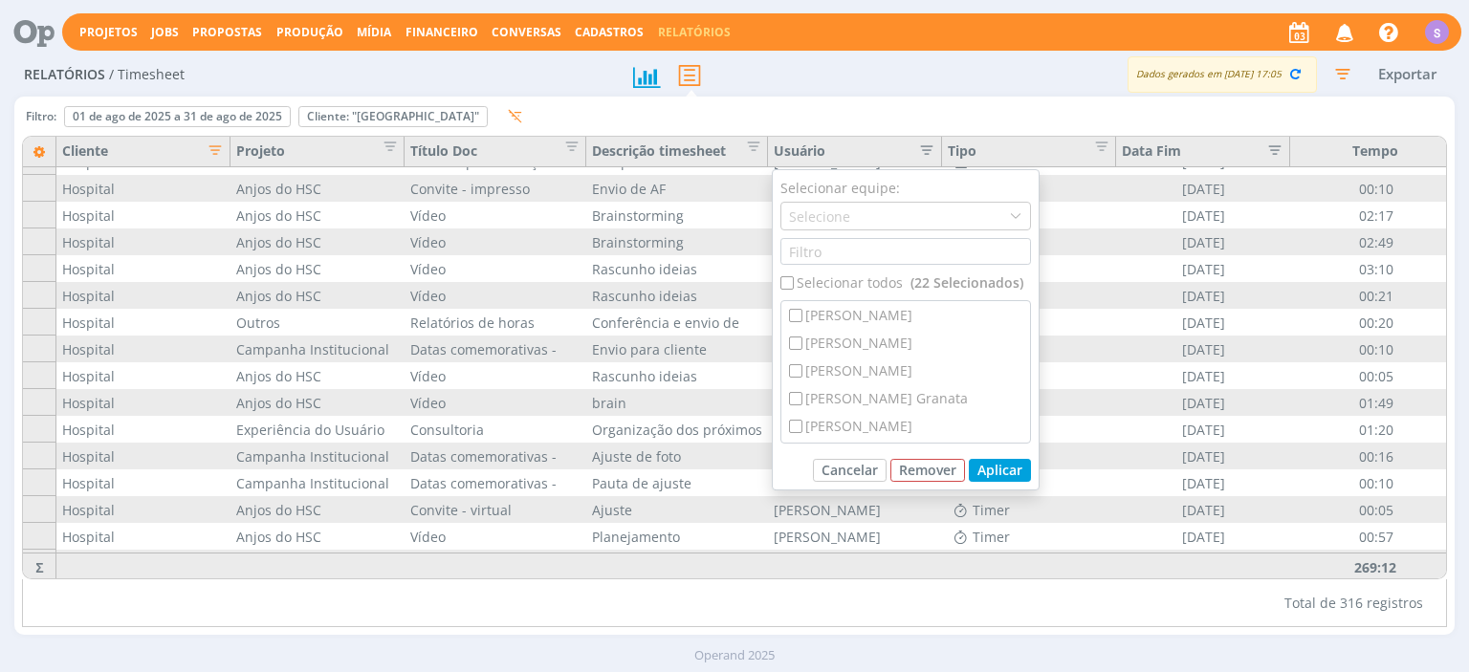
checkbox input "false"
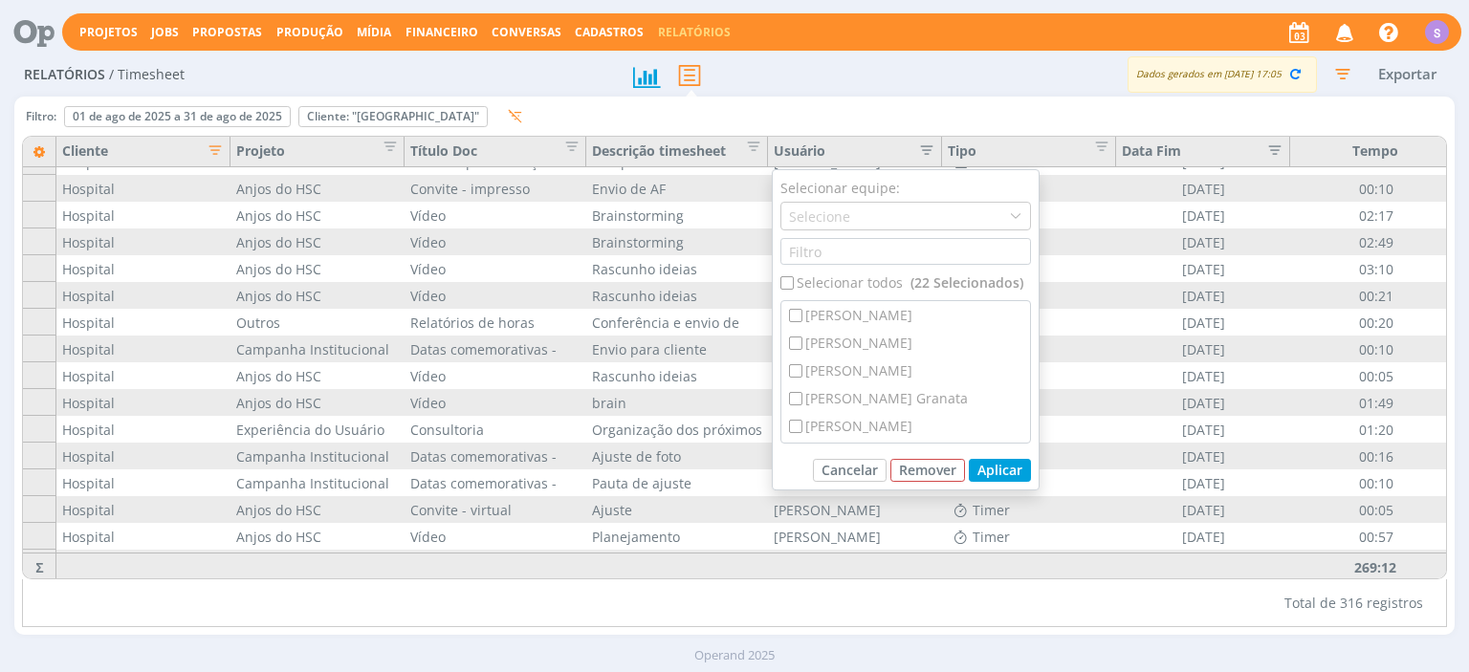
checkbox input "false"
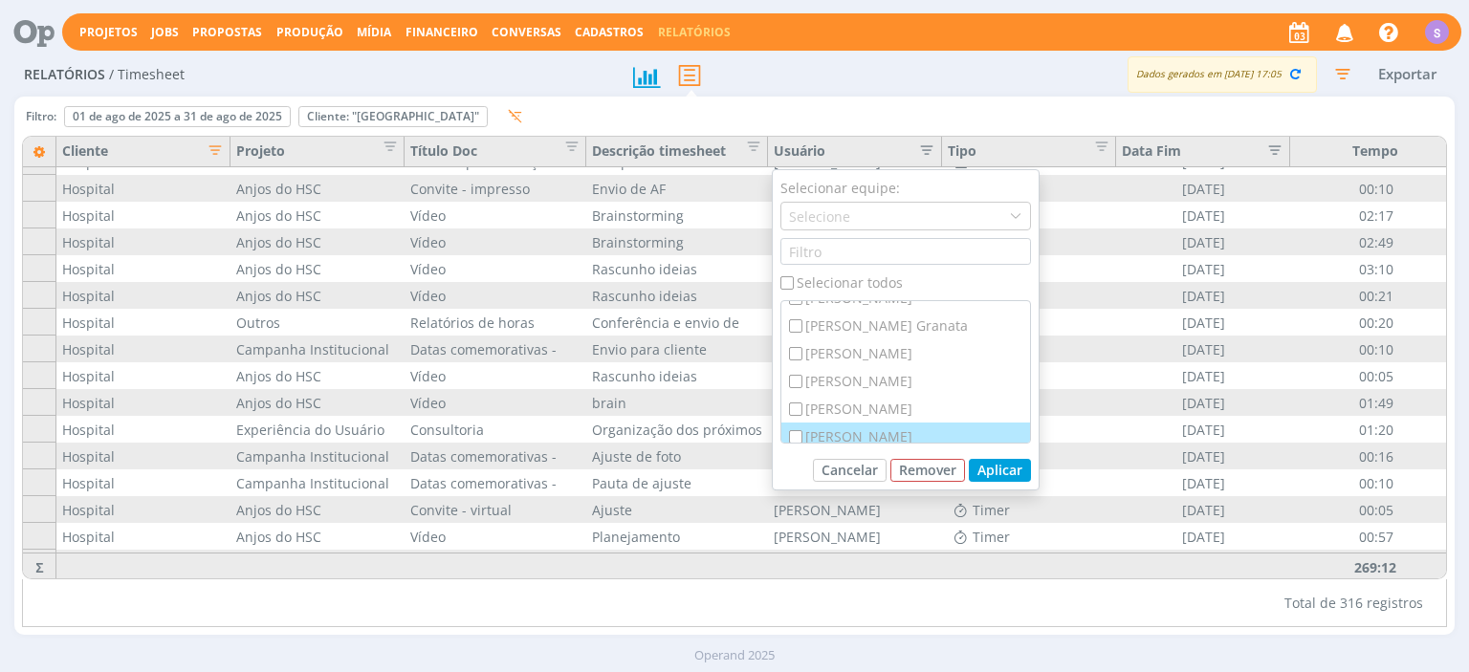
scroll to position [110, 0]
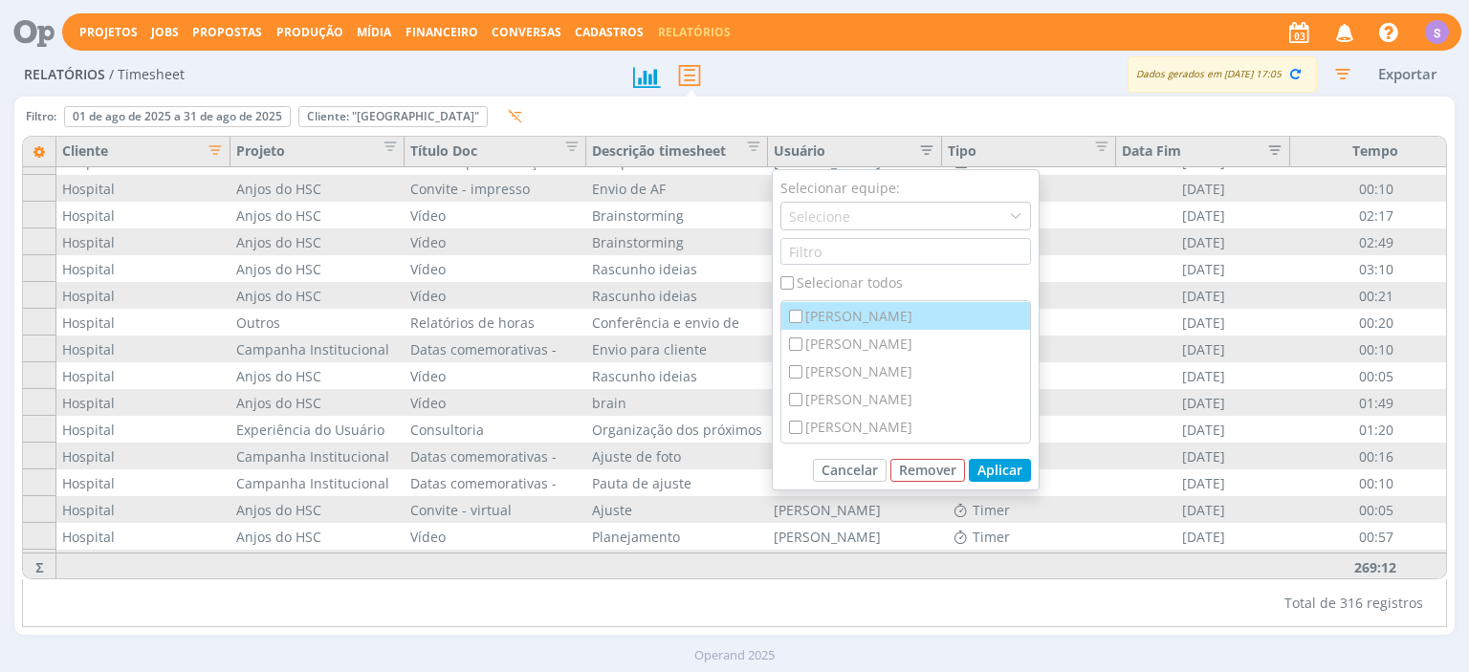
click at [870, 323] on div "[PERSON_NAME]" at bounding box center [905, 316] width 249 height 28
checkbox input "true"
click at [878, 323] on div "[PERSON_NAME]" at bounding box center [905, 319] width 249 height 28
checkbox input "true"
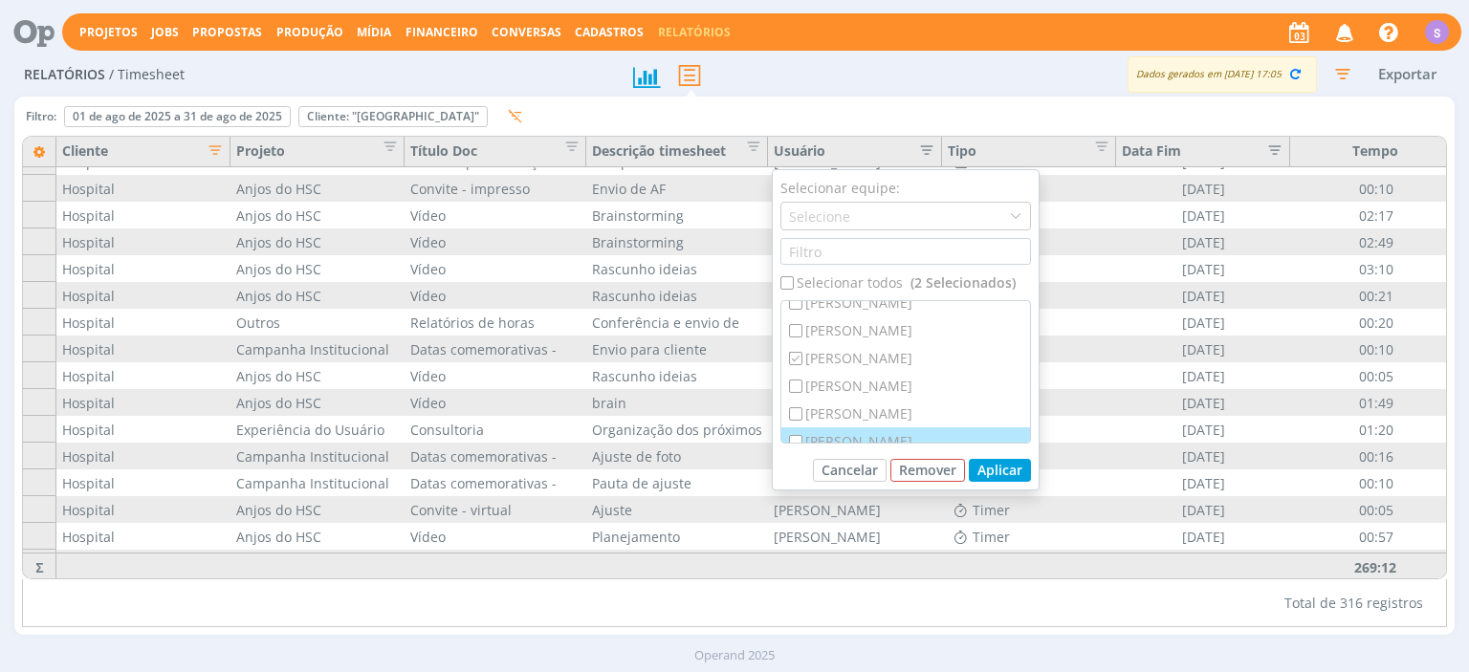
scroll to position [440, 0]
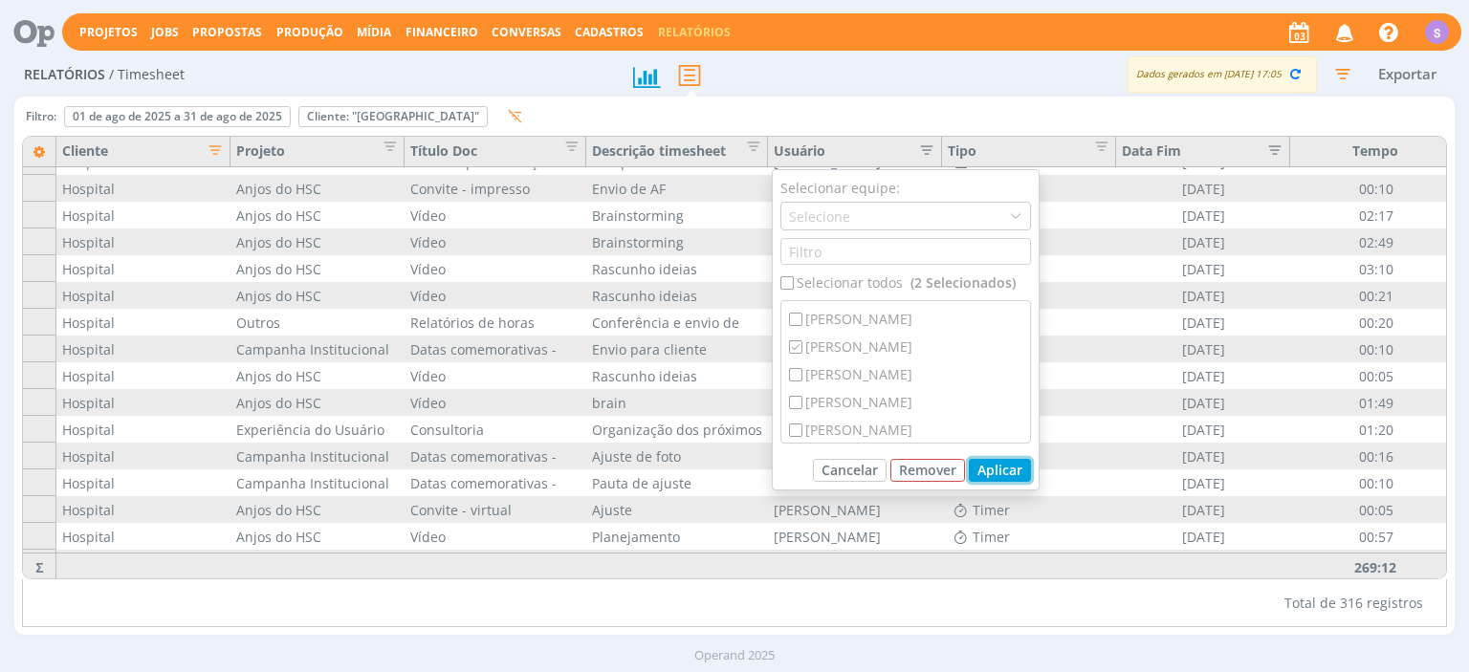
click at [1025, 469] on button "Aplicar" at bounding box center [1000, 470] width 62 height 23
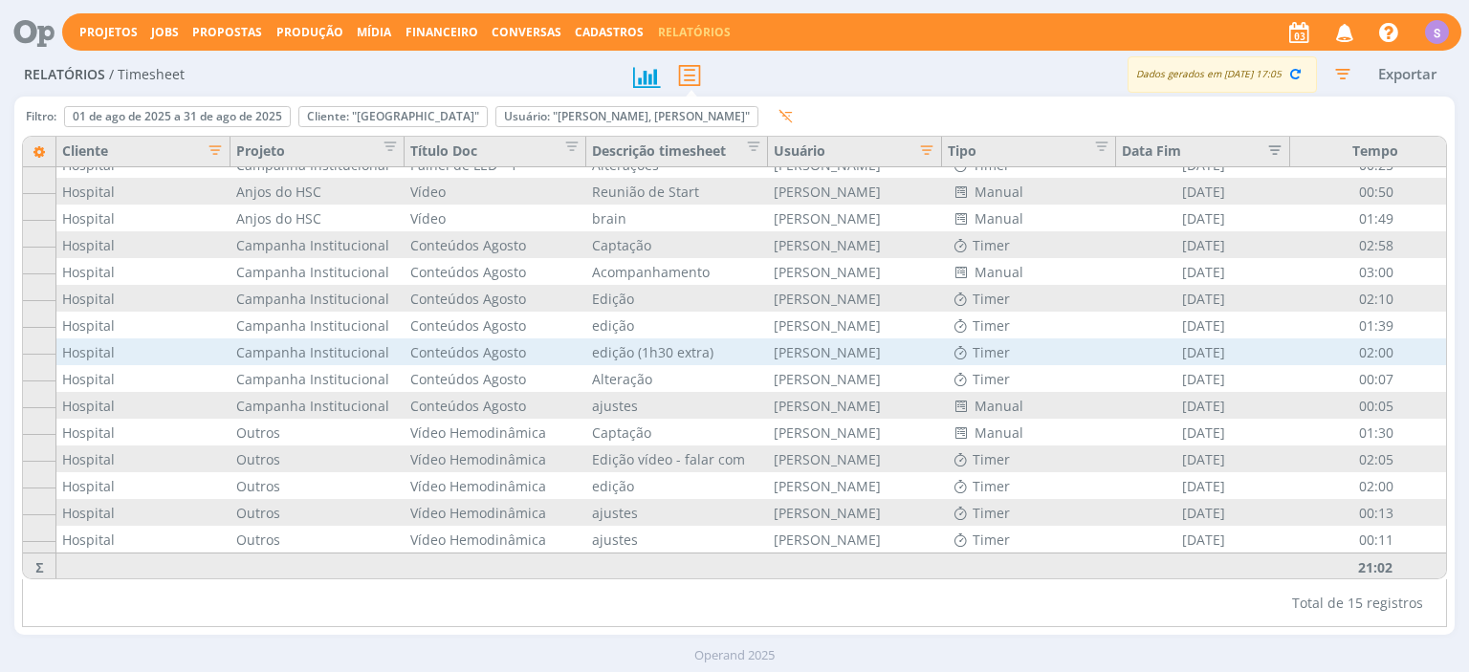
scroll to position [0, 0]
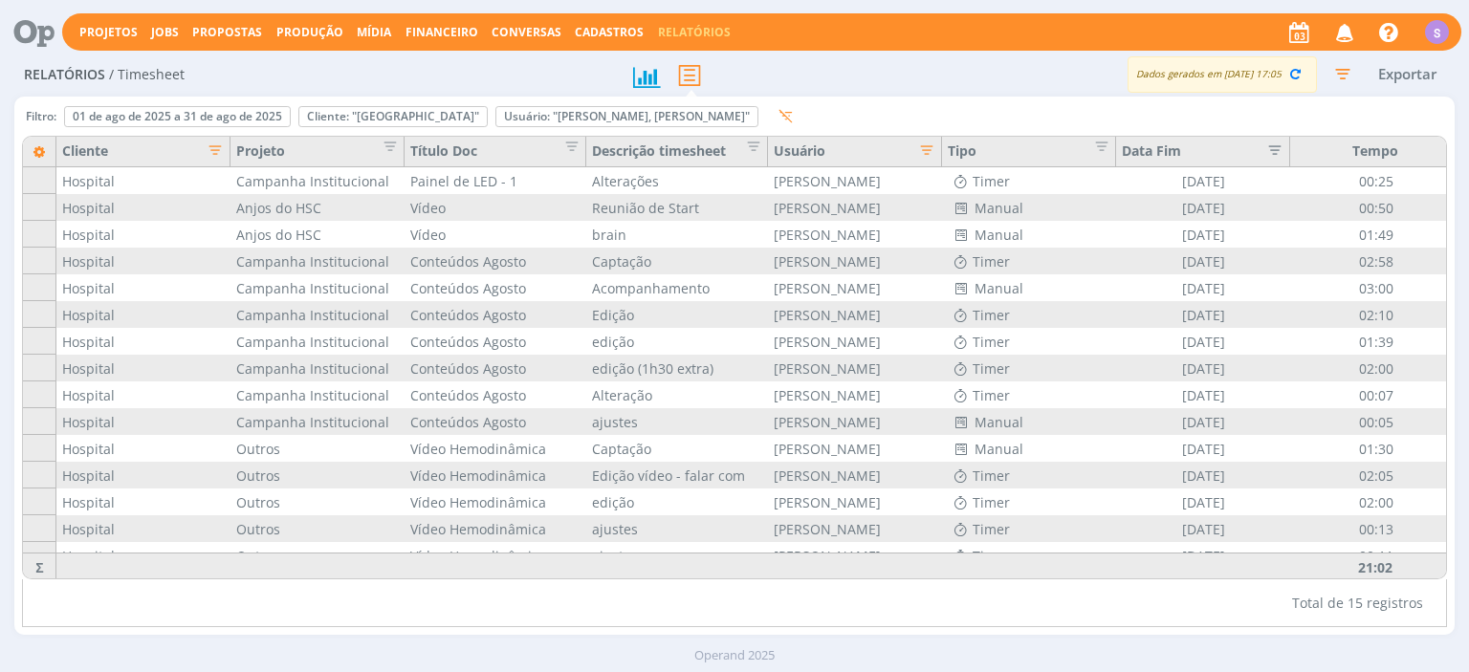
click at [924, 148] on icon "button" at bounding box center [920, 148] width 19 height 19
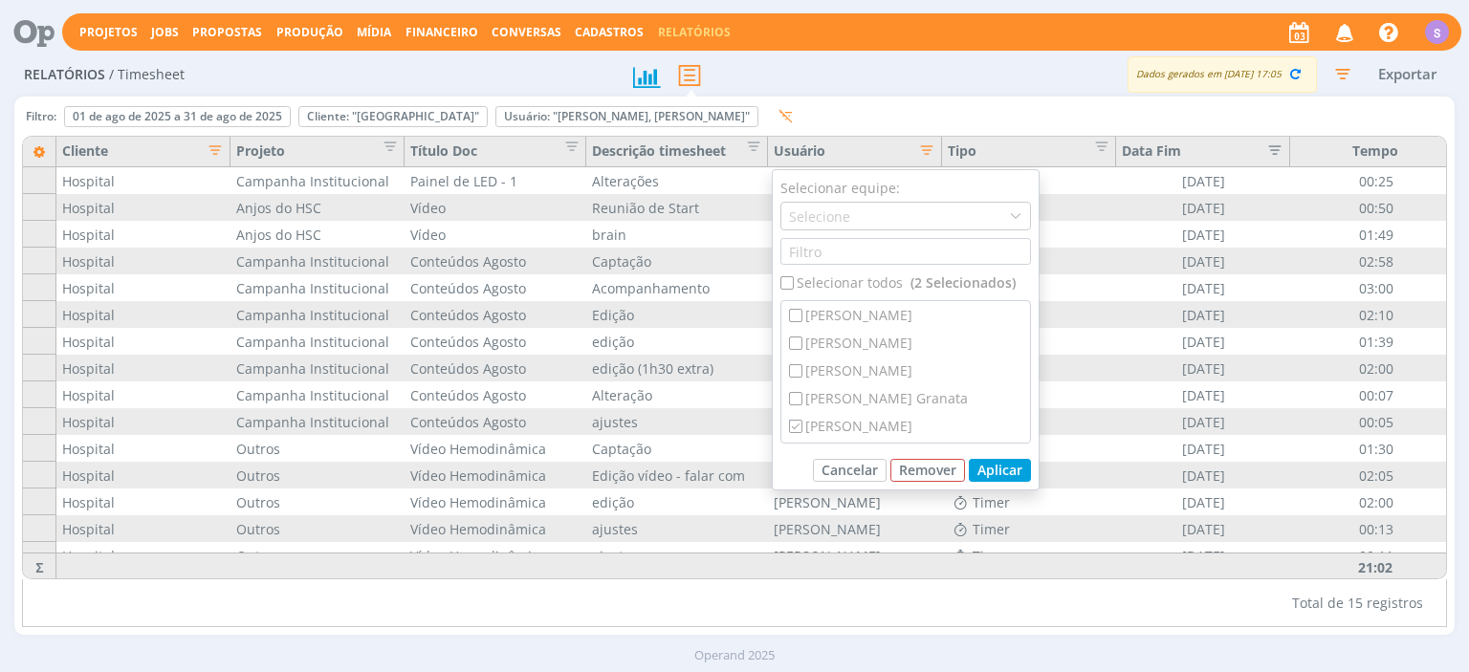
click at [837, 293] on div "Selecionar todos (2 Selecionados)" at bounding box center [905, 283] width 251 height 20
checkbox input "true"
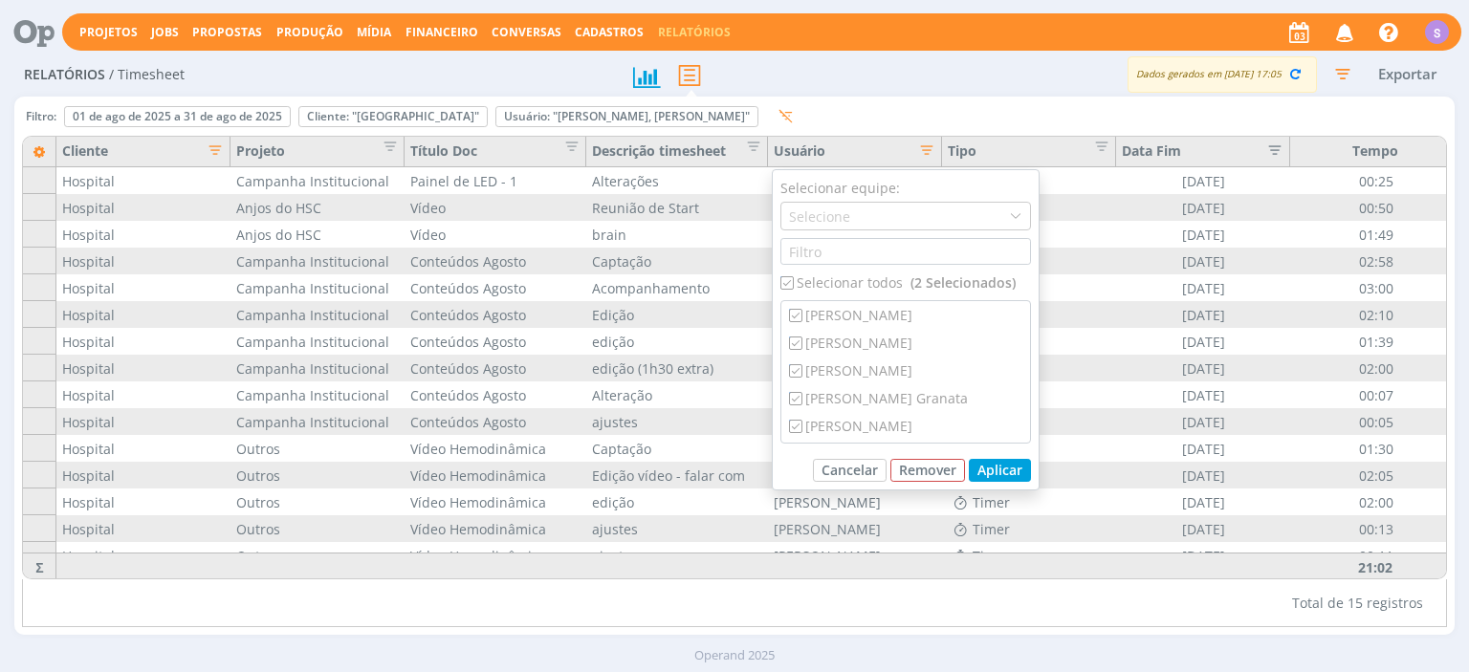
checkbox input "true"
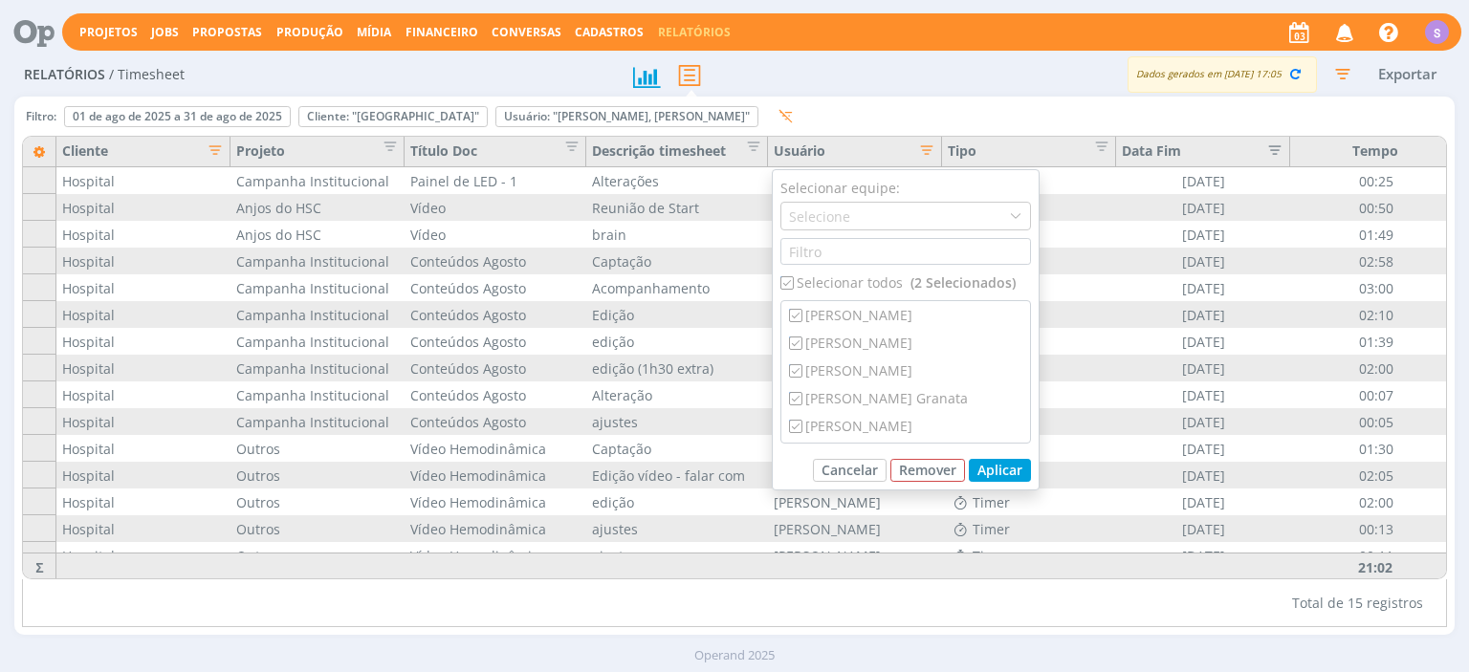
checkbox input "true"
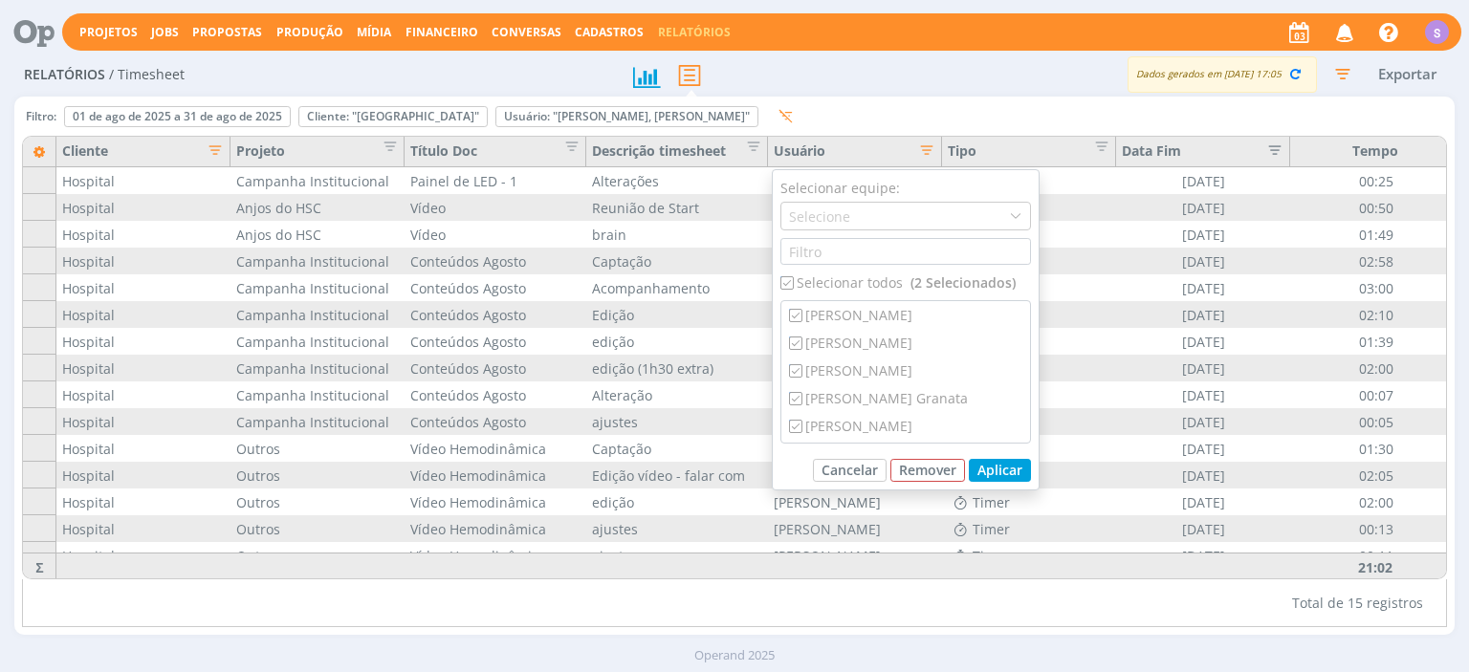
checkbox input "true"
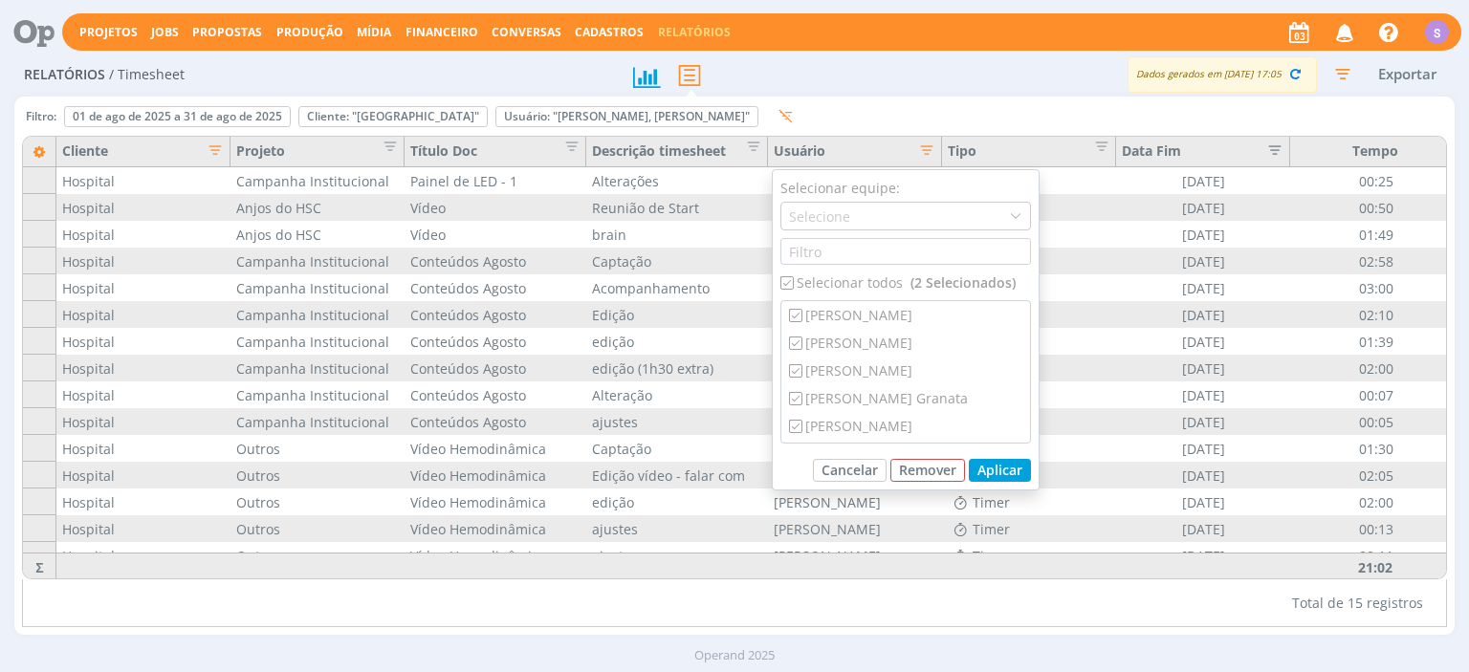
checkbox input "true"
click at [837, 293] on div "Selecionar todos (22 Selecionados)" at bounding box center [905, 283] width 251 height 20
checkbox input "false"
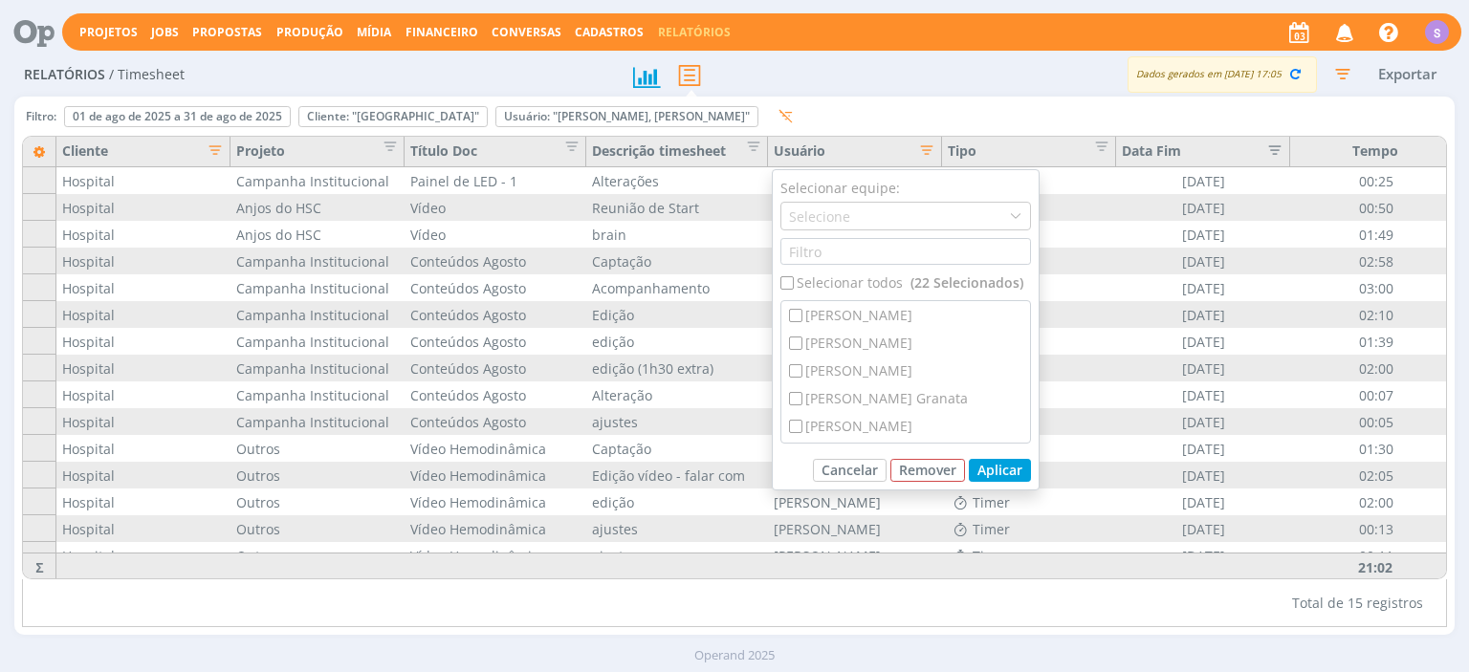
checkbox input "false"
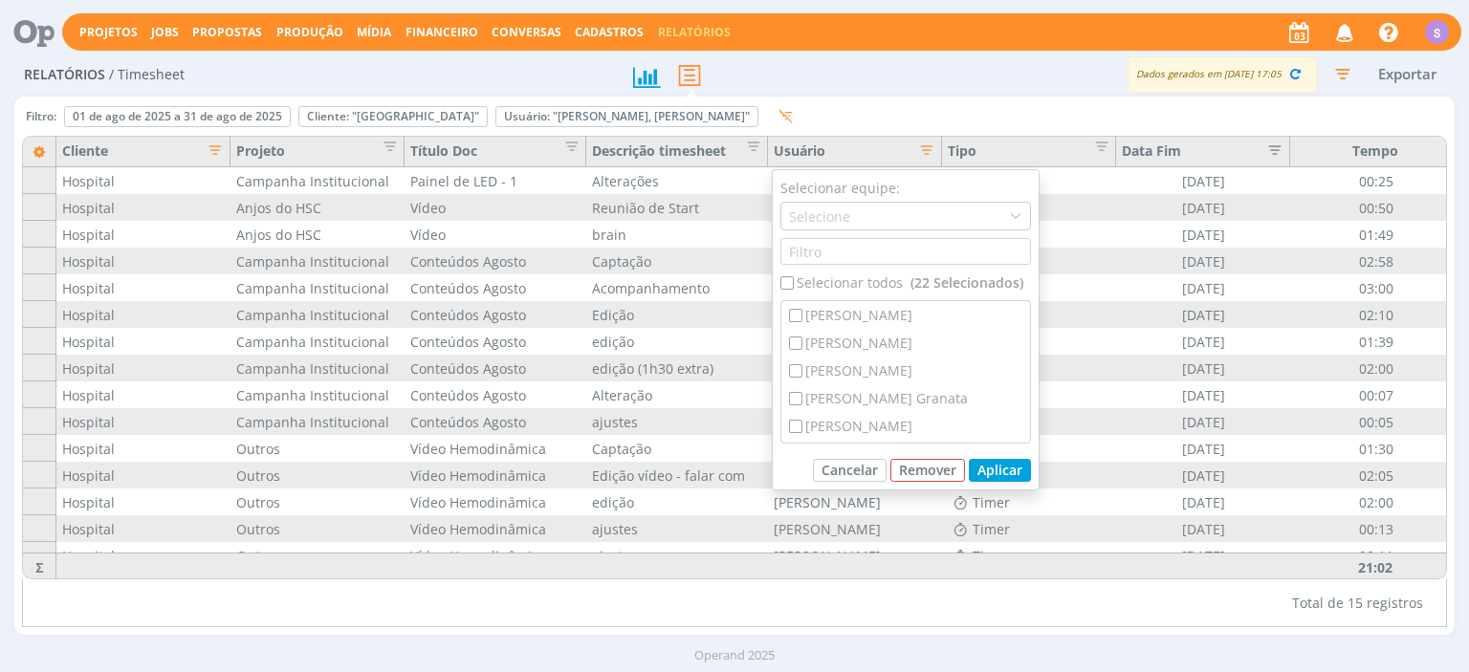
checkbox input "false"
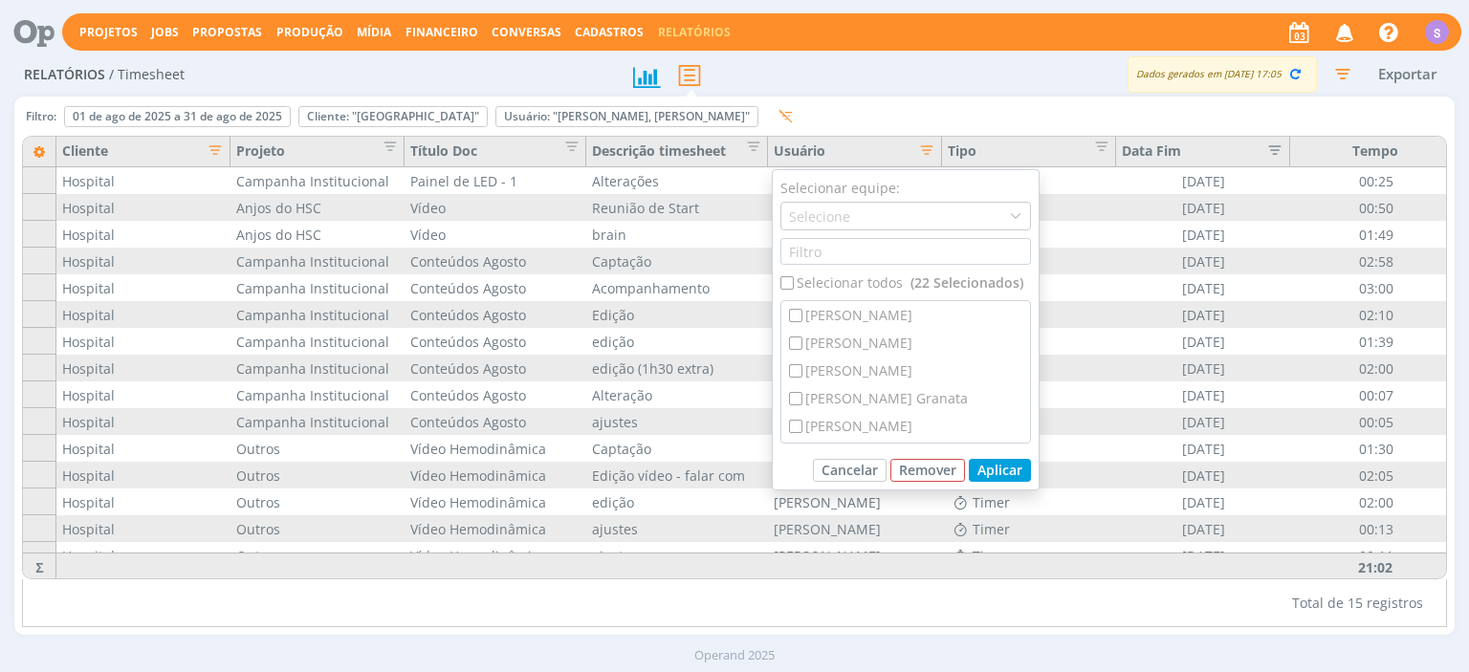
checkbox input "false"
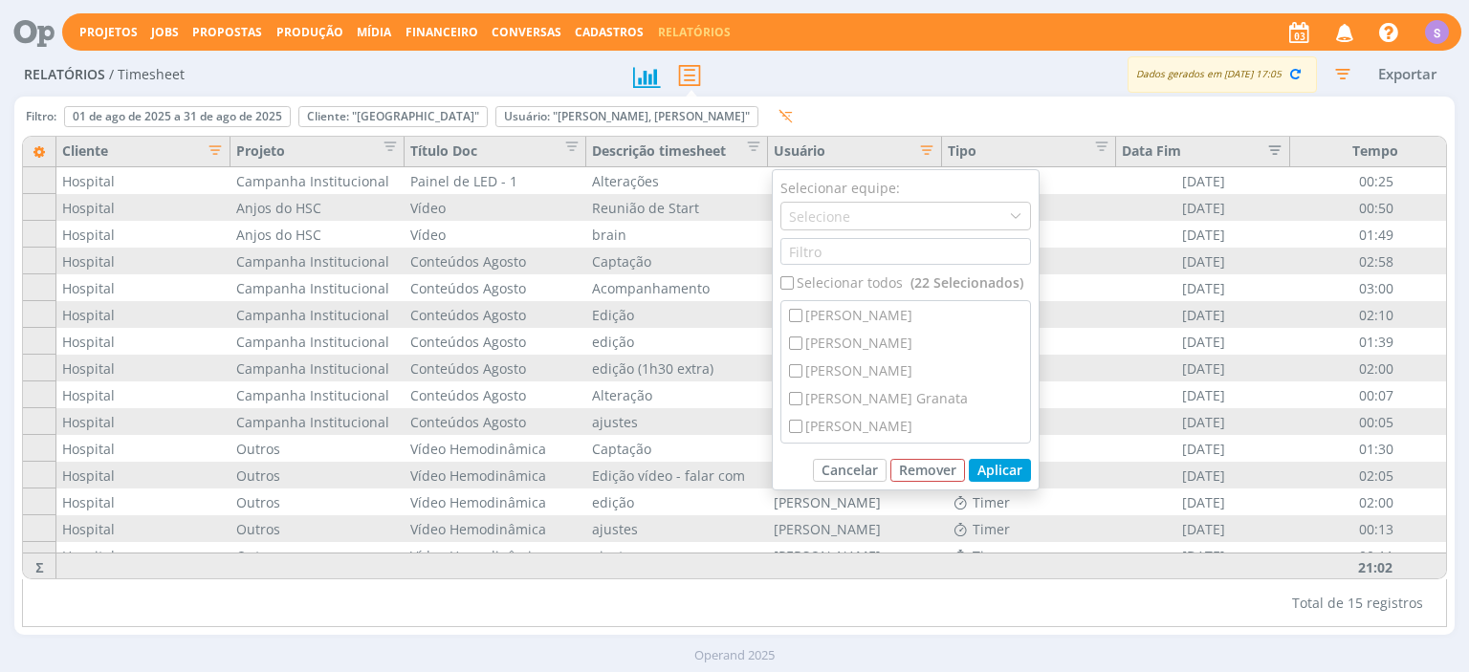
checkbox input "false"
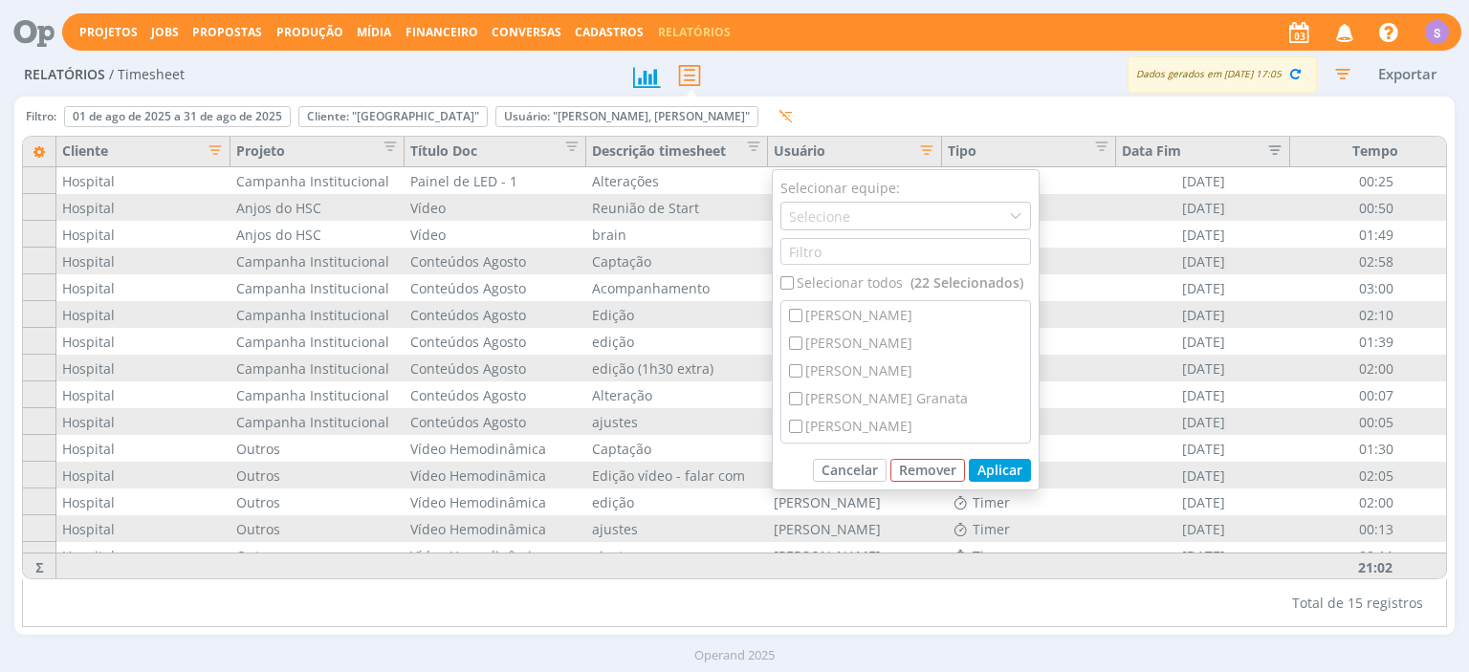
checkbox input "false"
click at [844, 419] on div "[PERSON_NAME]" at bounding box center [905, 428] width 249 height 28
checkbox input "true"
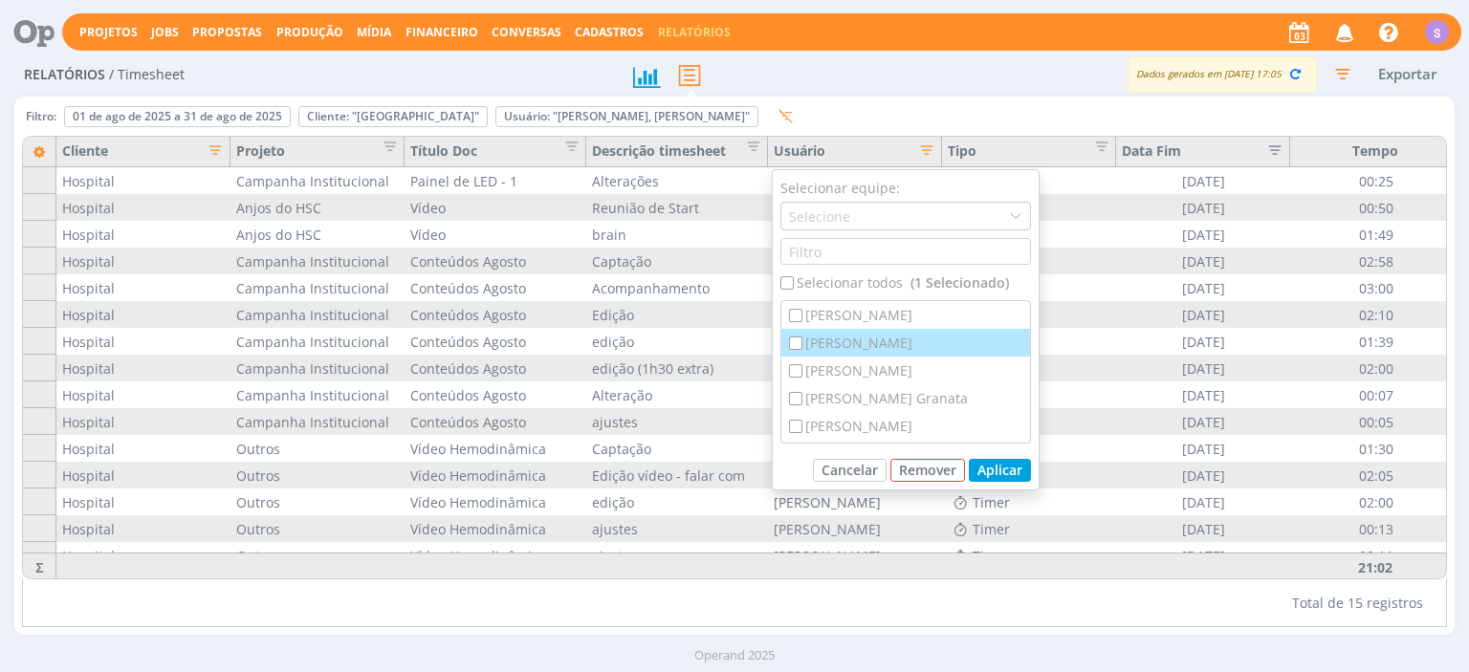
click at [864, 342] on div "[PERSON_NAME]" at bounding box center [905, 343] width 249 height 28
checkbox input "true"
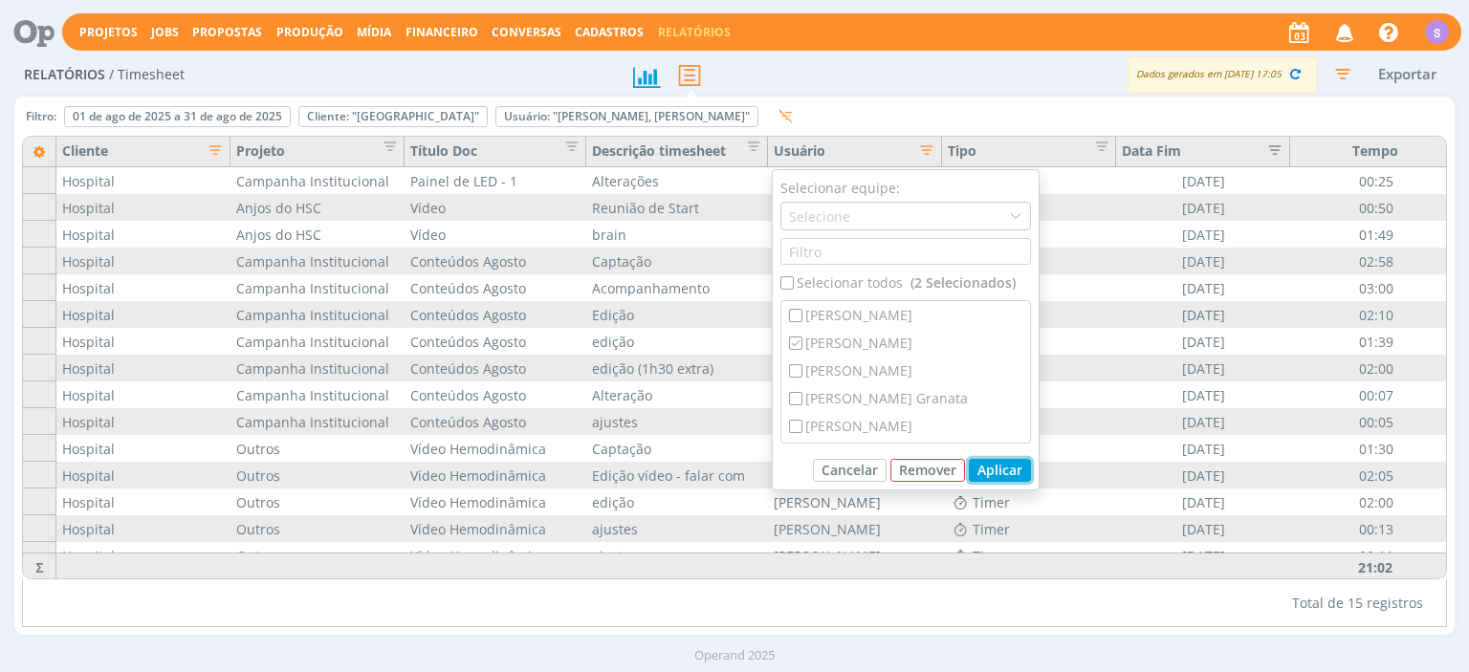
click at [1014, 472] on button "Aplicar" at bounding box center [1000, 470] width 62 height 23
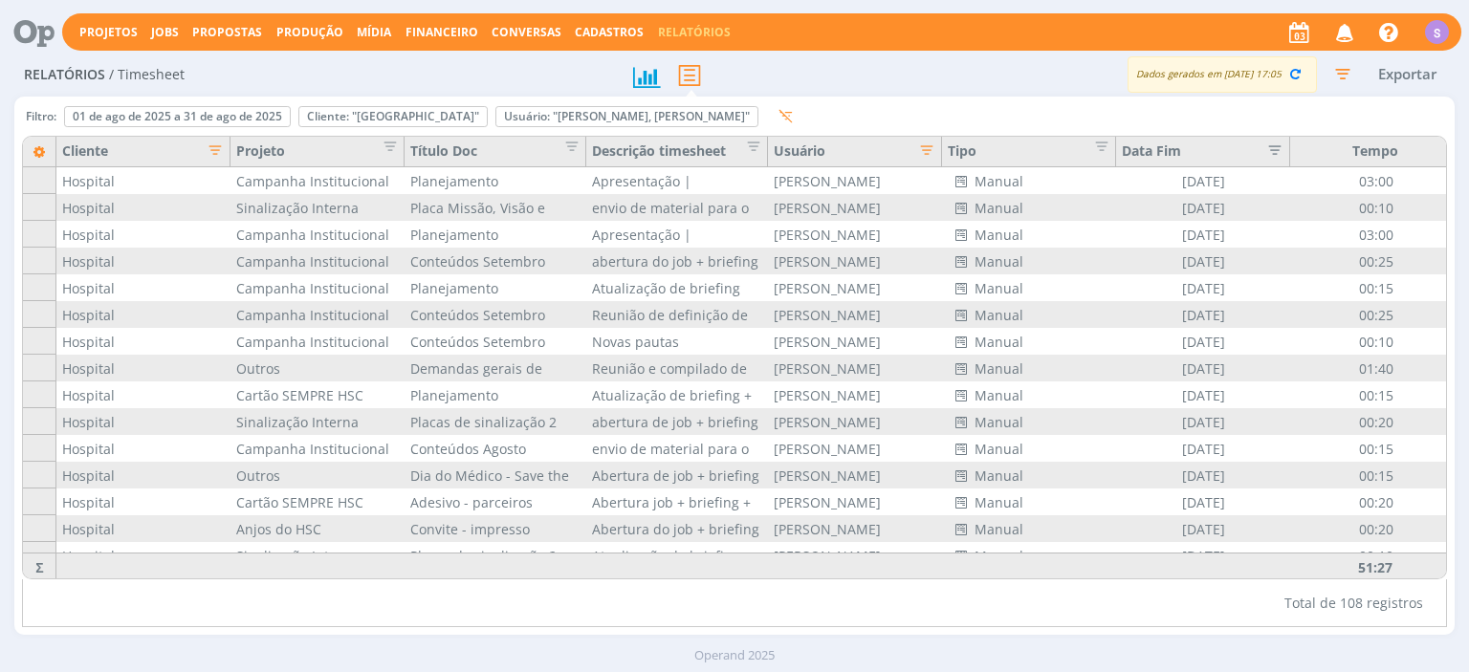
click at [928, 143] on icon "button" at bounding box center [920, 148] width 19 height 19
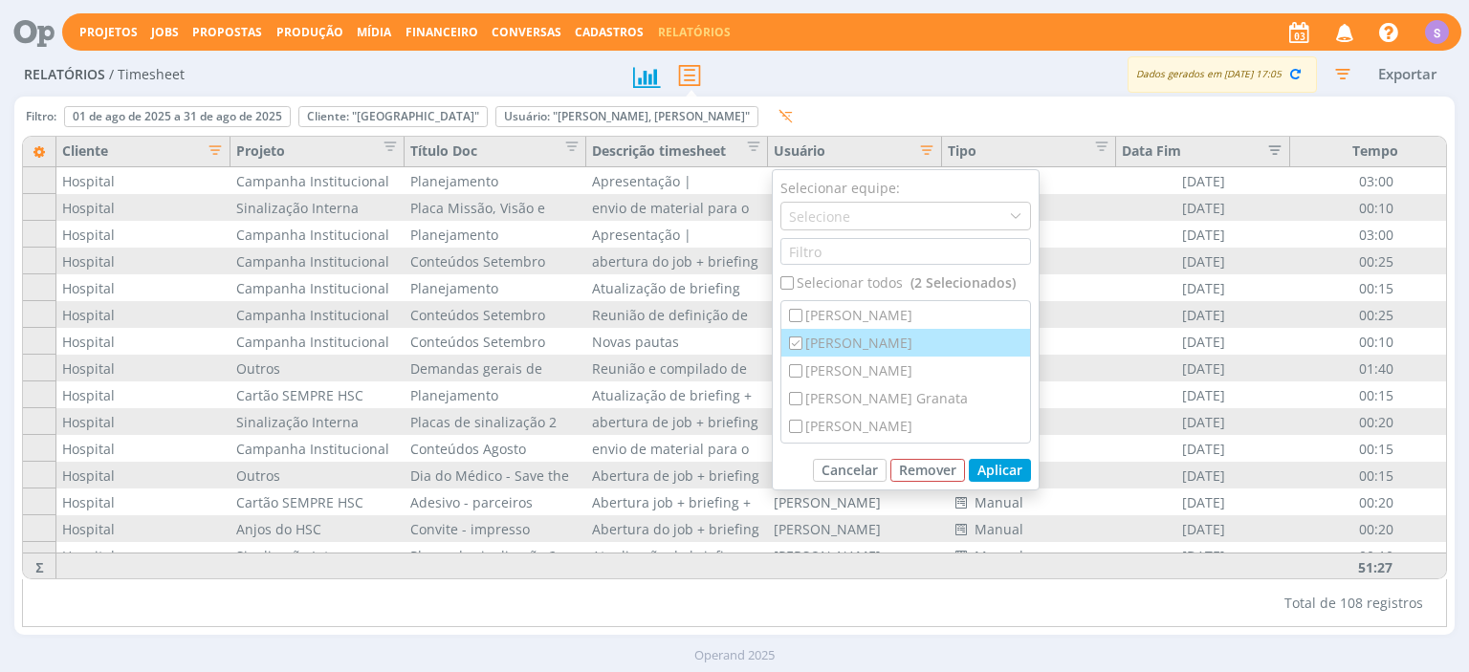
click at [822, 334] on div "[PERSON_NAME]" at bounding box center [905, 343] width 249 height 28
checkbox input "false"
click at [871, 472] on button "Cancelar" at bounding box center [850, 470] width 74 height 23
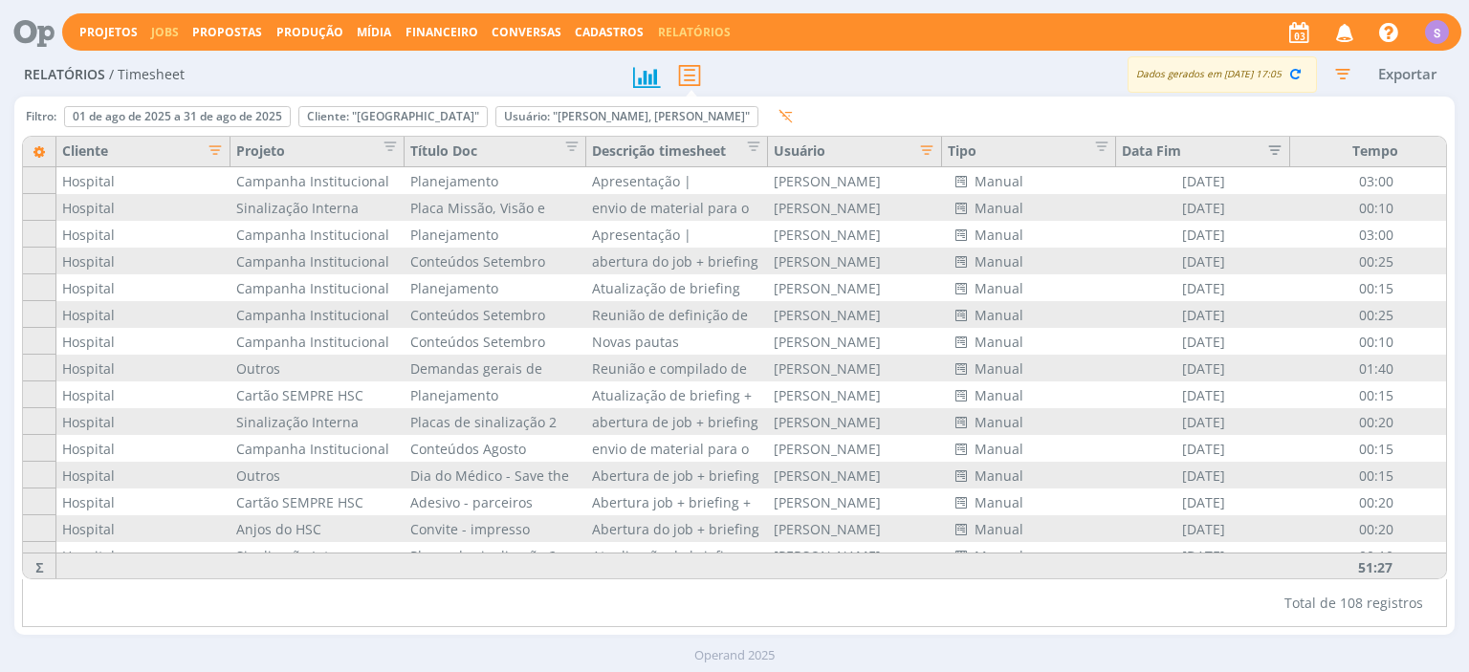
click at [151, 29] on link "Jobs" at bounding box center [165, 32] width 28 height 16
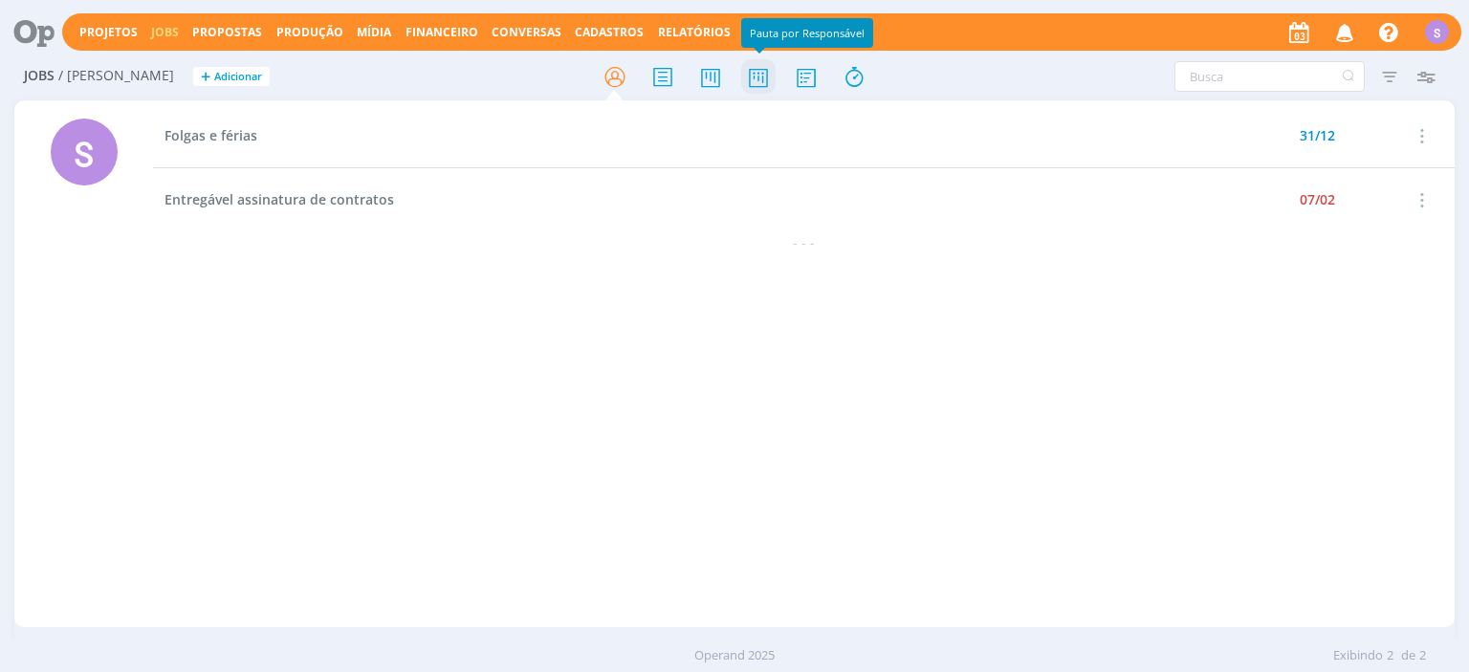
click at [751, 67] on icon at bounding box center [758, 76] width 34 height 37
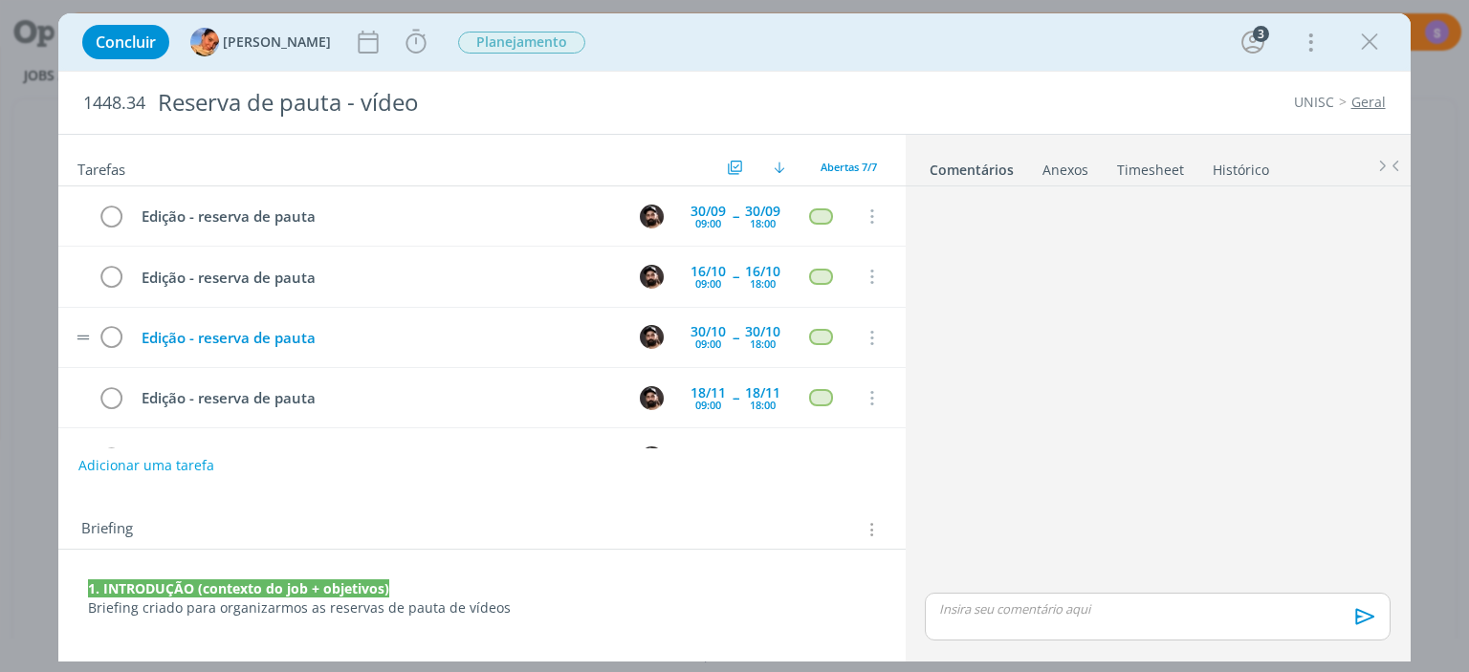
scroll to position [171, 0]
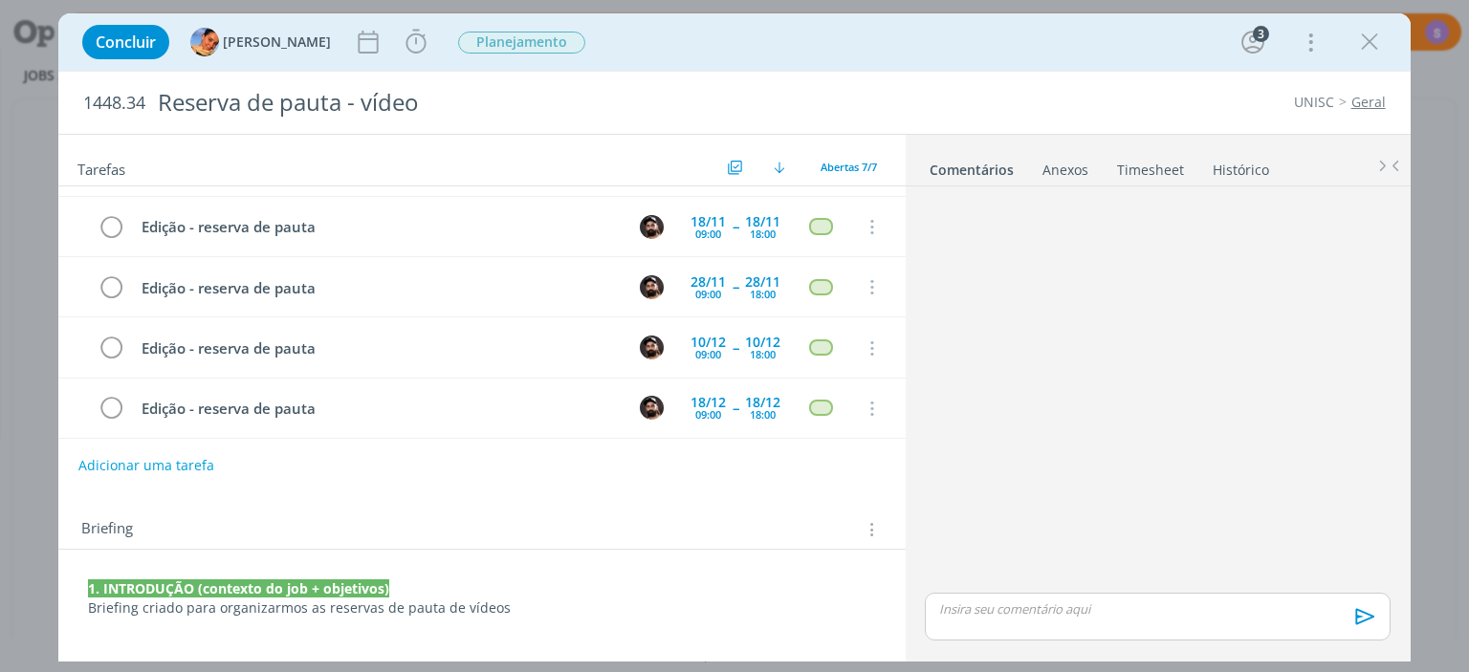
click at [593, 508] on div "Briefing Briefings Predefinidos Versões do Briefing Ver Briefing do Projeto" at bounding box center [481, 524] width 846 height 52
click at [1362, 48] on icon "dialog" at bounding box center [1369, 42] width 29 height 29
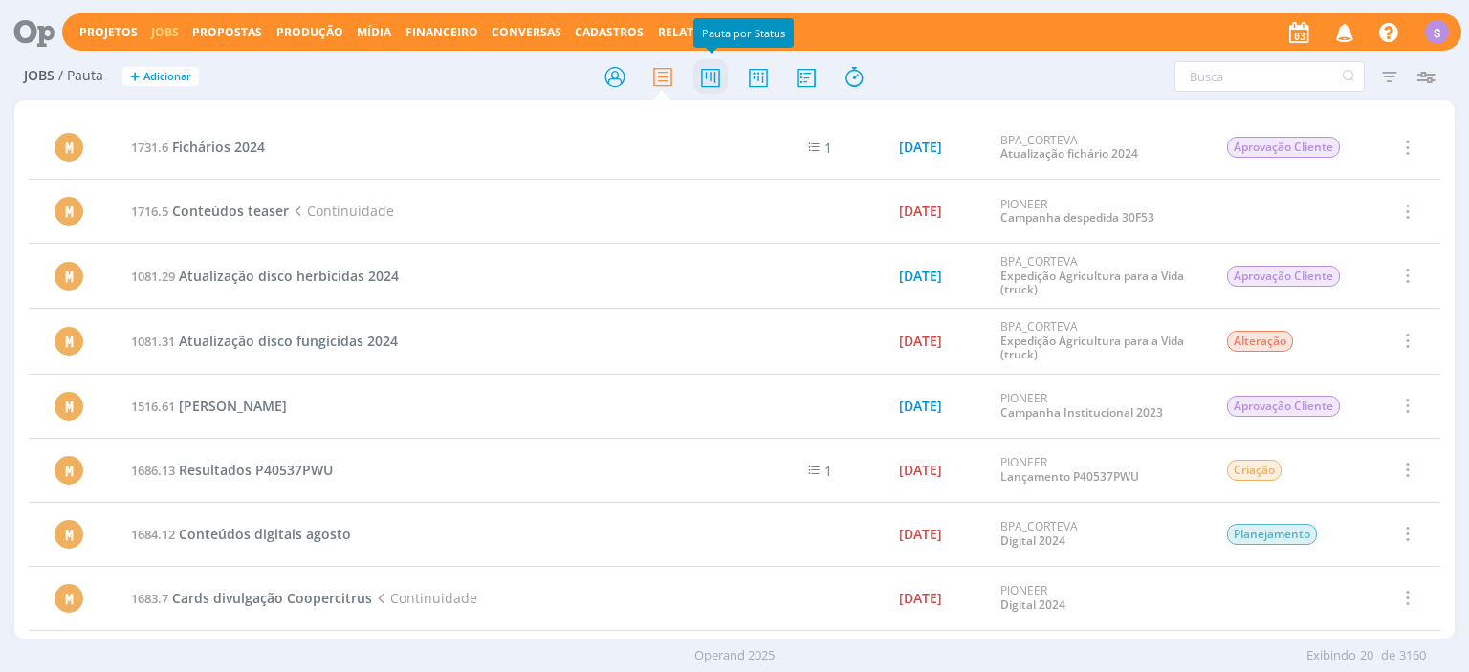
click at [721, 78] on icon at bounding box center [710, 76] width 34 height 37
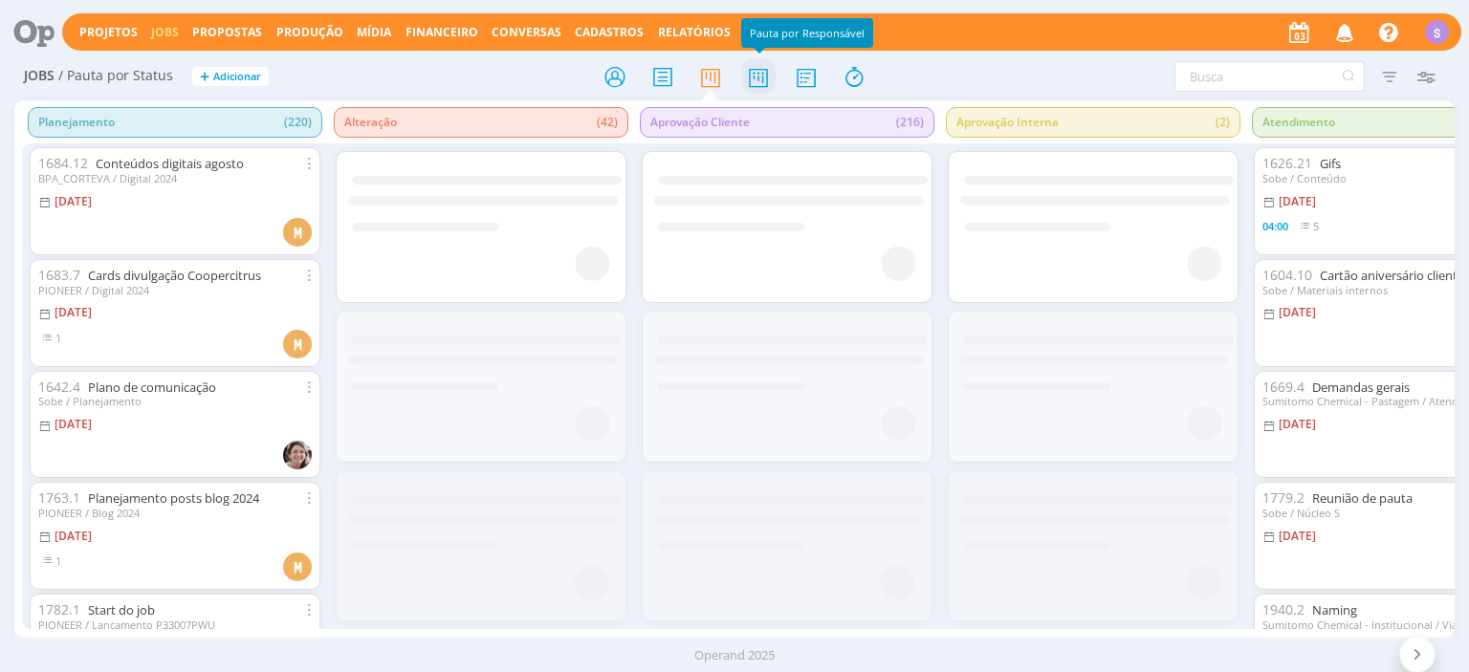
click at [755, 71] on icon at bounding box center [758, 76] width 34 height 37
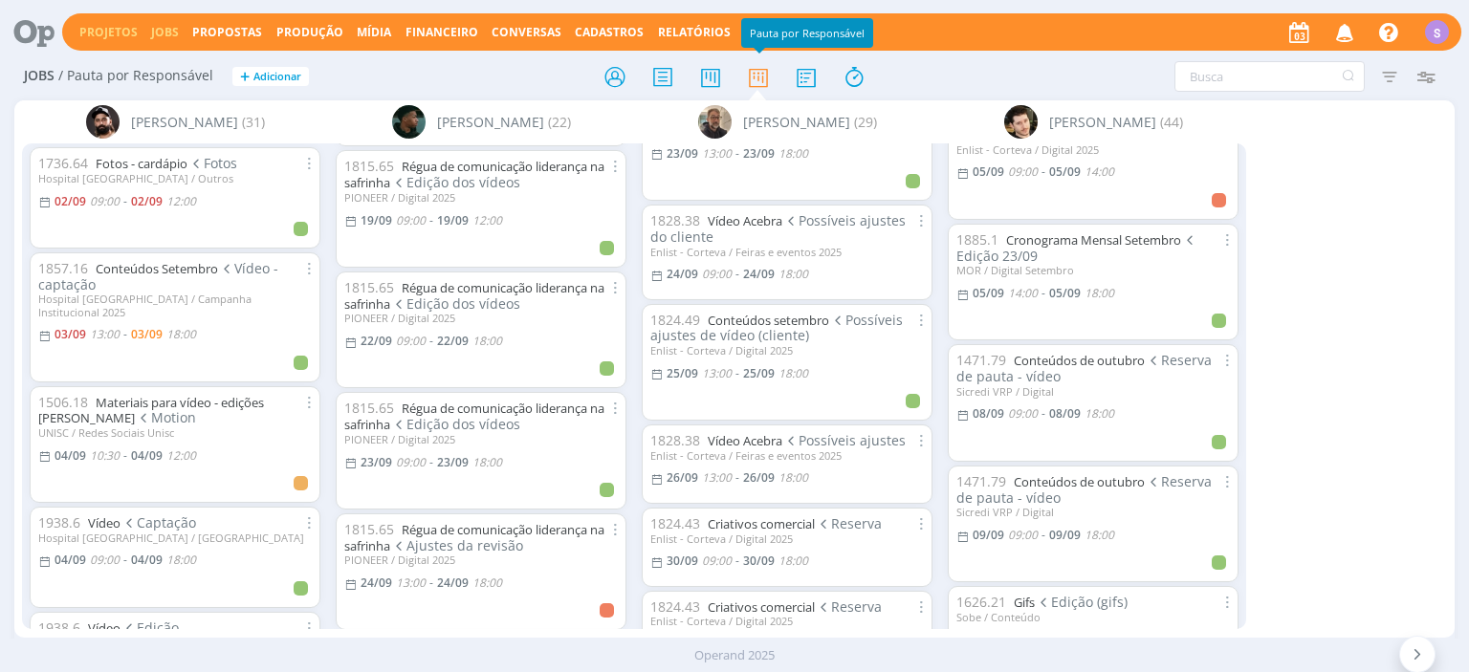
click at [105, 31] on link "Projetos" at bounding box center [108, 32] width 58 height 16
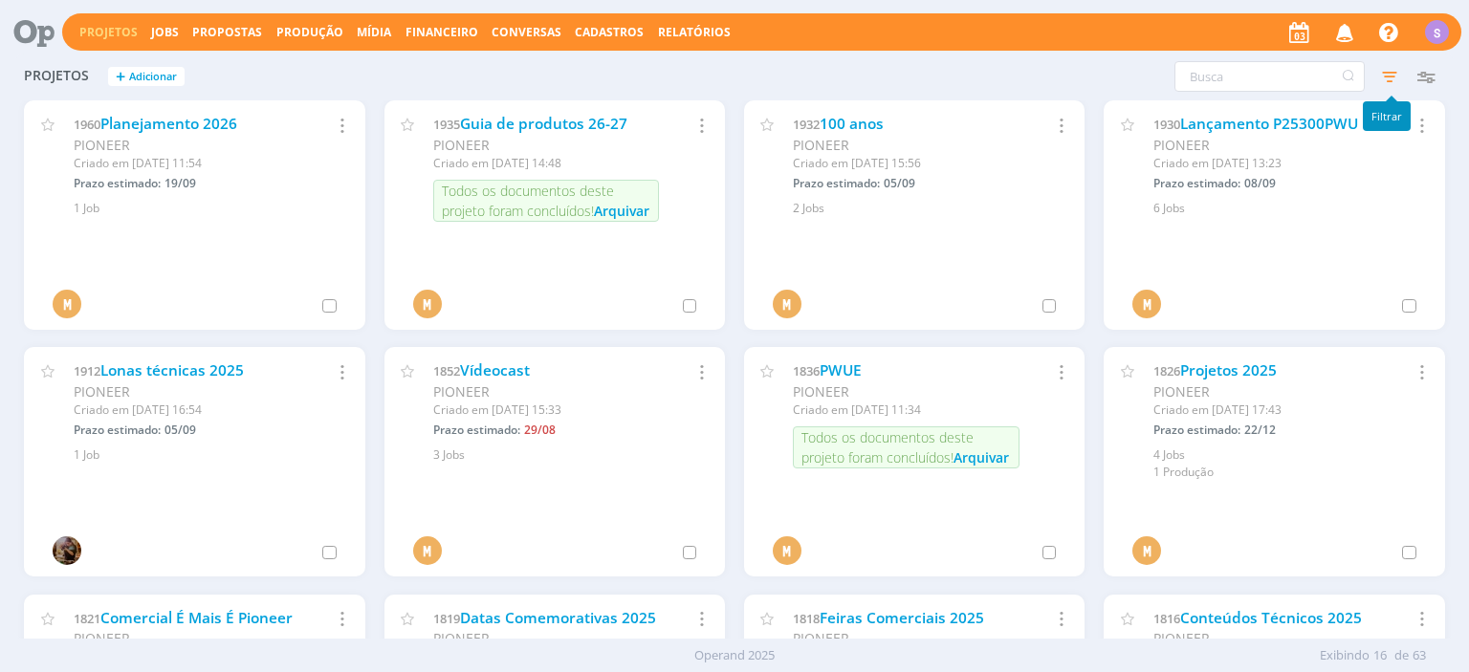
click at [1383, 74] on icon "button" at bounding box center [1389, 76] width 34 height 34
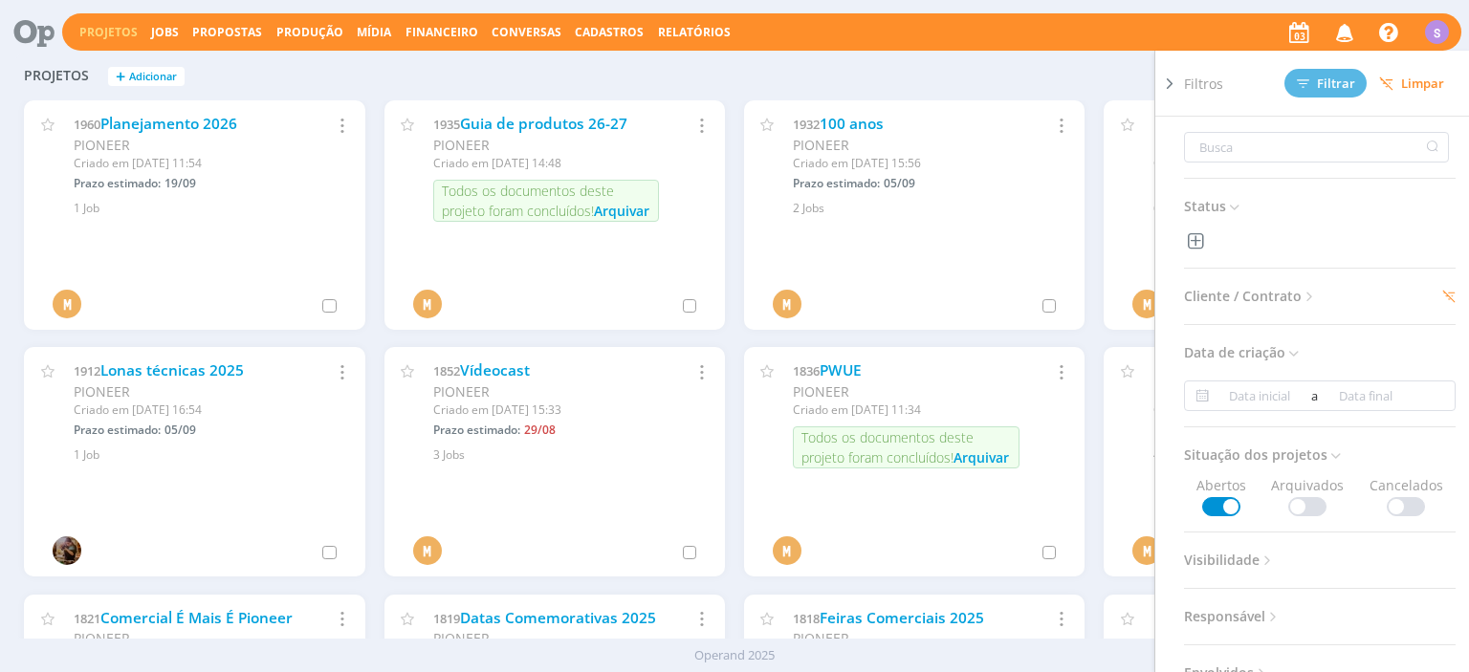
click at [1400, 78] on span "Limpar" at bounding box center [1411, 84] width 65 height 14
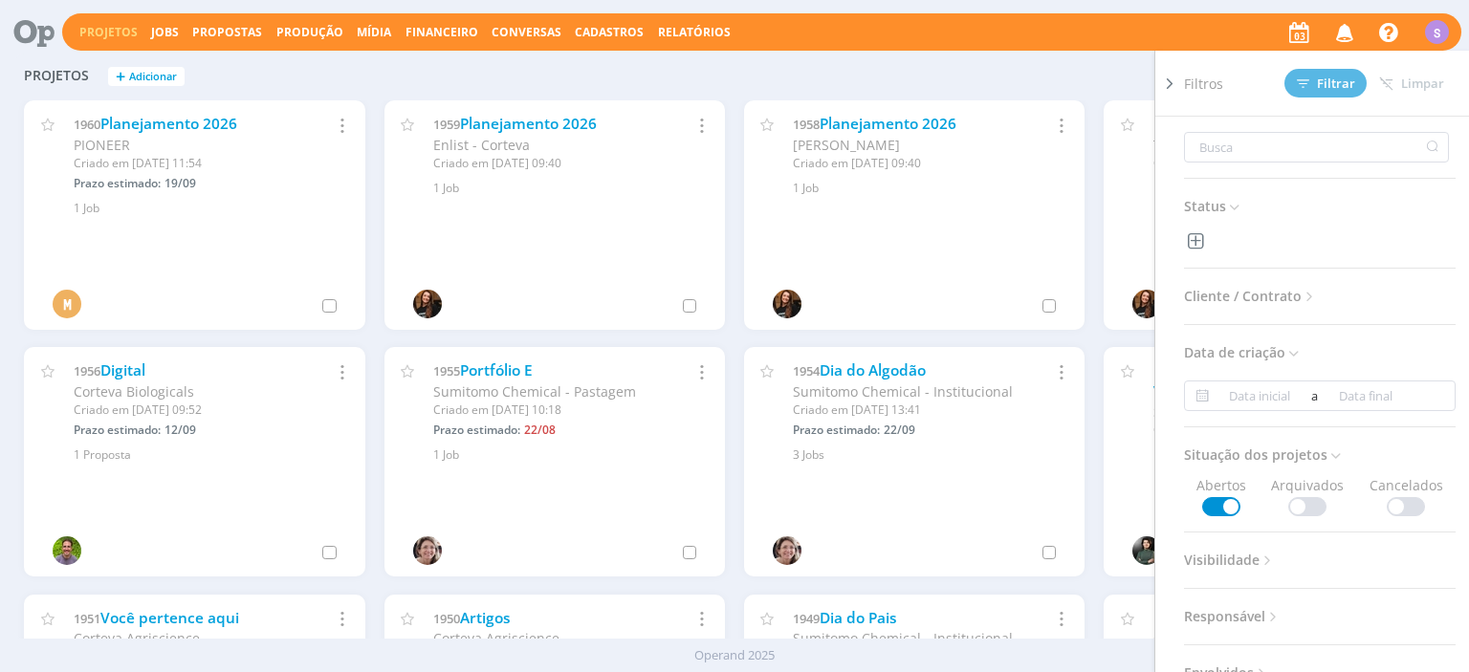
click at [1162, 87] on icon at bounding box center [1169, 84] width 19 height 20
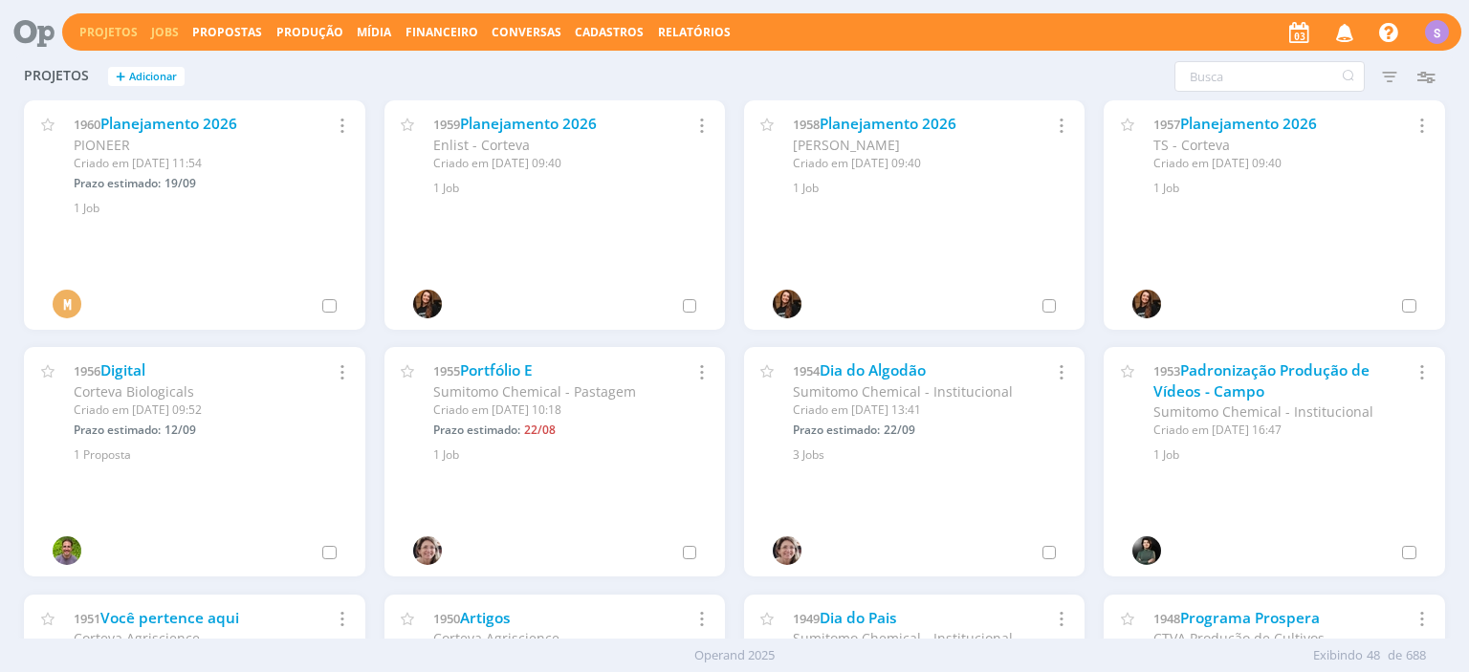
click at [159, 29] on link "Jobs" at bounding box center [165, 32] width 28 height 16
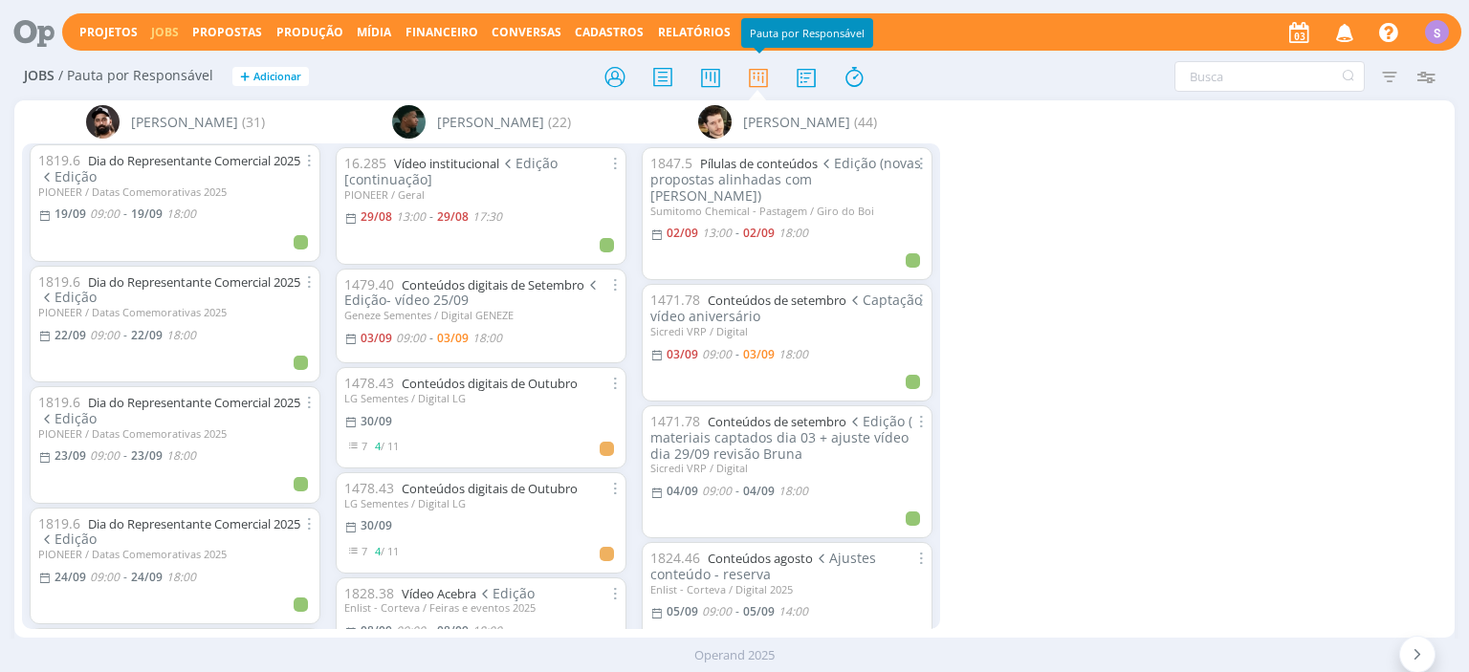
scroll to position [1982, 0]
